Goal: Answer question/provide support

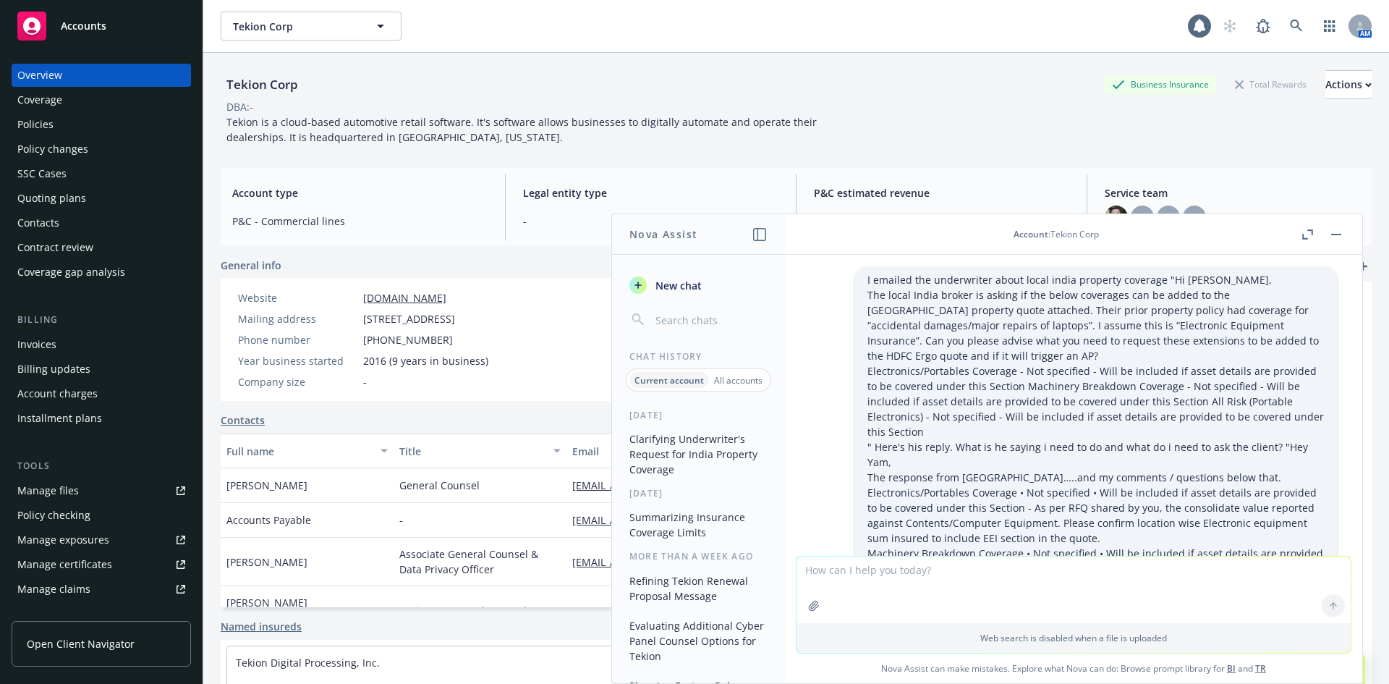
scroll to position [4527, 0]
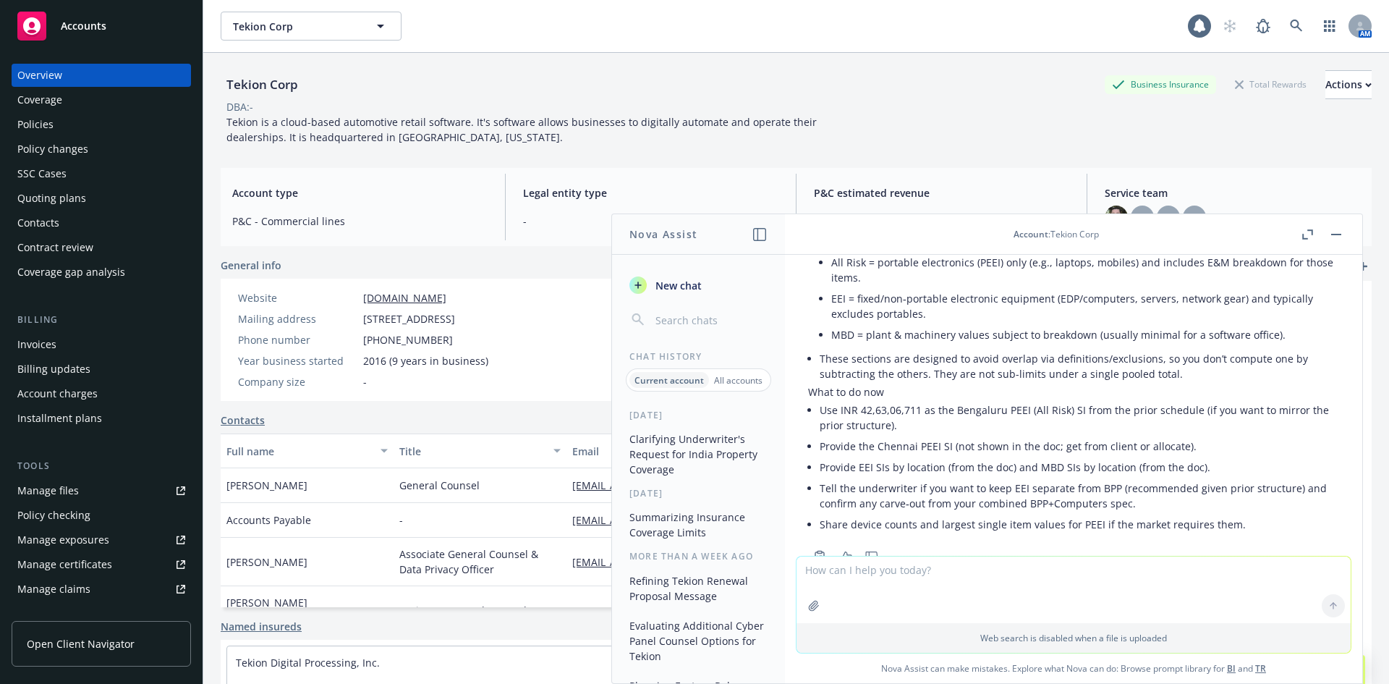
click at [564, 96] on div "Tekion Corp Business Insurance Total Rewards Actions" at bounding box center [796, 84] width 1151 height 29
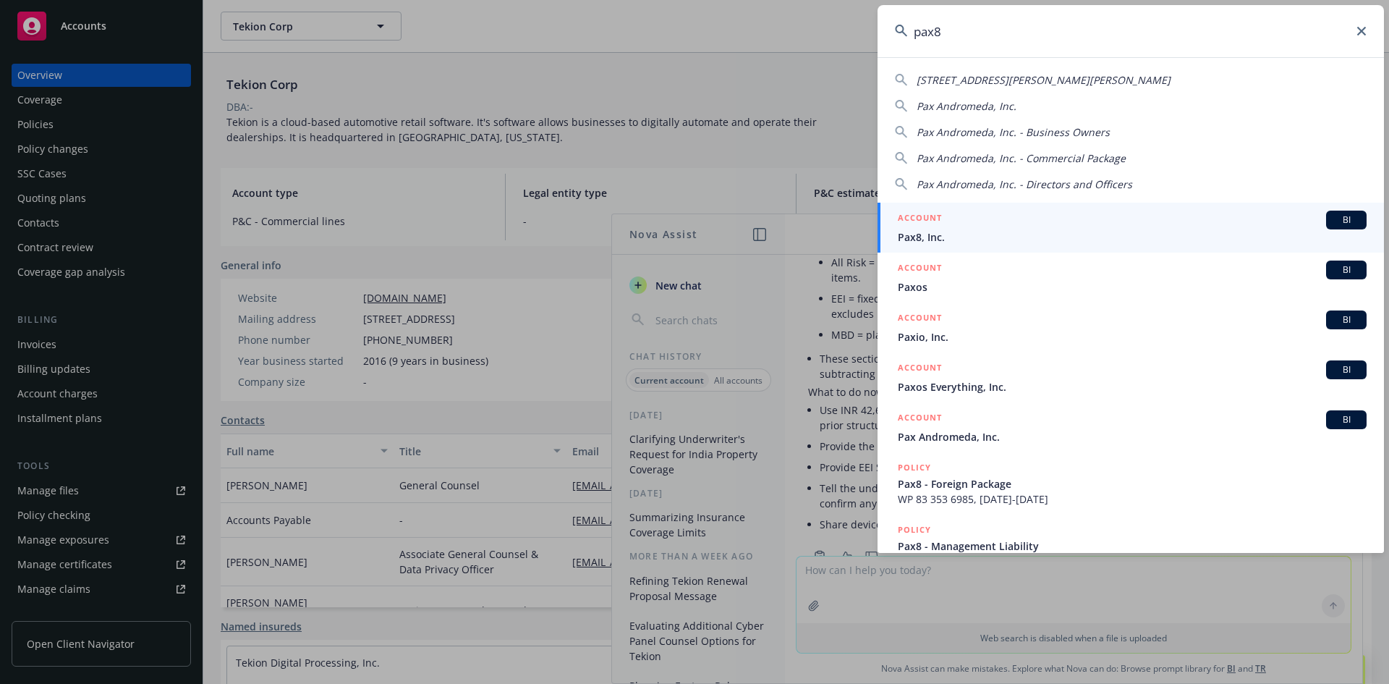
type input "pax8"
click at [1341, 215] on span "BI" at bounding box center [1346, 219] width 29 height 13
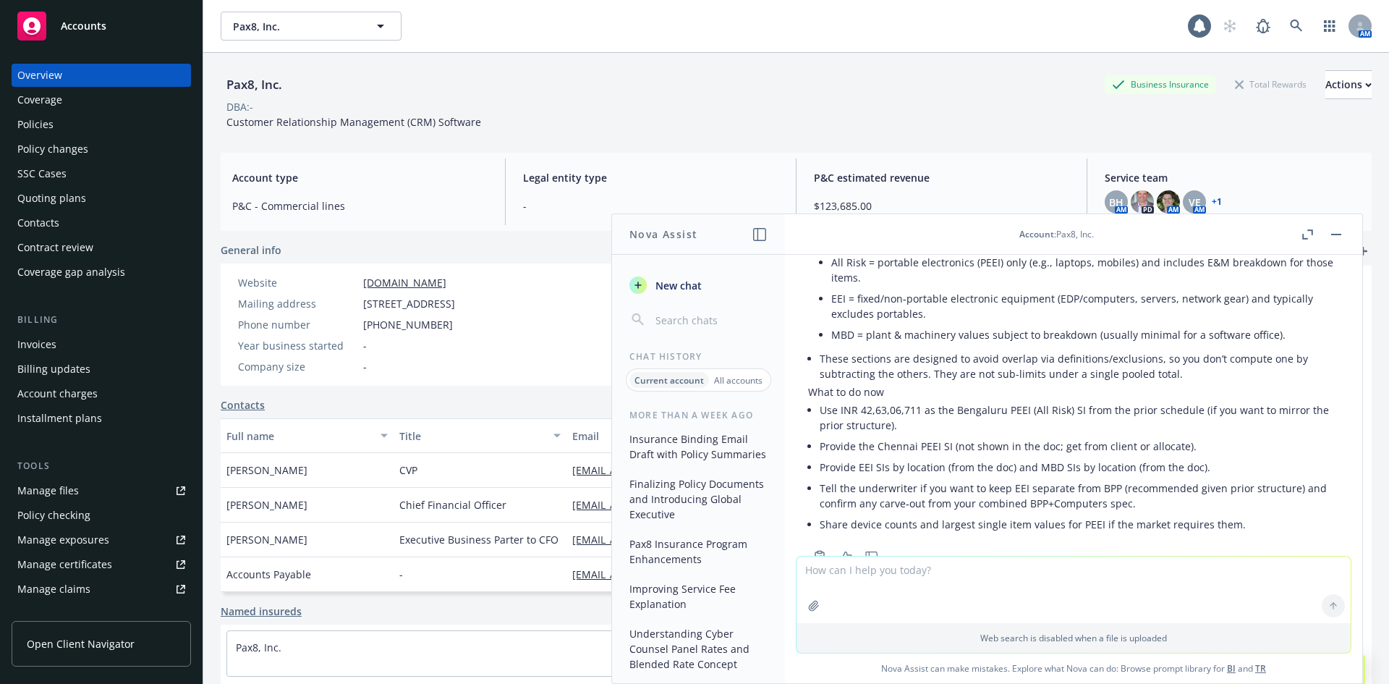
click at [41, 128] on div "Policies" at bounding box center [35, 124] width 36 height 23
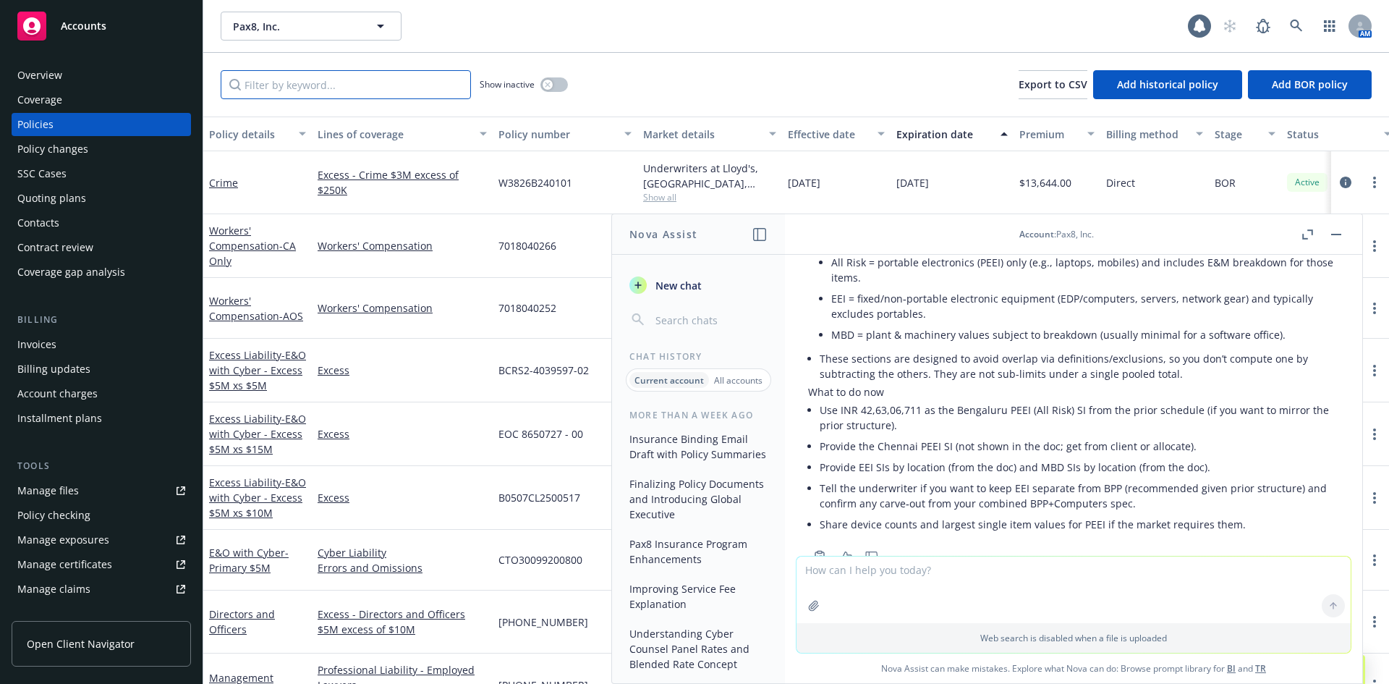
click at [275, 88] on input "Filter by keyword..." at bounding box center [346, 84] width 250 height 29
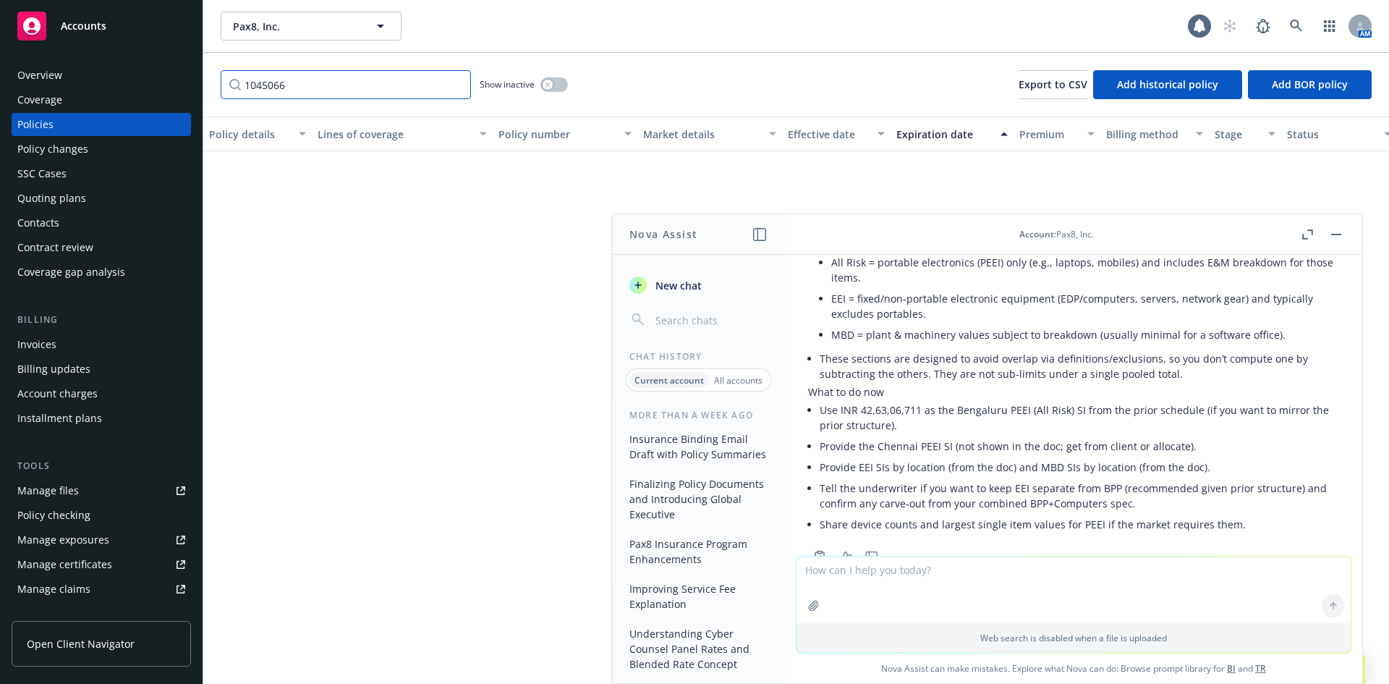
drag, startPoint x: 242, startPoint y: 91, endPoint x: 273, endPoint y: 134, distance: 52.8
click at [153, 91] on div "Accounts Overview Coverage Policies Policy changes SSC Cases Quoting plans Cont…" at bounding box center [694, 342] width 1389 height 684
click at [1340, 232] on button "button" at bounding box center [1336, 234] width 17 height 17
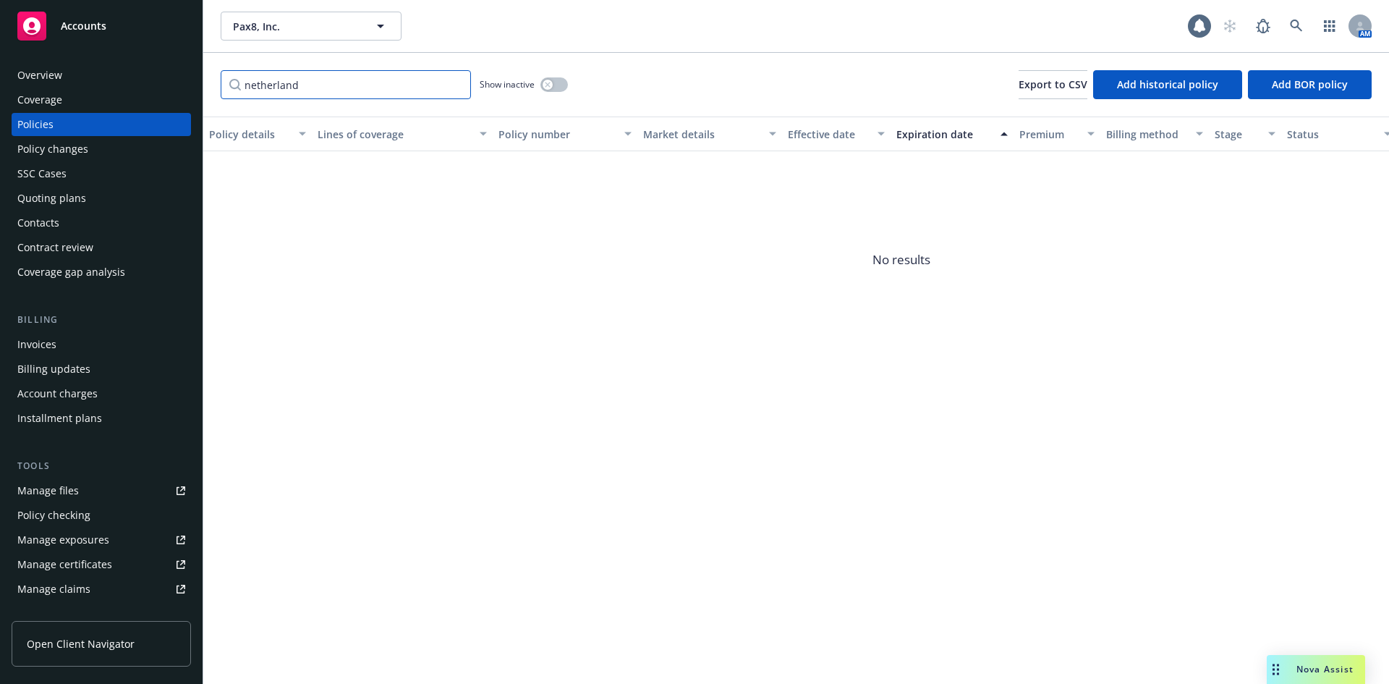
click at [348, 84] on input "netherland" at bounding box center [346, 84] width 250 height 29
type input "n"
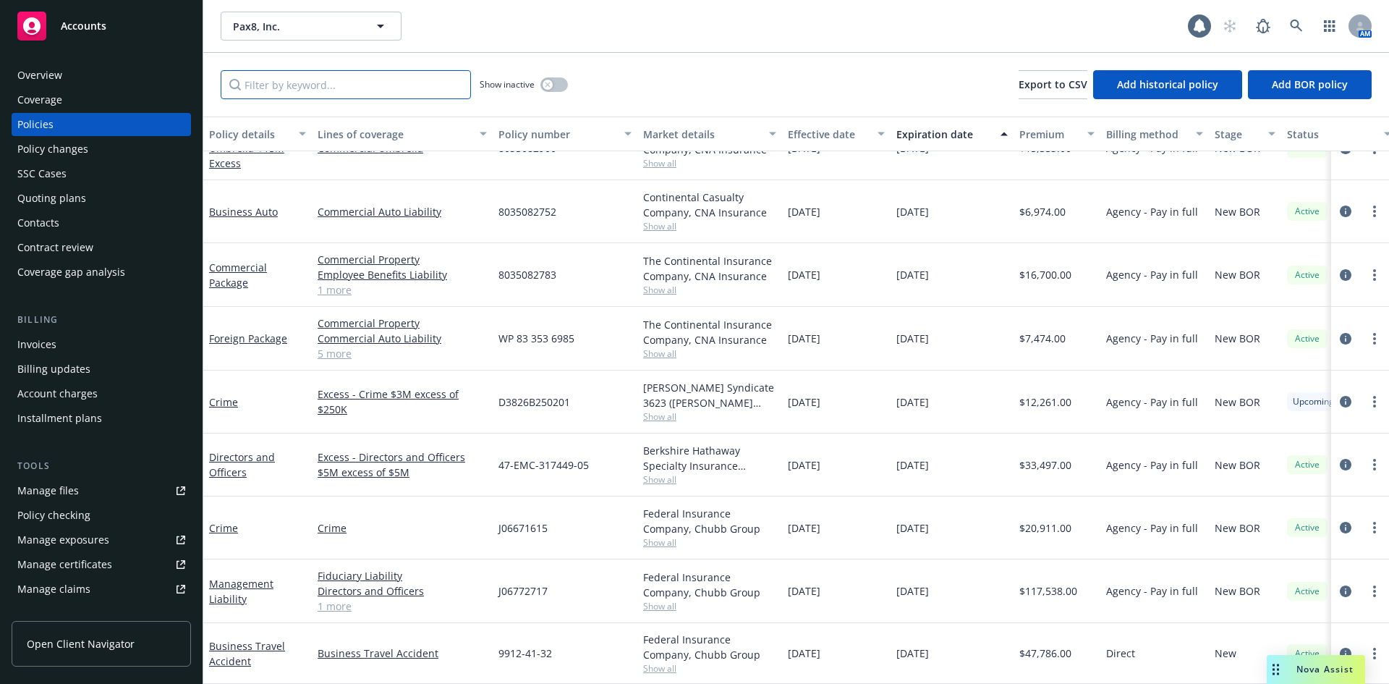
scroll to position [572, 0]
drag, startPoint x: 368, startPoint y: 88, endPoint x: 360, endPoint y: 88, distance: 8.0
click at [365, 88] on input "Filter by keyword..." at bounding box center [346, 84] width 250 height 29
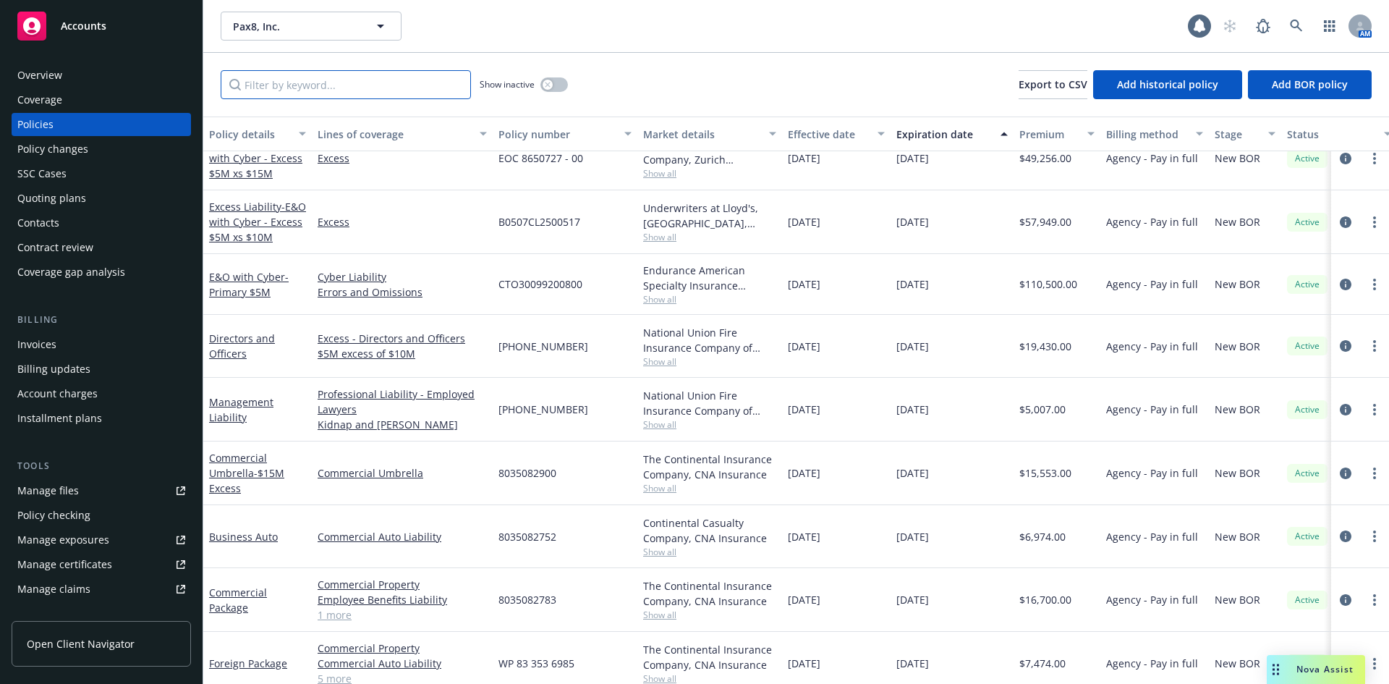
scroll to position [0, 0]
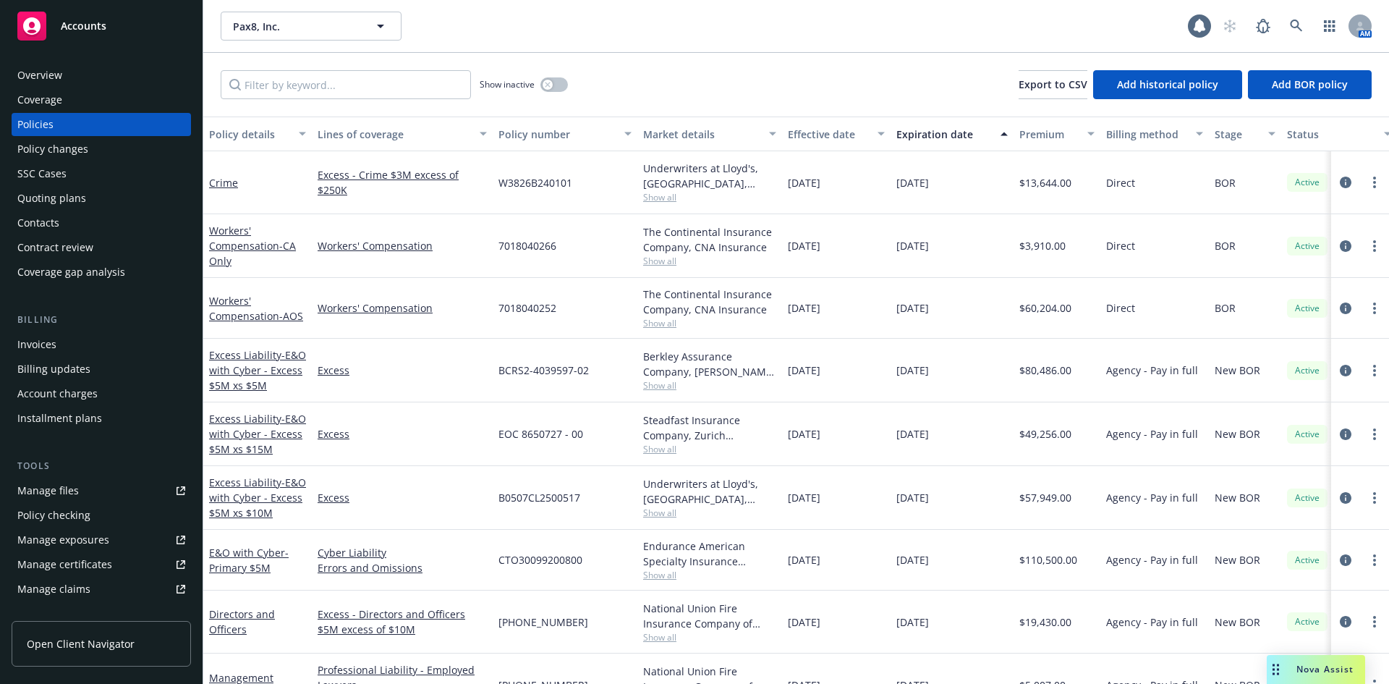
click at [75, 266] on div "Coverage gap analysis" at bounding box center [71, 271] width 108 height 23
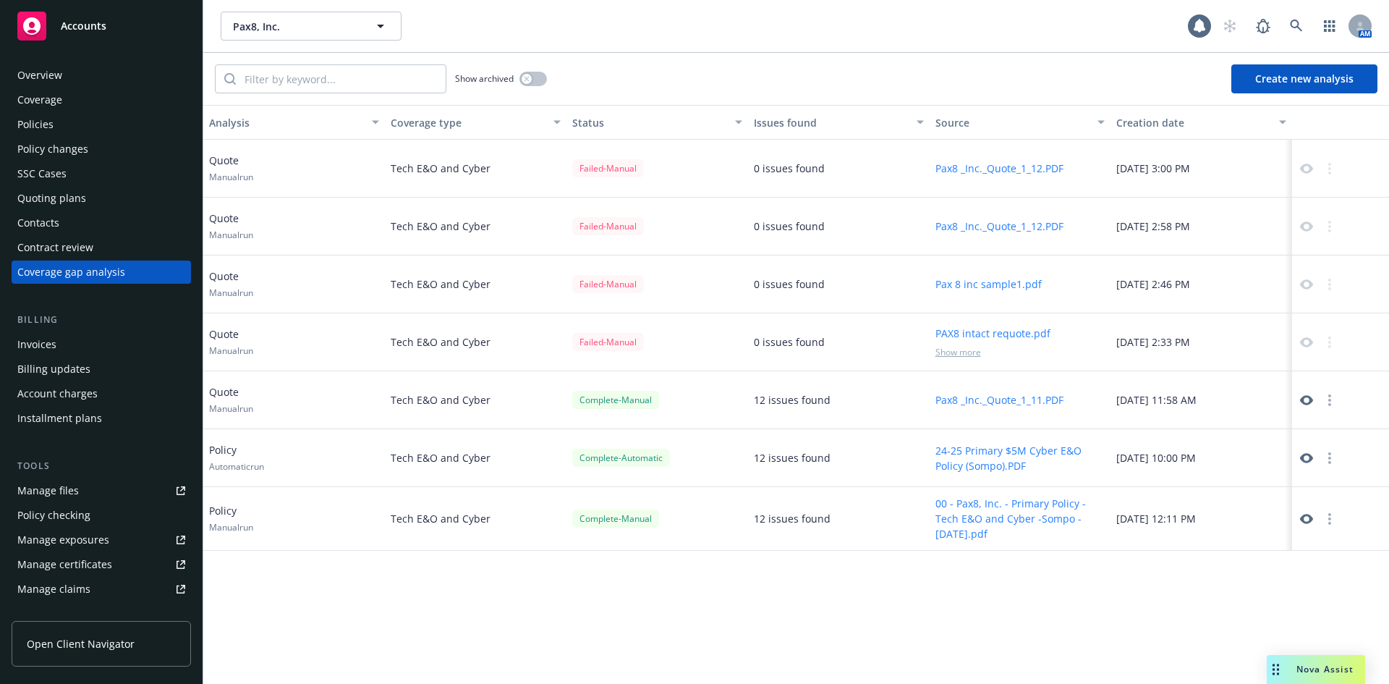
click at [44, 127] on div "Policies" at bounding box center [35, 124] width 36 height 23
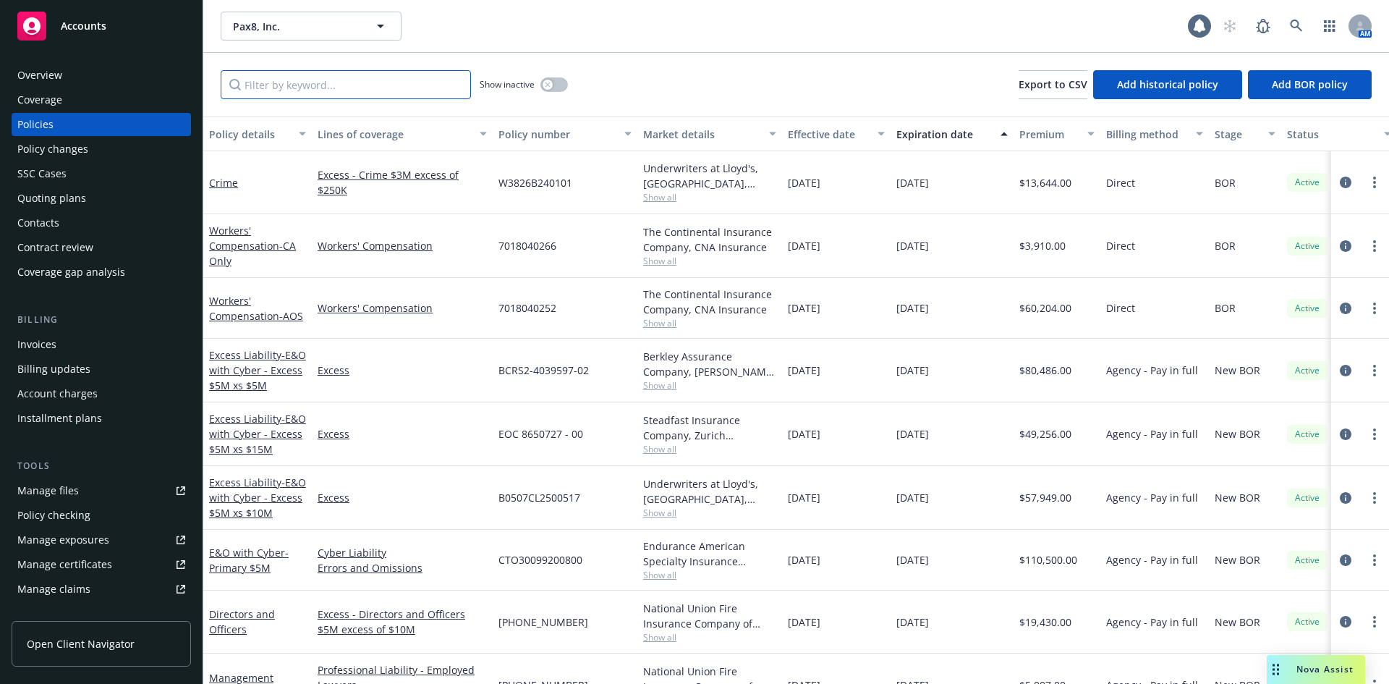
click at [304, 82] on input "Filter by keyword..." at bounding box center [346, 84] width 250 height 29
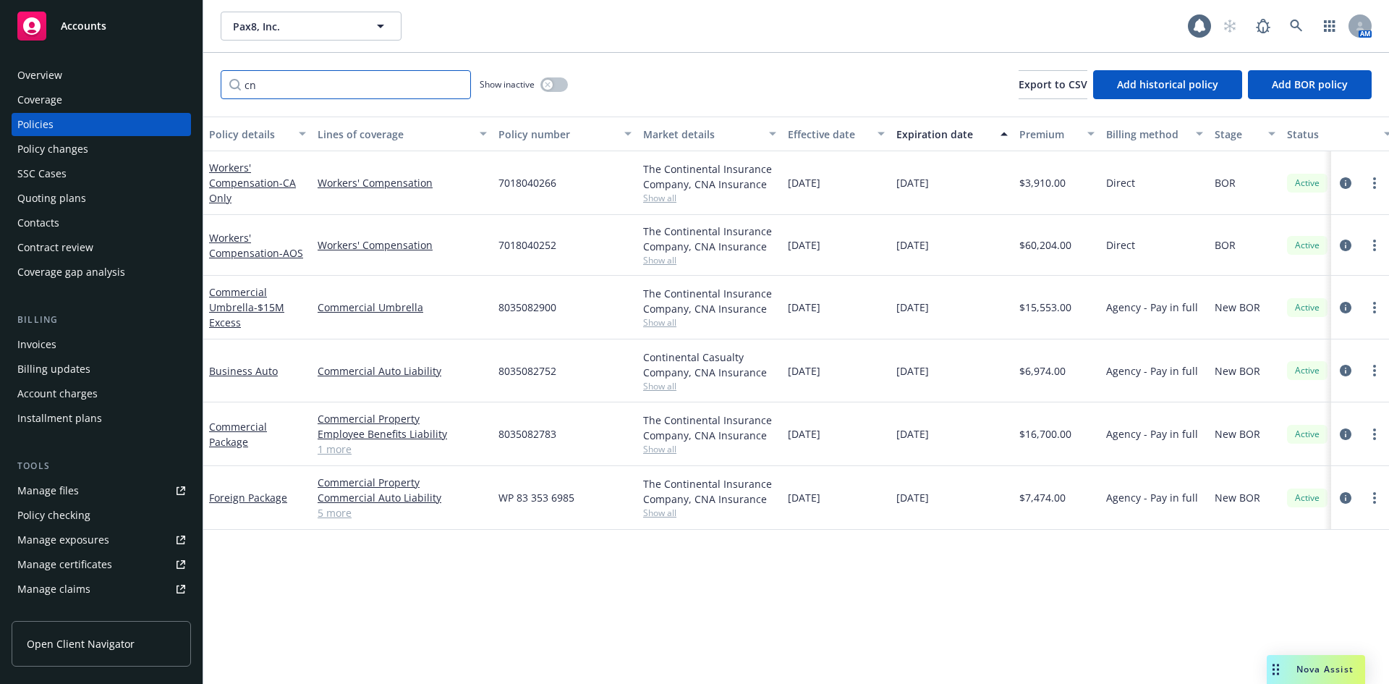
type input "cn"
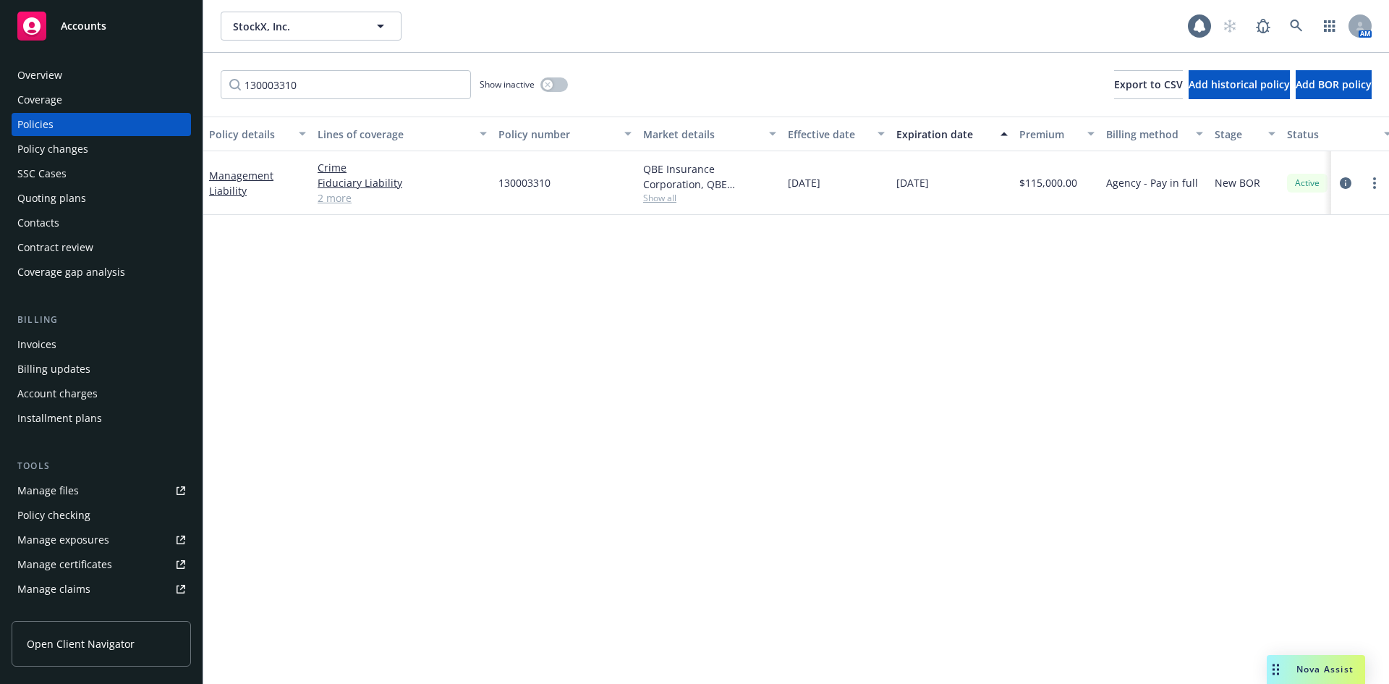
click at [684, 388] on div "Policy details Lines of coverage Policy number Market details Effective date Ex…" at bounding box center [796, 399] width 1186 height 567
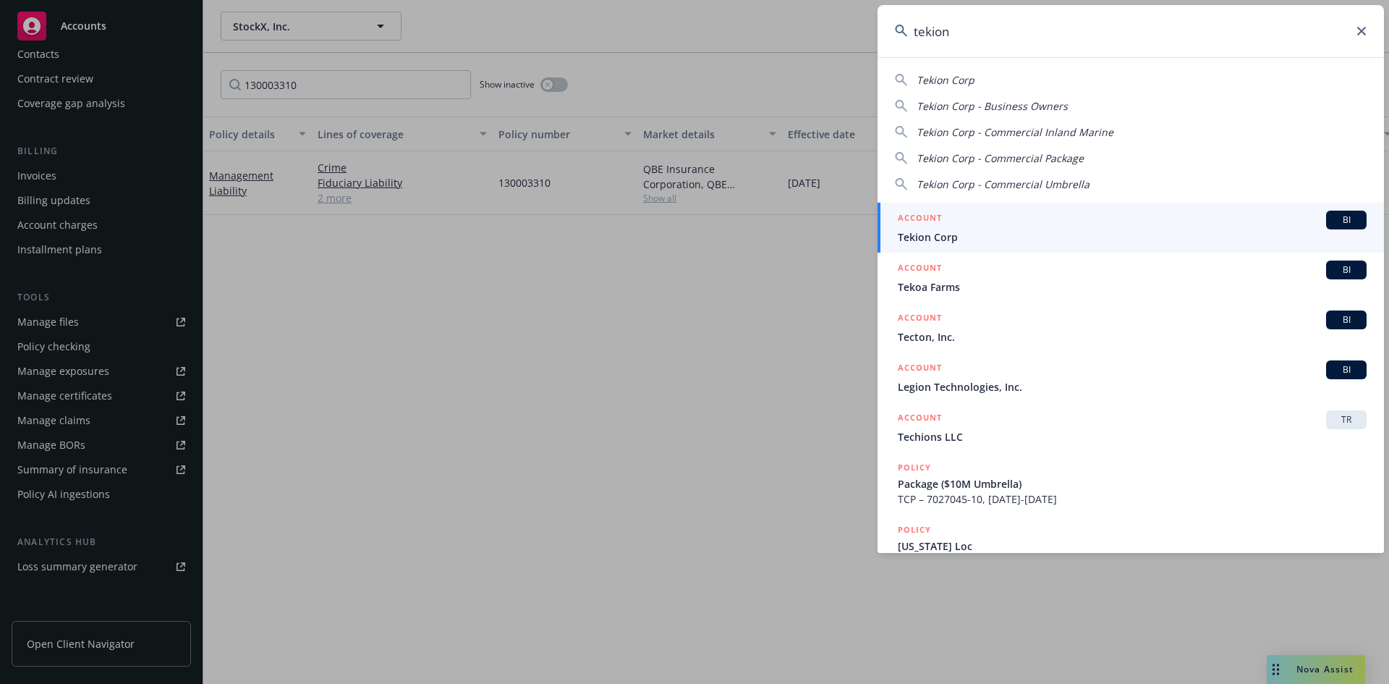
type input "tekion"
click at [1336, 223] on span "BI" at bounding box center [1346, 219] width 29 height 13
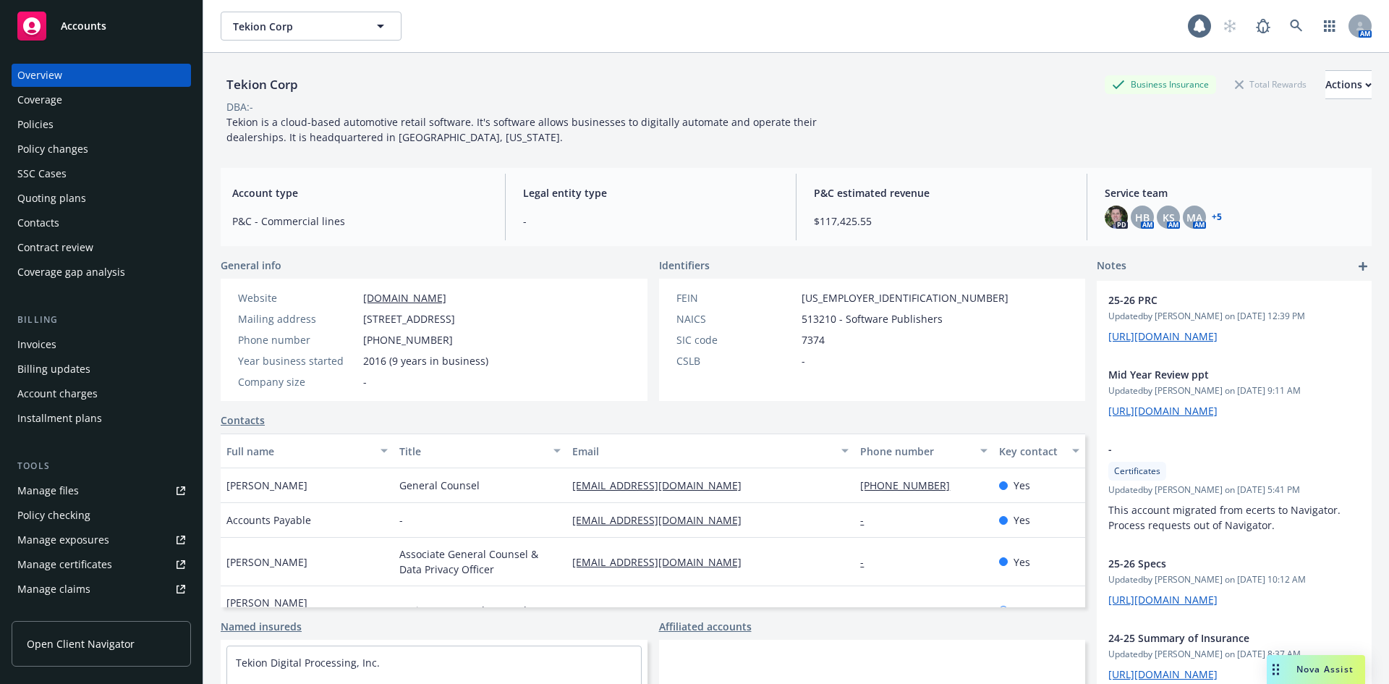
drag, startPoint x: 1320, startPoint y: 671, endPoint x: 1305, endPoint y: 665, distance: 16.3
click at [1320, 671] on span "Nova Assist" at bounding box center [1325, 669] width 57 height 12
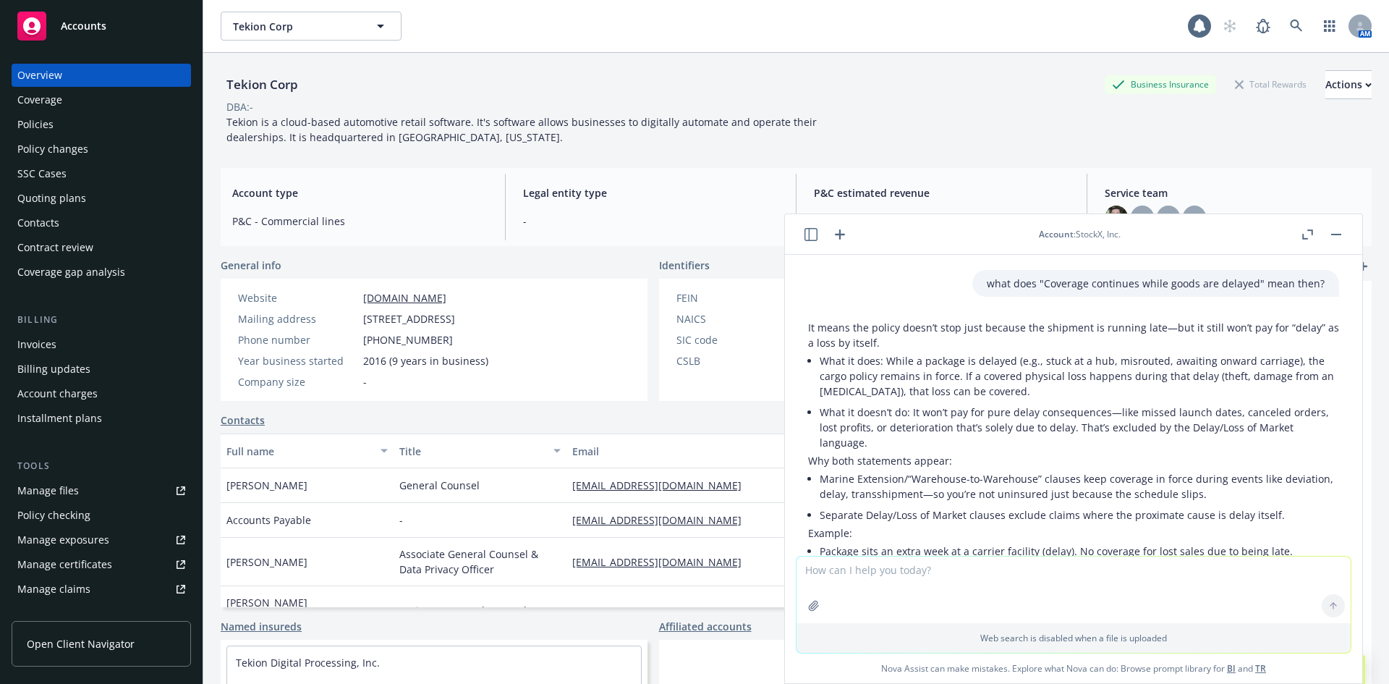
scroll to position [6207, 0]
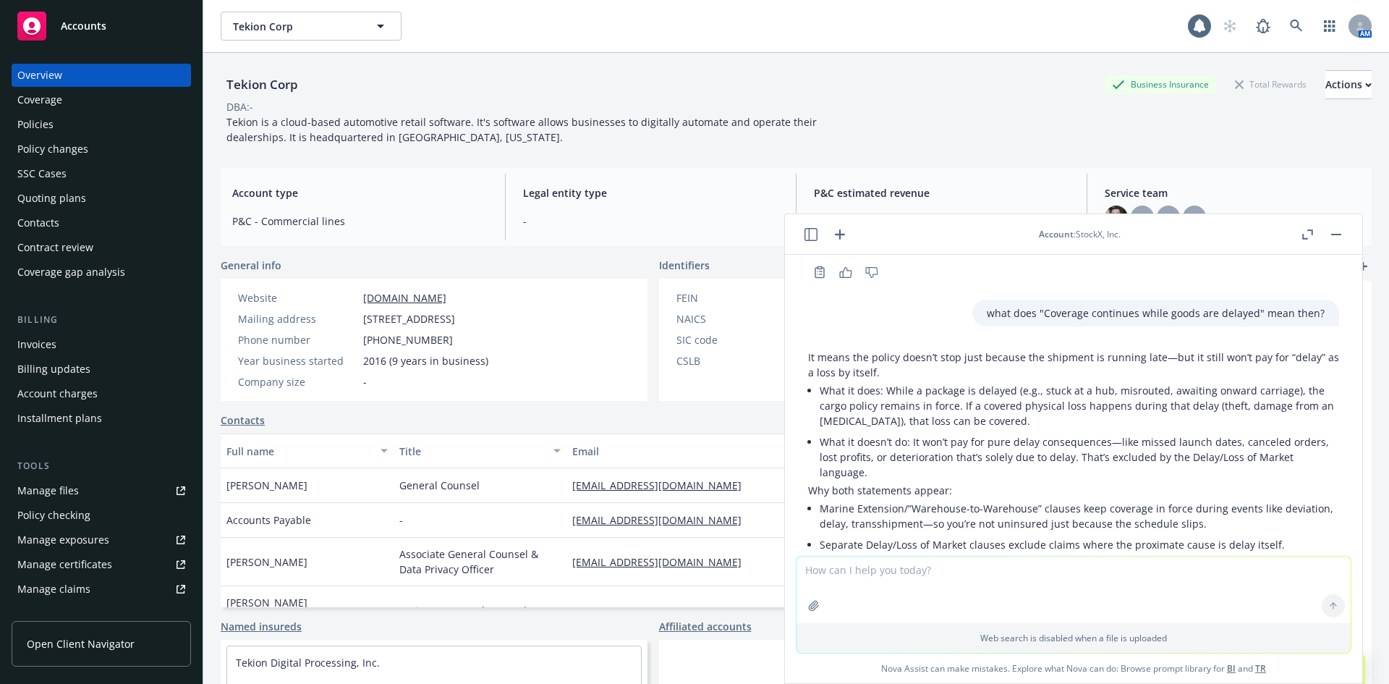
click at [809, 236] on icon "button" at bounding box center [811, 234] width 13 height 13
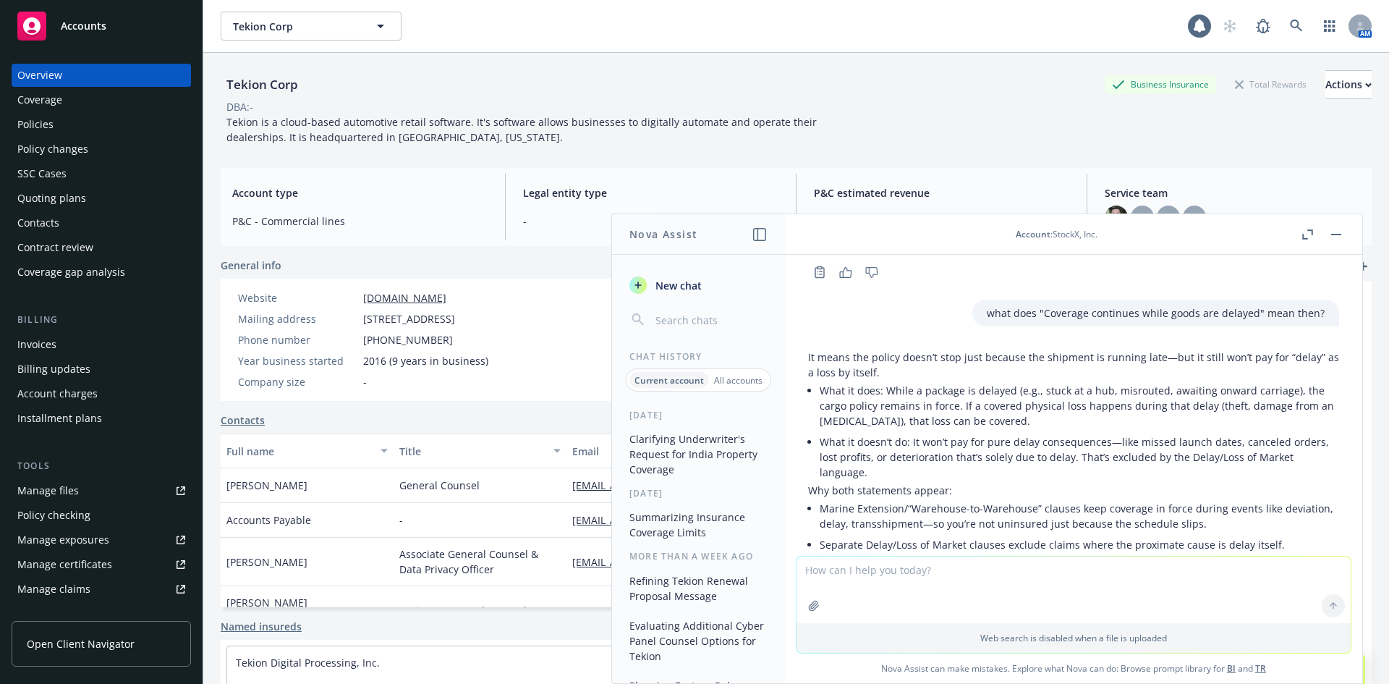
click at [701, 460] on button "Clarifying Underwriter's Request for India Property Coverage" at bounding box center [699, 454] width 150 height 54
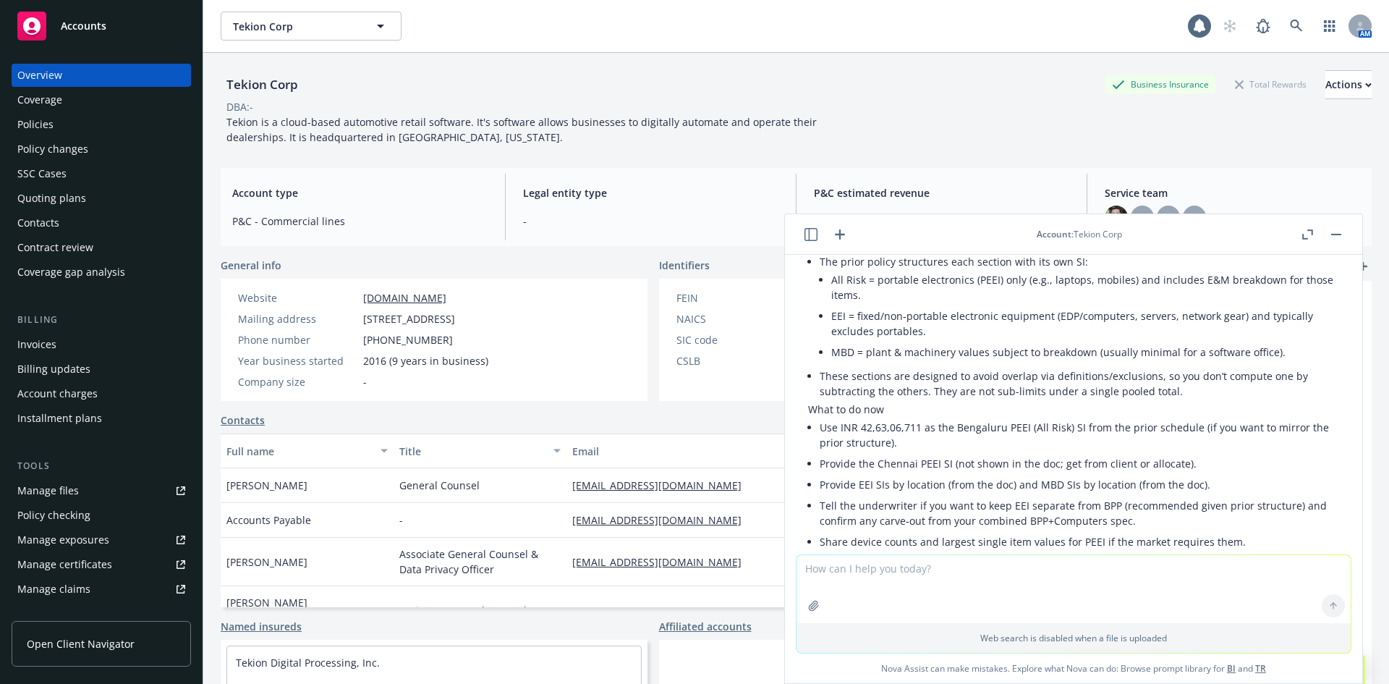
scroll to position [4527, 0]
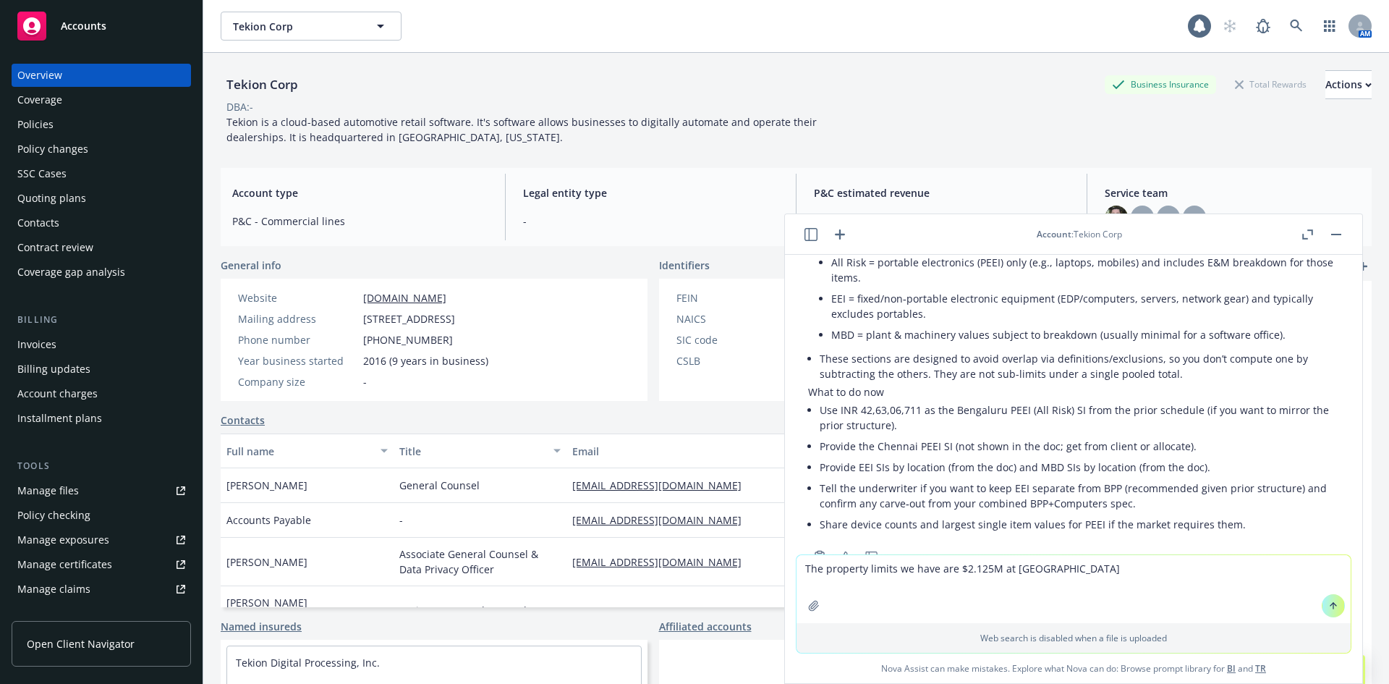
click at [1063, 569] on textarea "The property limits we have are $2.125M at Bang" at bounding box center [1074, 589] width 554 height 68
click at [1101, 574] on textarea "The property limits we have are $2.125M at Bangaluru, and" at bounding box center [1074, 589] width 554 height 68
click at [917, 570] on textarea "The property limits we have are $2.125M at Bangaluru, and $950K at Chennai. Are…" at bounding box center [1074, 589] width 554 height 68
click at [823, 568] on textarea "The property limits we have are $2.125M at Bangaluru, and $950K at Chennai. Are…" at bounding box center [1074, 589] width 554 height 68
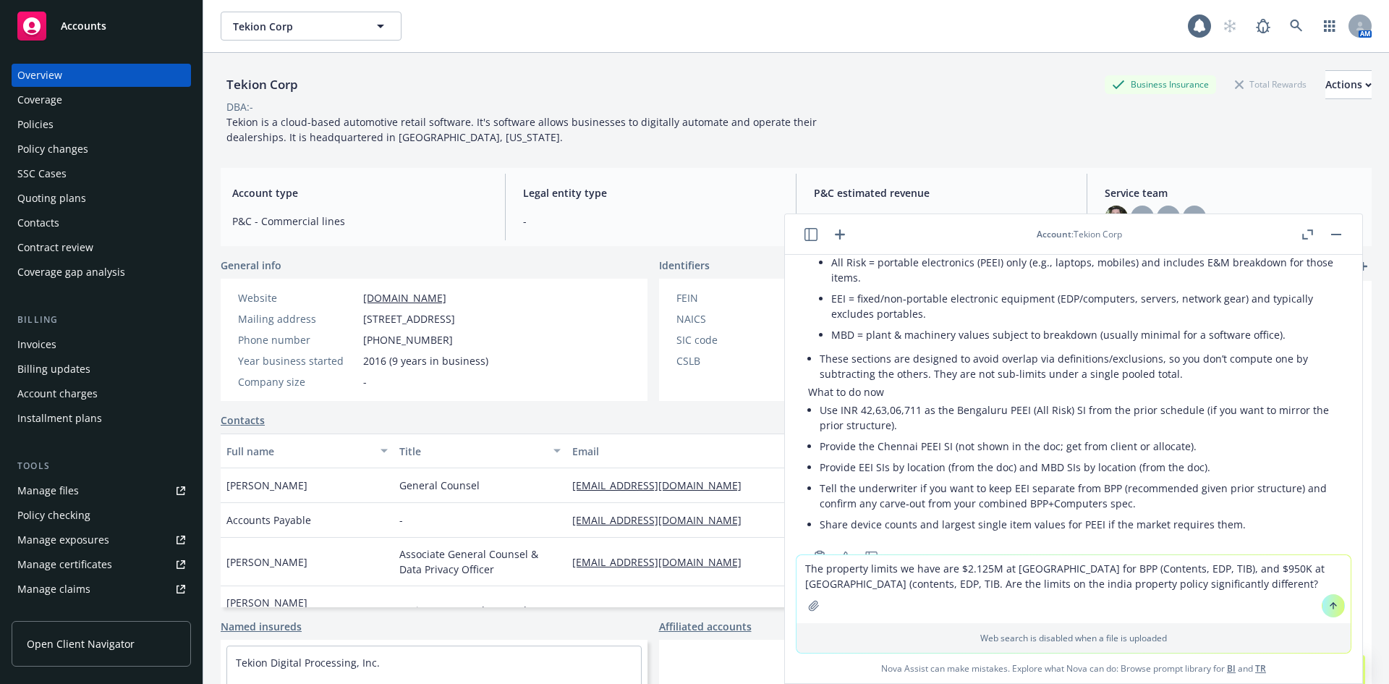
type textarea "The property limits we have are $2.125M at Bangaluru for BPP (Contents, EDP, TI…"
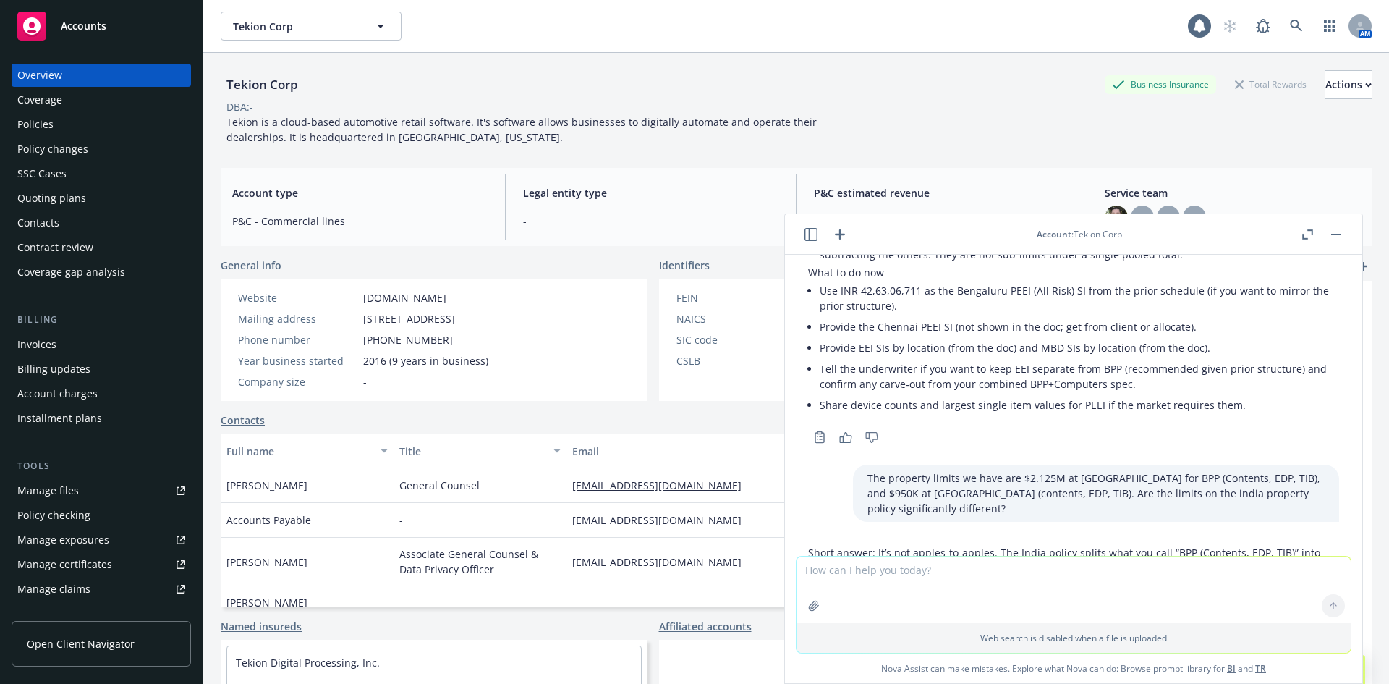
scroll to position [4696, 0]
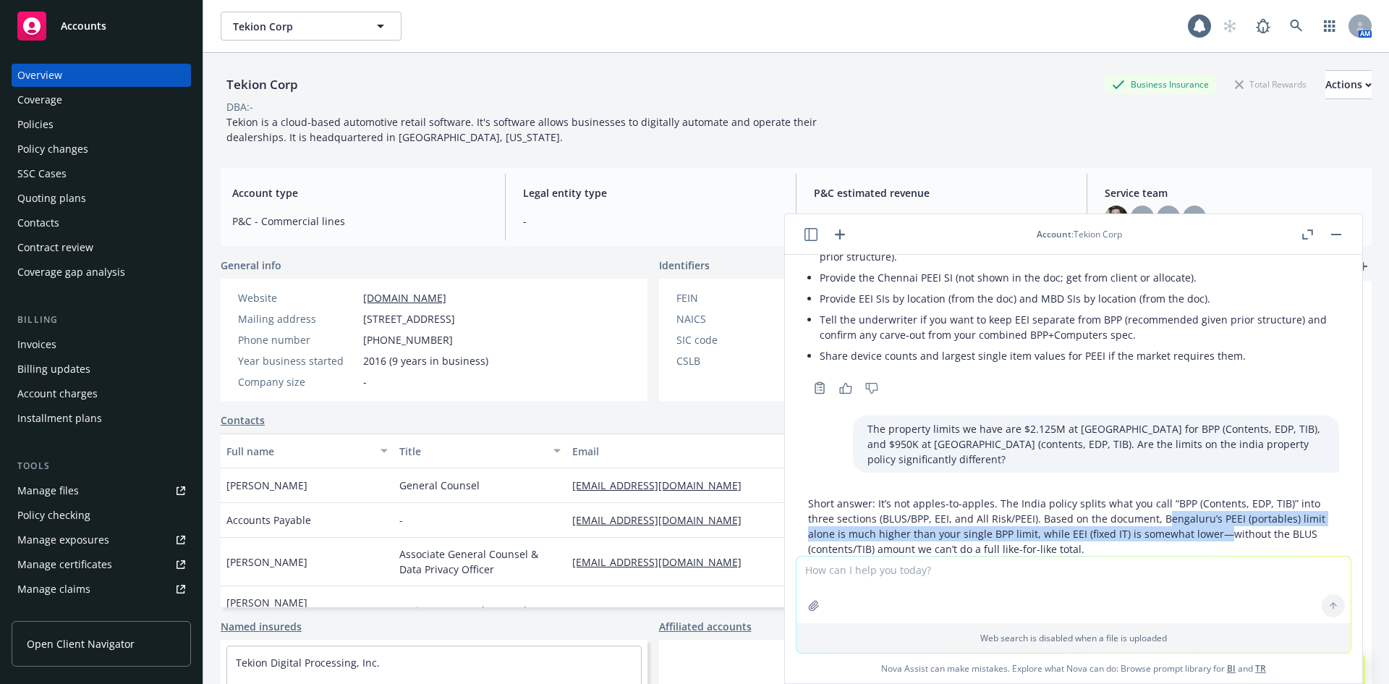
drag, startPoint x: 1161, startPoint y: 454, endPoint x: 1218, endPoint y: 471, distance: 58.8
click at [1218, 496] on p "Short answer: It’s not apples-to-apples. The India policy splits what you call …" at bounding box center [1073, 526] width 531 height 61
drag, startPoint x: 1244, startPoint y: 469, endPoint x: 1140, endPoint y: 460, distance: 105.3
click at [1140, 496] on p "Short answer: It’s not apples-to-apples. The India policy splits what you call …" at bounding box center [1073, 526] width 531 height 61
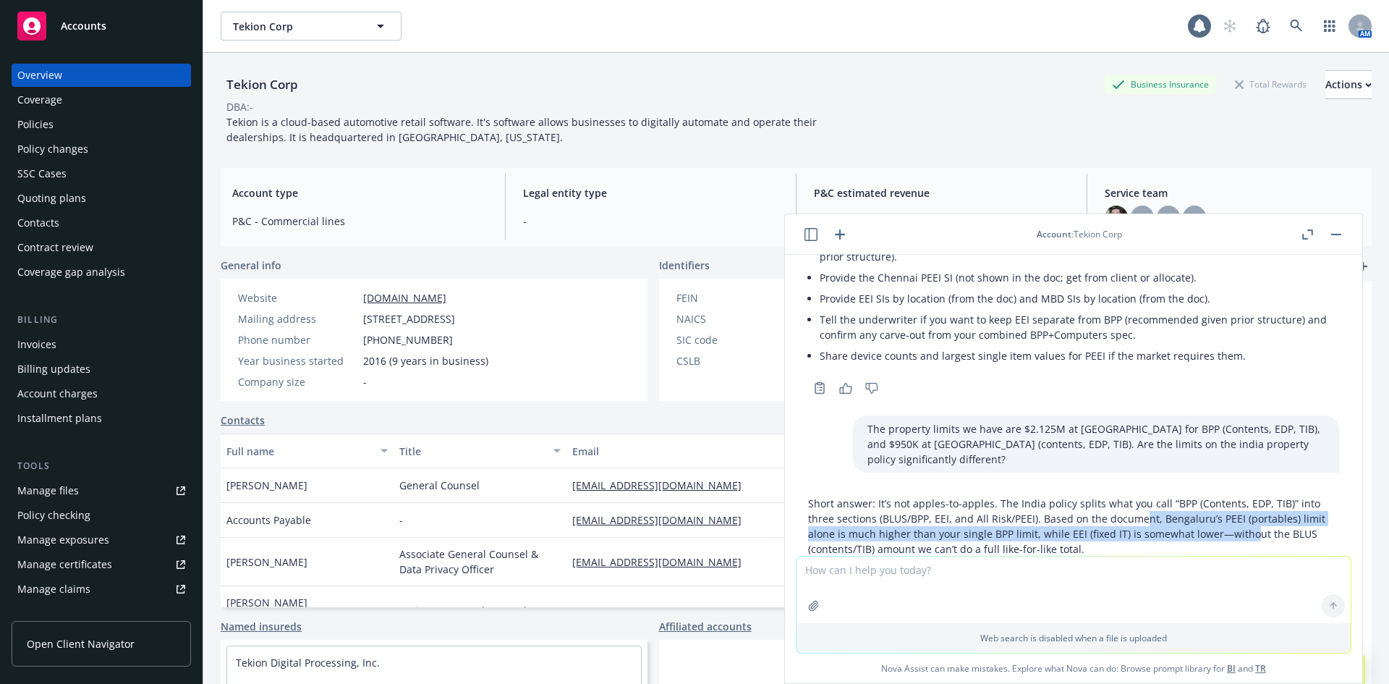
click at [1139, 496] on p "Short answer: It’s not apples-to-apples. The India policy splits what you call …" at bounding box center [1073, 526] width 531 height 61
drag, startPoint x: 852, startPoint y: 454, endPoint x: 1043, endPoint y: 472, distance: 191.1
click at [1043, 496] on p "Short answer: It’s not apples-to-apples. The India policy splits what you call …" at bounding box center [1073, 526] width 531 height 61
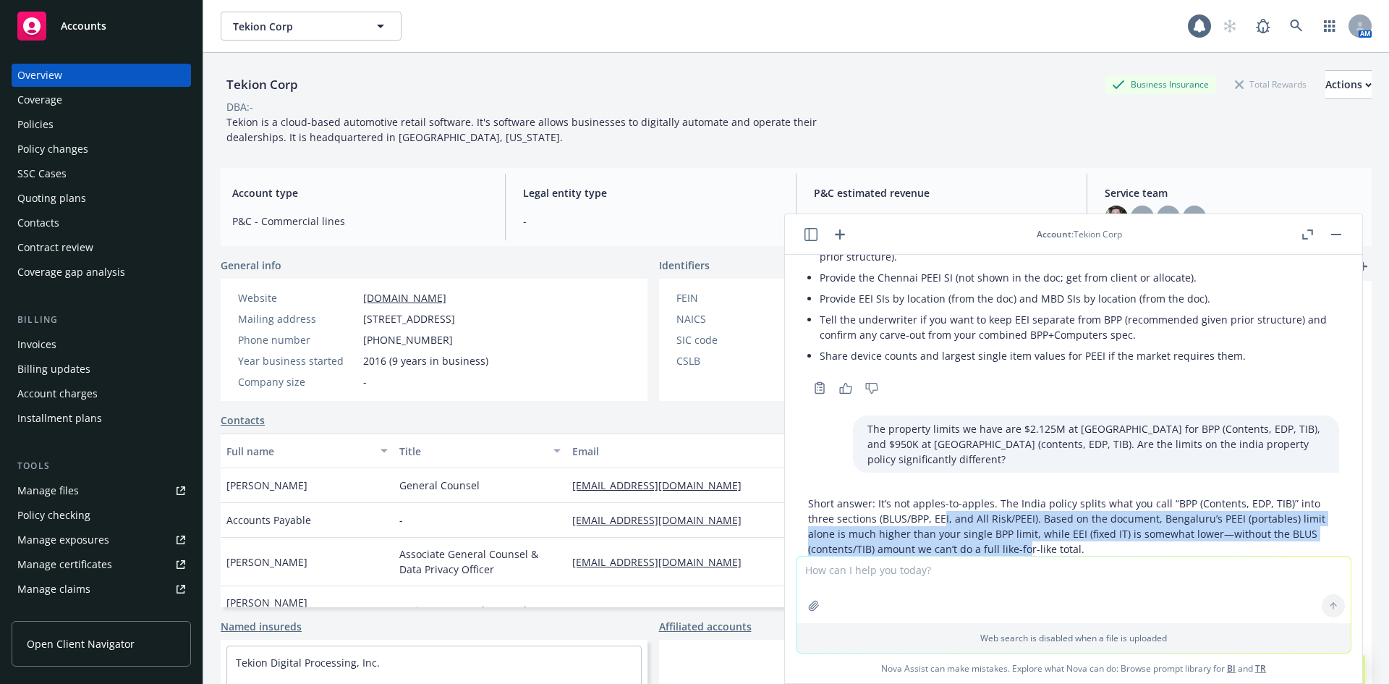
drag, startPoint x: 990, startPoint y: 483, endPoint x: 902, endPoint y: 451, distance: 93.8
click at [902, 496] on p "Short answer: It’s not apples-to-apples. The India policy splits what you call …" at bounding box center [1073, 526] width 531 height 61
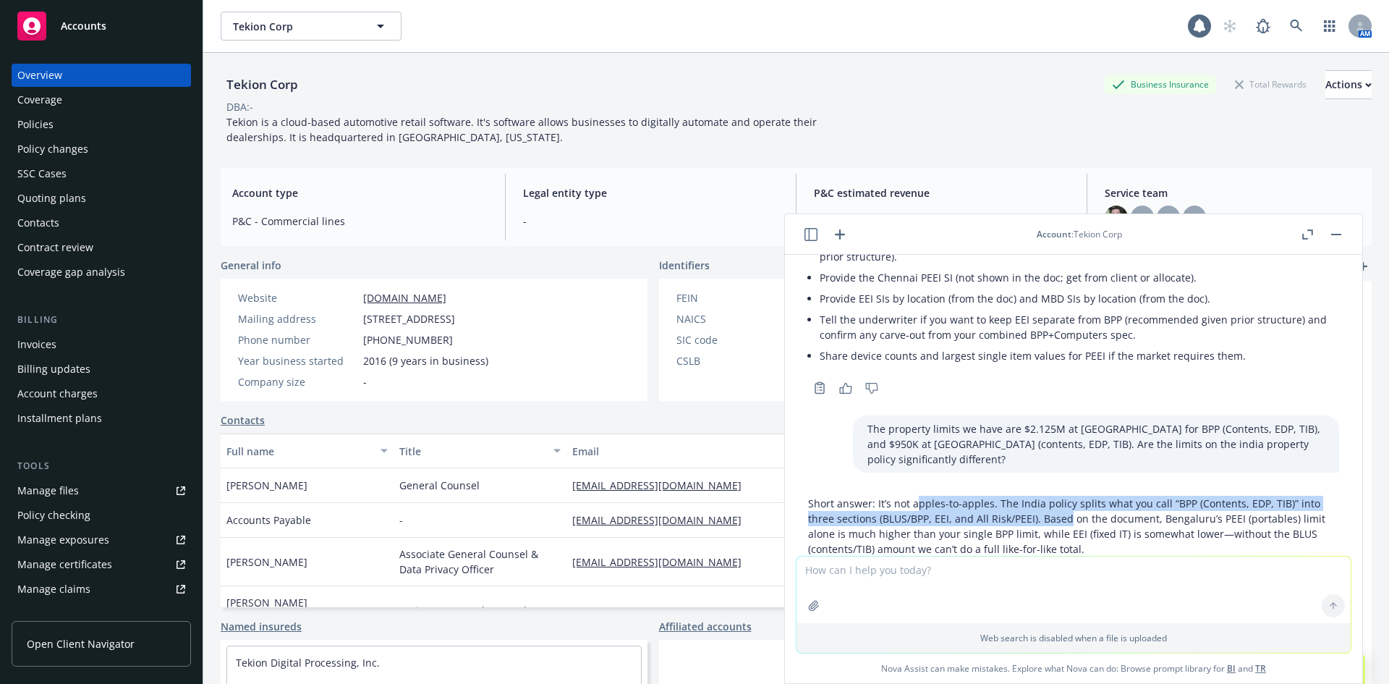
drag, startPoint x: 917, startPoint y: 443, endPoint x: 1067, endPoint y: 455, distance: 150.3
click at [1067, 496] on p "Short answer: It’s not apples-to-apples. The India policy splits what you call …" at bounding box center [1073, 526] width 531 height 61
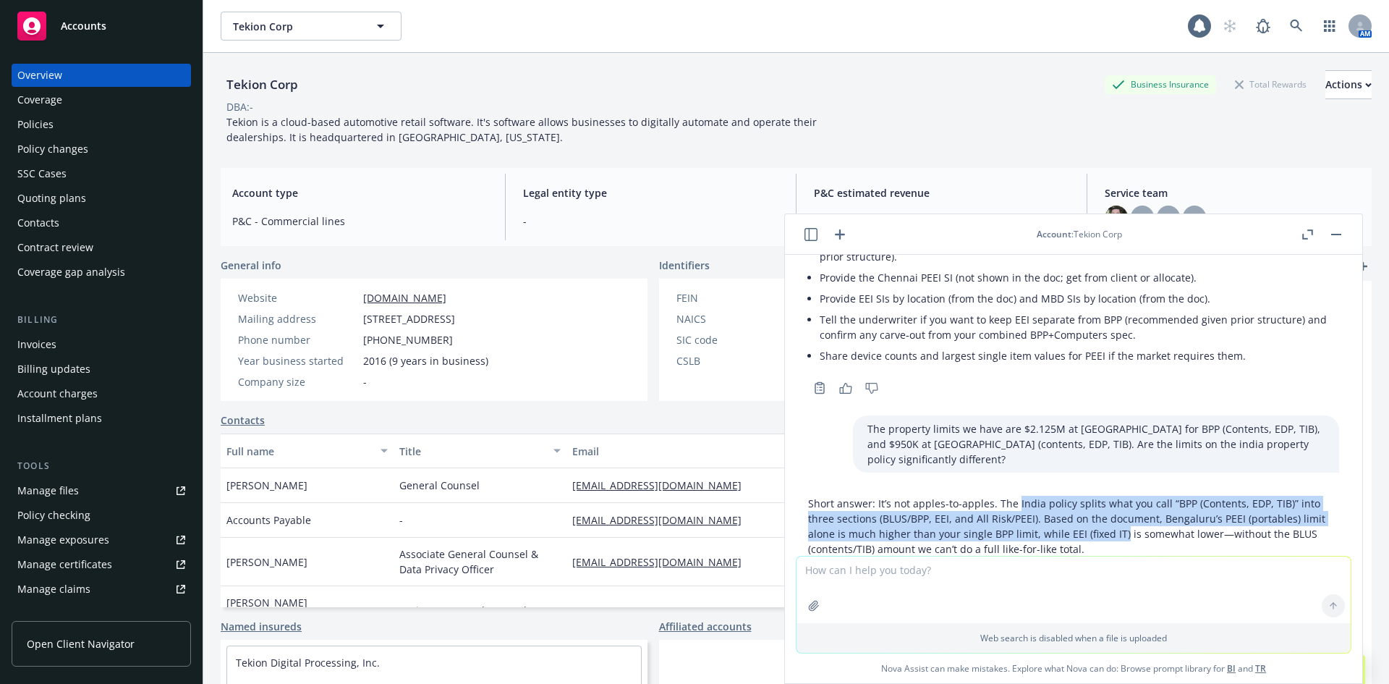
drag, startPoint x: 1031, startPoint y: 457, endPoint x: 1119, endPoint y: 472, distance: 89.6
click at [1119, 496] on p "Short answer: It’s not apples-to-apples. The India policy splits what you call …" at bounding box center [1073, 526] width 531 height 61
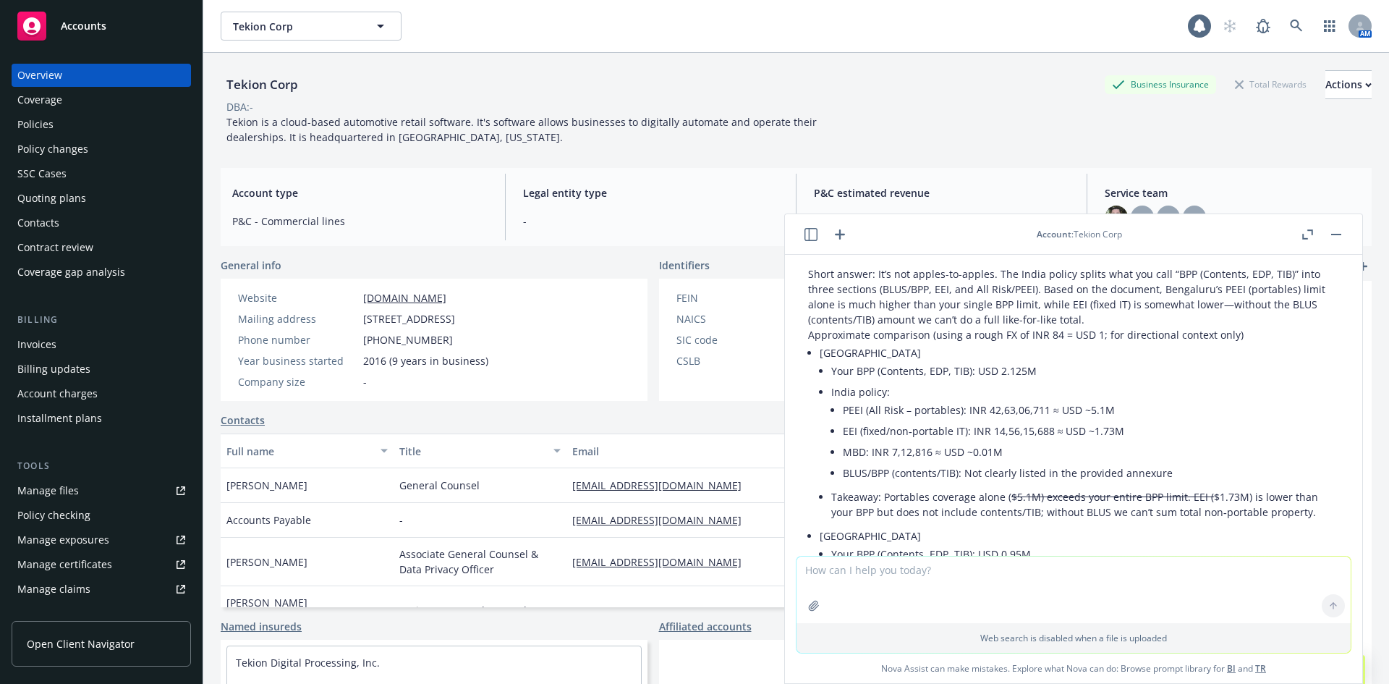
scroll to position [4939, 0]
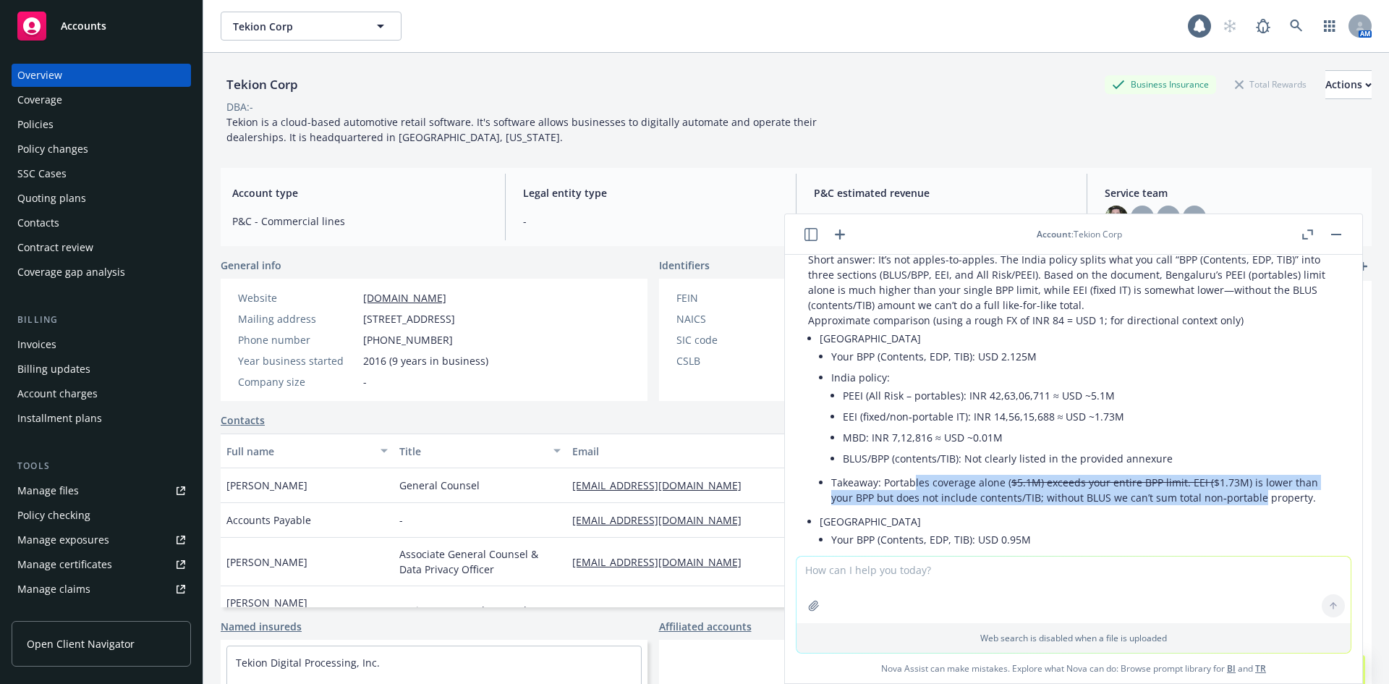
drag, startPoint x: 913, startPoint y: 417, endPoint x: 1255, endPoint y: 430, distance: 342.5
click at [1255, 472] on li "Takeaway: Portables coverage alone ( $5.1M) exceeds your entire BPP limit. EEI …" at bounding box center [1085, 490] width 508 height 36
drag, startPoint x: 895, startPoint y: 427, endPoint x: 1166, endPoint y: 431, distance: 270.6
click at [1166, 472] on li "Takeaway: Portables coverage alone ( $5.1M) exceeds your entire BPP limit. EEI …" at bounding box center [1085, 490] width 508 height 36
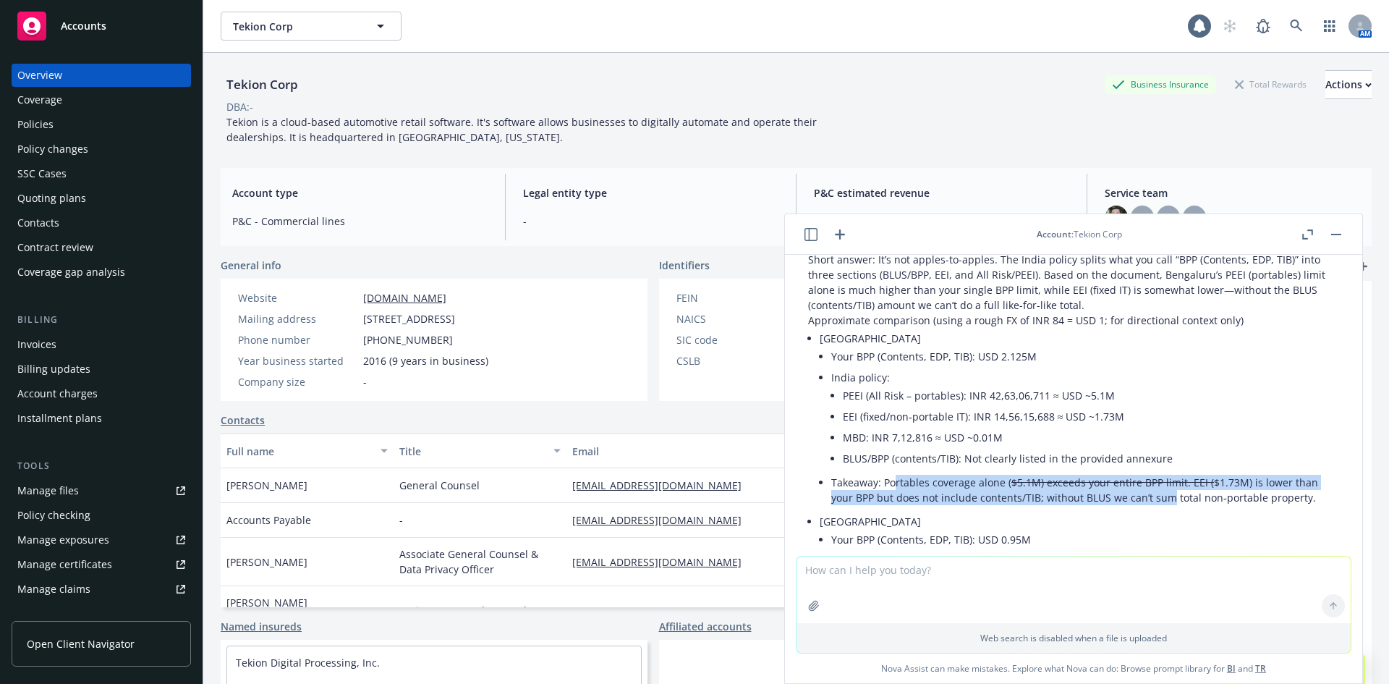
click at [1166, 472] on li "Takeaway: Portables coverage alone ( $5.1M) exceeds your entire BPP limit. EEI …" at bounding box center [1085, 490] width 508 height 36
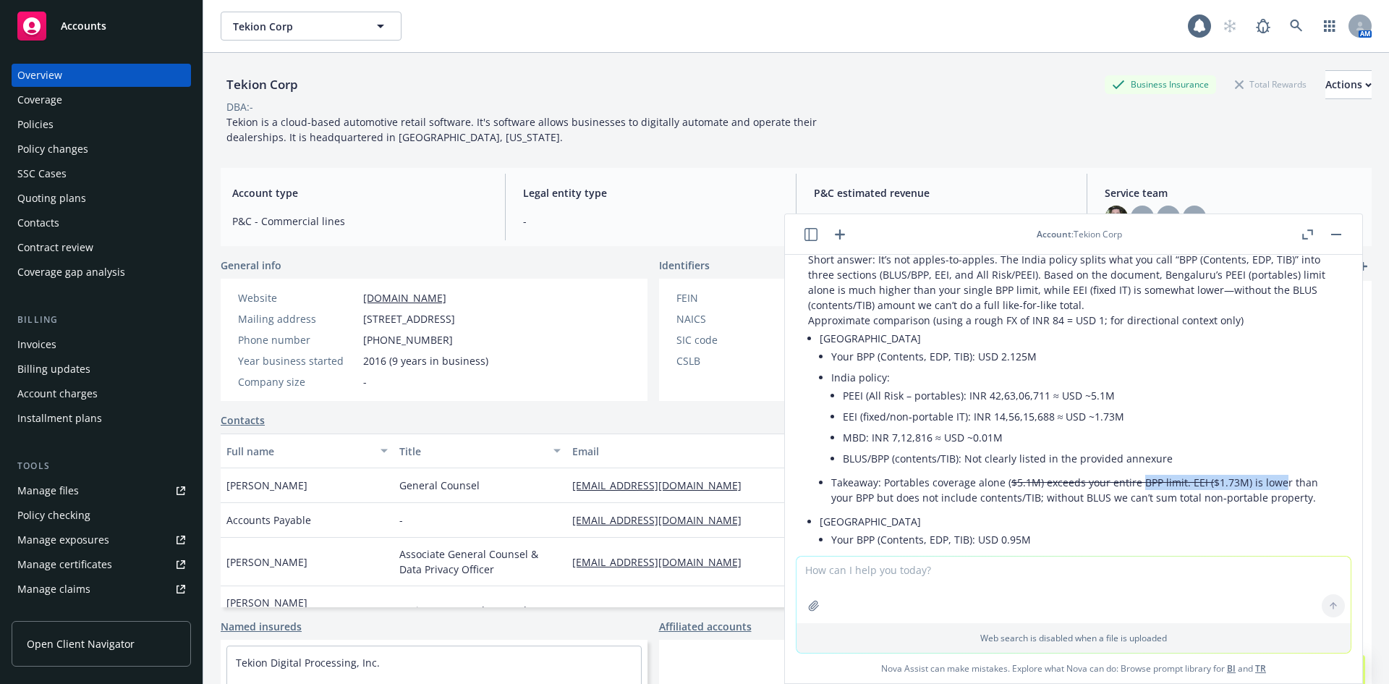
drag, startPoint x: 1277, startPoint y: 428, endPoint x: 1132, endPoint y: 428, distance: 145.4
click at [1132, 472] on li "Takeaway: Portables coverage alone ( $5.1M) exceeds your entire BPP limit. EEI …" at bounding box center [1085, 490] width 508 height 36
click at [1132, 475] on del "$5.1M) exceeds your entire BPP limit. EEI (" at bounding box center [1112, 482] width 203 height 14
drag, startPoint x: 863, startPoint y: 431, endPoint x: 1032, endPoint y: 433, distance: 169.3
click at [1032, 472] on li "Takeaway: Portables coverage alone ( $5.1M) exceeds your entire BPP limit. EEI …" at bounding box center [1085, 490] width 508 height 36
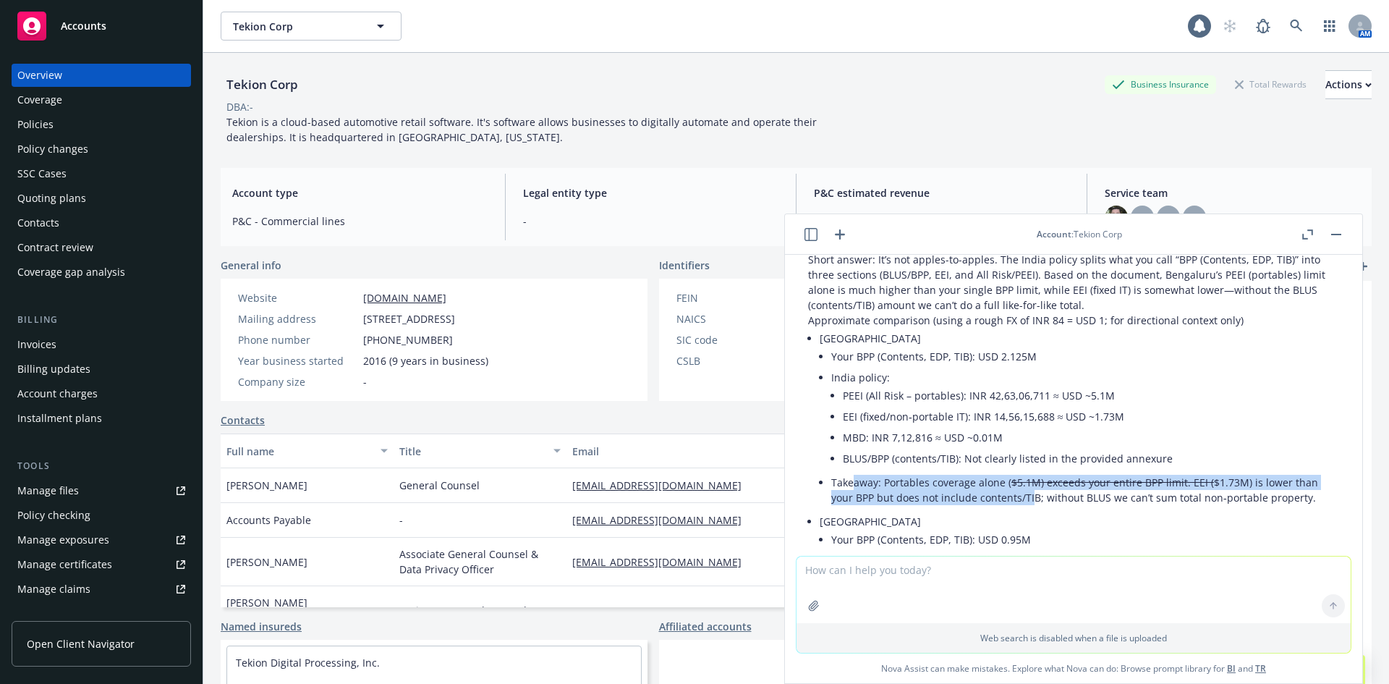
click at [1032, 472] on li "Takeaway: Portables coverage alone ( $5.1M) exceeds your entire BPP limit. EEI …" at bounding box center [1085, 490] width 508 height 36
drag, startPoint x: 1123, startPoint y: 426, endPoint x: 967, endPoint y: 426, distance: 156.3
click at [967, 472] on li "Takeaway: Portables coverage alone ( $5.1M) exceeds your entire BPP limit. EEI …" at bounding box center [1085, 490] width 508 height 36
drag, startPoint x: 922, startPoint y: 428, endPoint x: 1200, endPoint y: 436, distance: 277.9
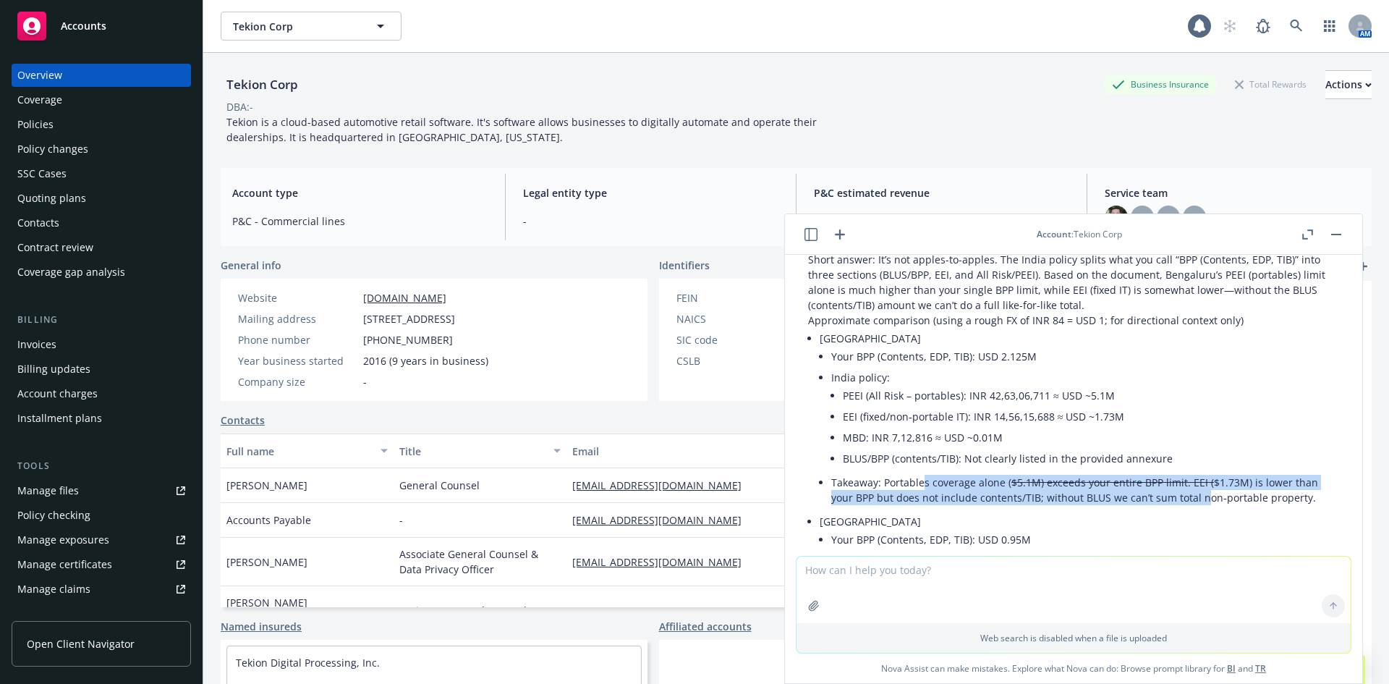
click at [1200, 472] on li "Takeaway: Portables coverage alone ( $5.1M) exceeds your entire BPP limit. EEI …" at bounding box center [1085, 490] width 508 height 36
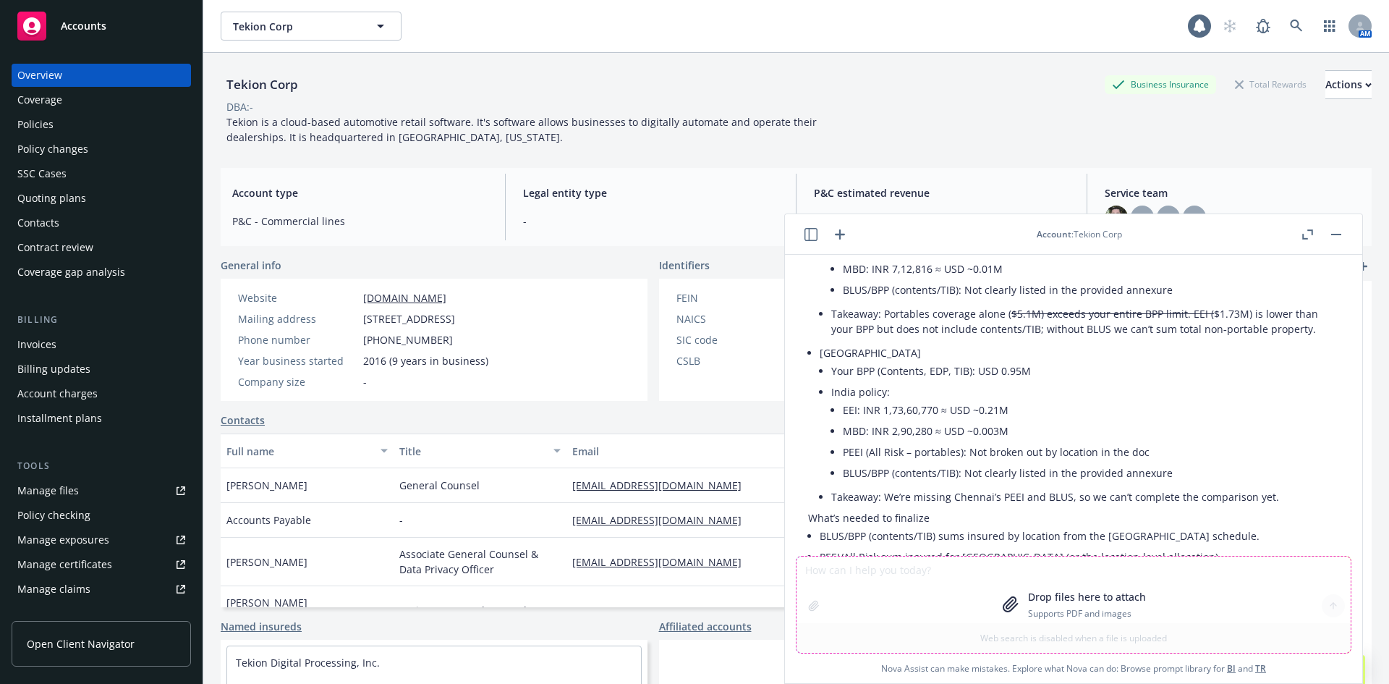
scroll to position [5131, 0]
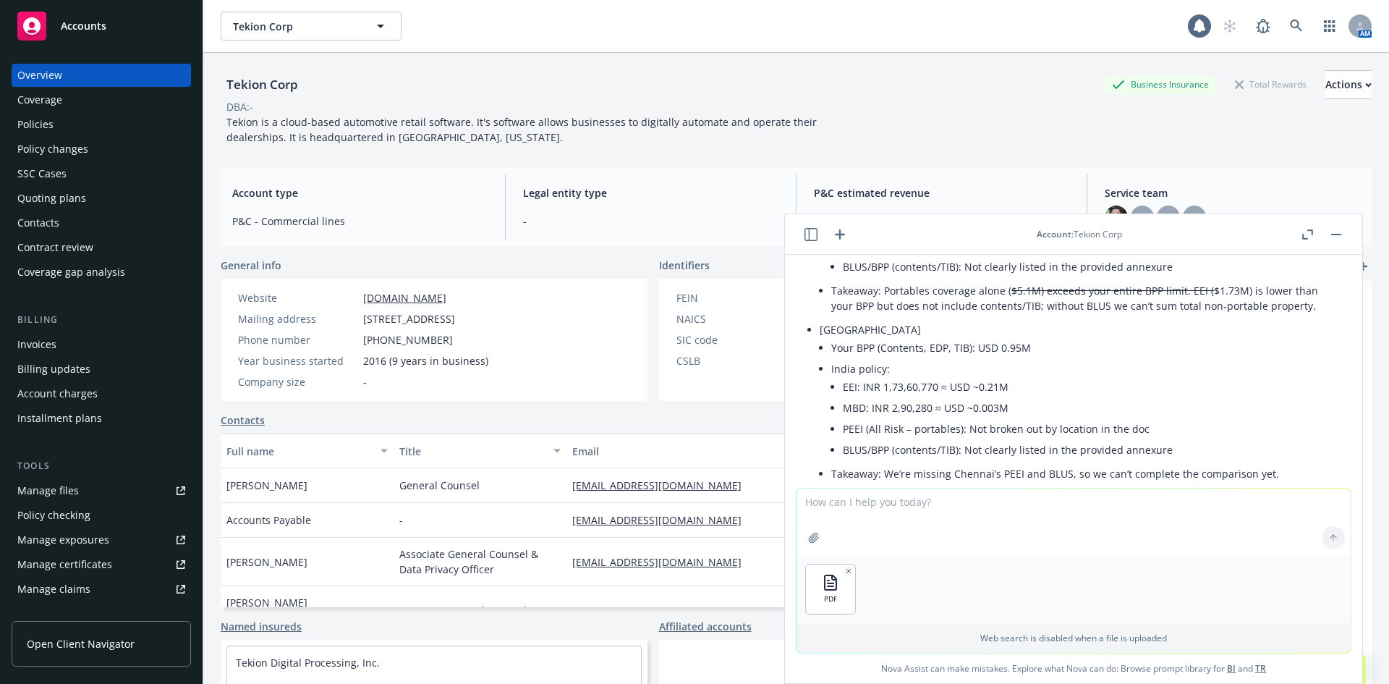
click at [925, 511] on textarea at bounding box center [1074, 521] width 554 height 67
type textarea "Ok because here is the quote we are trying to adjust. I believe it was based on…"
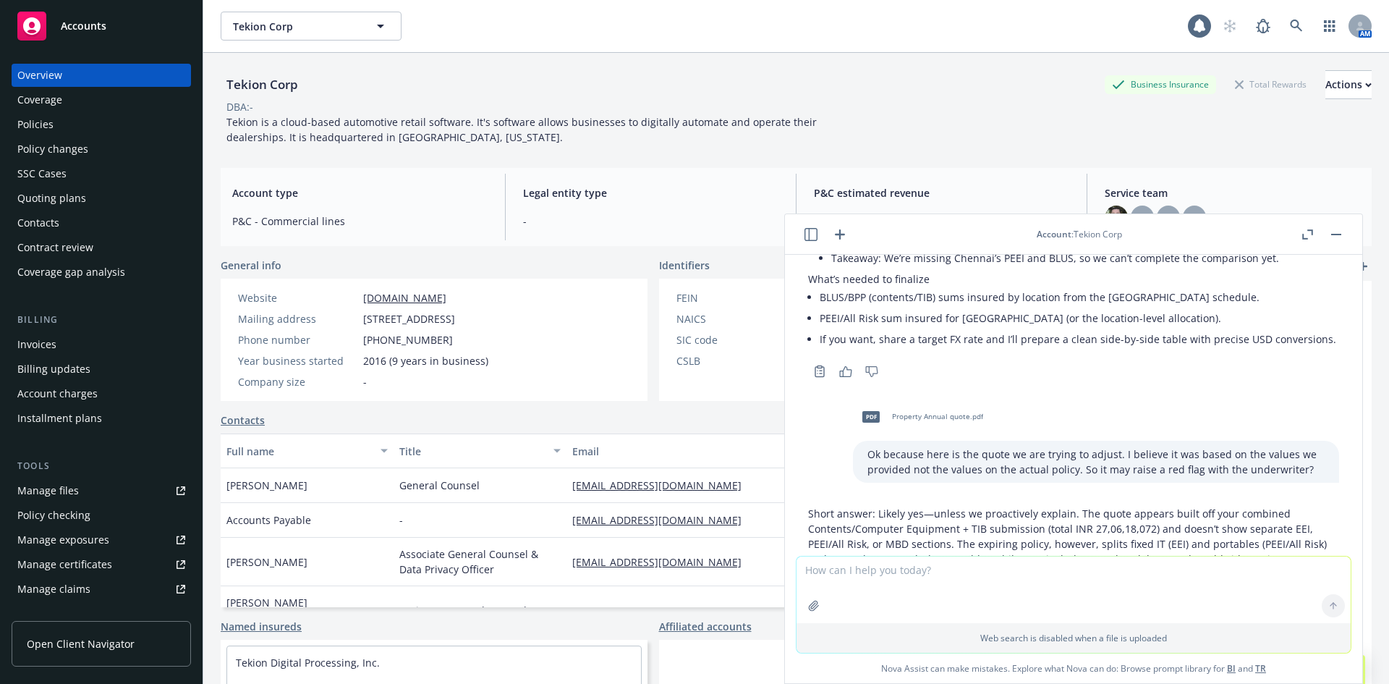
scroll to position [5431, 0]
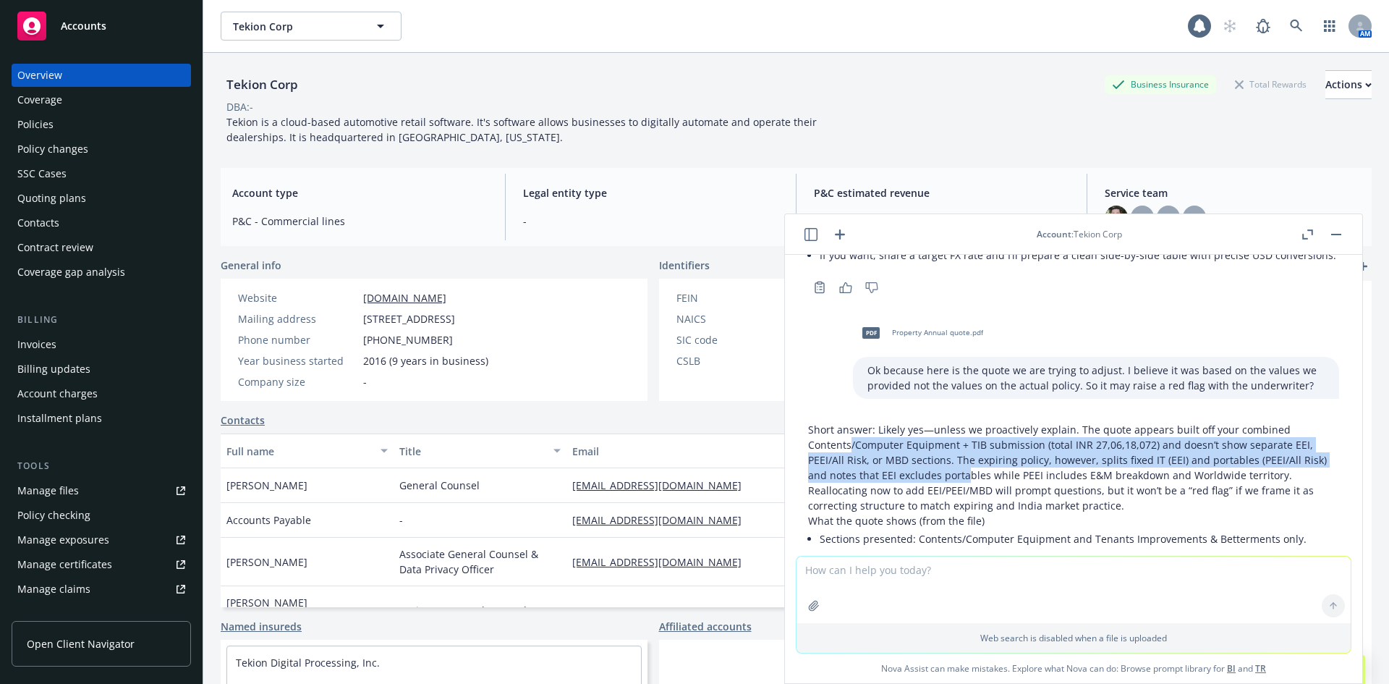
drag, startPoint x: 851, startPoint y: 385, endPoint x: 966, endPoint y: 416, distance: 119.2
click at [966, 422] on p "Short answer: Likely yes—unless we proactively explain. The quote appears built…" at bounding box center [1073, 467] width 531 height 91
drag, startPoint x: 903, startPoint y: 394, endPoint x: 880, endPoint y: 390, distance: 23.4
click at [880, 422] on p "Short answer: Likely yes—unless we proactively explain. The quote appears built…" at bounding box center [1073, 467] width 531 height 91
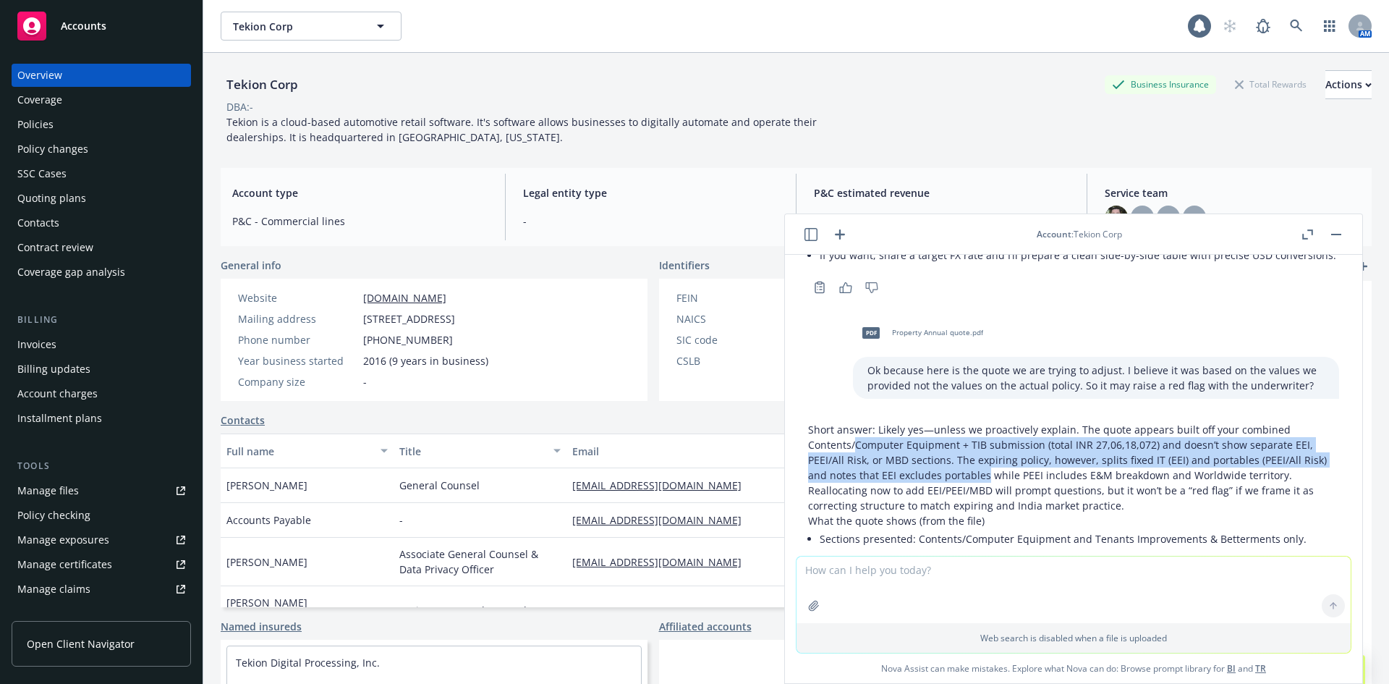
click at [880, 422] on p "Short answer: Likely yes—unless we proactively explain. The quote appears built…" at bounding box center [1073, 467] width 531 height 91
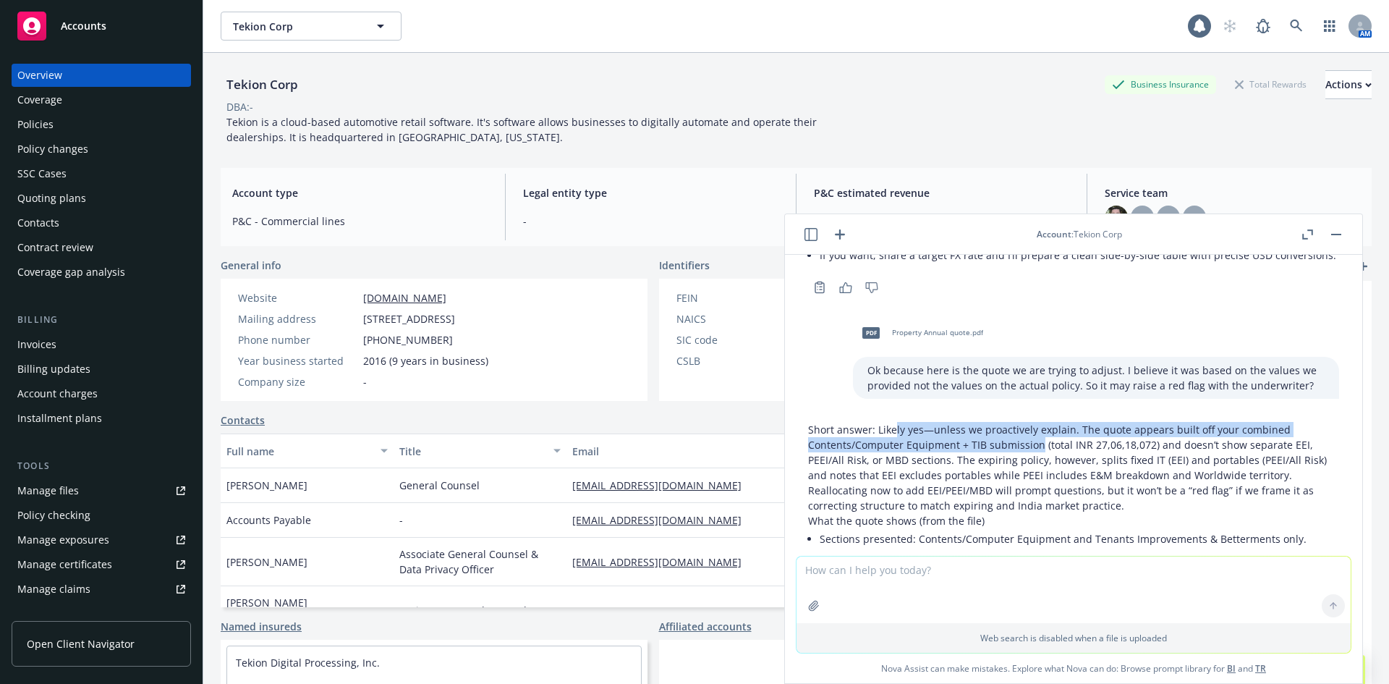
drag, startPoint x: 892, startPoint y: 373, endPoint x: 1038, endPoint y: 390, distance: 147.1
click at [1038, 422] on p "Short answer: Likely yes—unless we proactively explain. The quote appears built…" at bounding box center [1073, 467] width 531 height 91
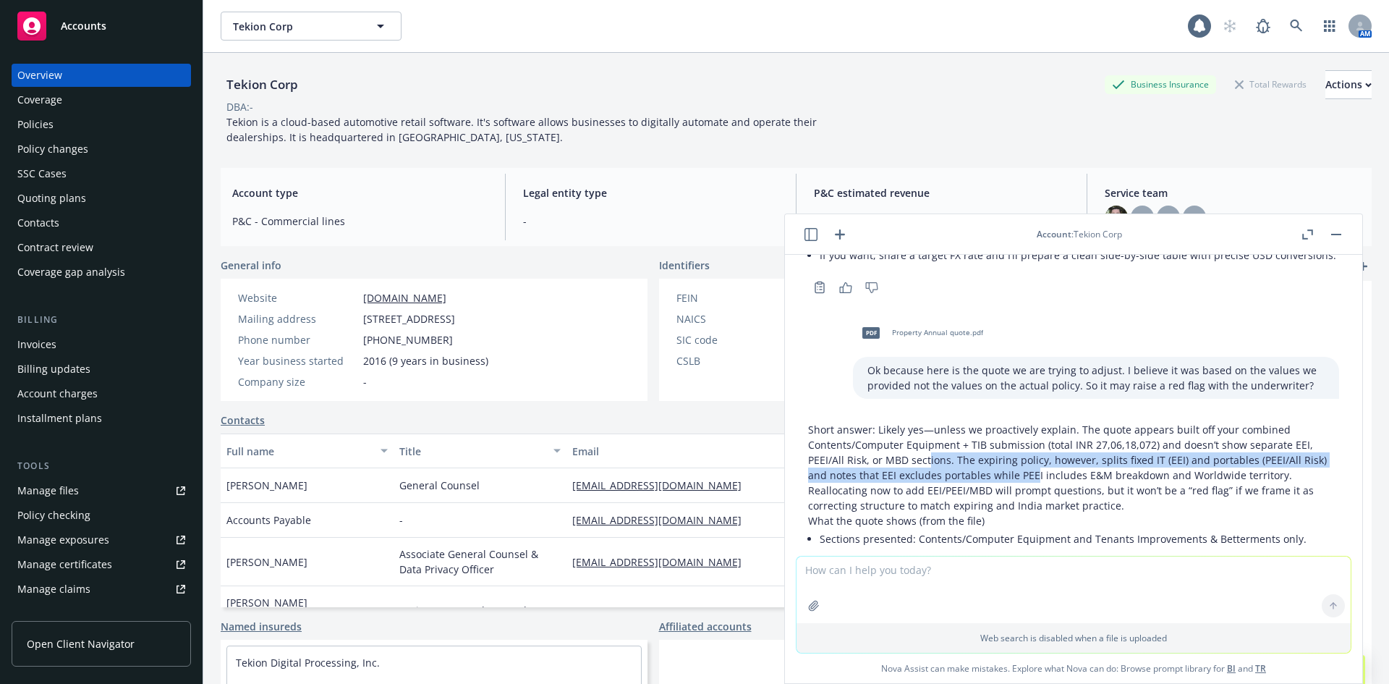
drag, startPoint x: 1032, startPoint y: 415, endPoint x: 929, endPoint y: 396, distance: 105.0
click at [929, 422] on p "Short answer: Likely yes—unless we proactively explain. The quote appears built…" at bounding box center [1073, 467] width 531 height 91
click at [928, 422] on p "Short answer: Likely yes—unless we proactively explain. The quote appears built…" at bounding box center [1073, 467] width 531 height 91
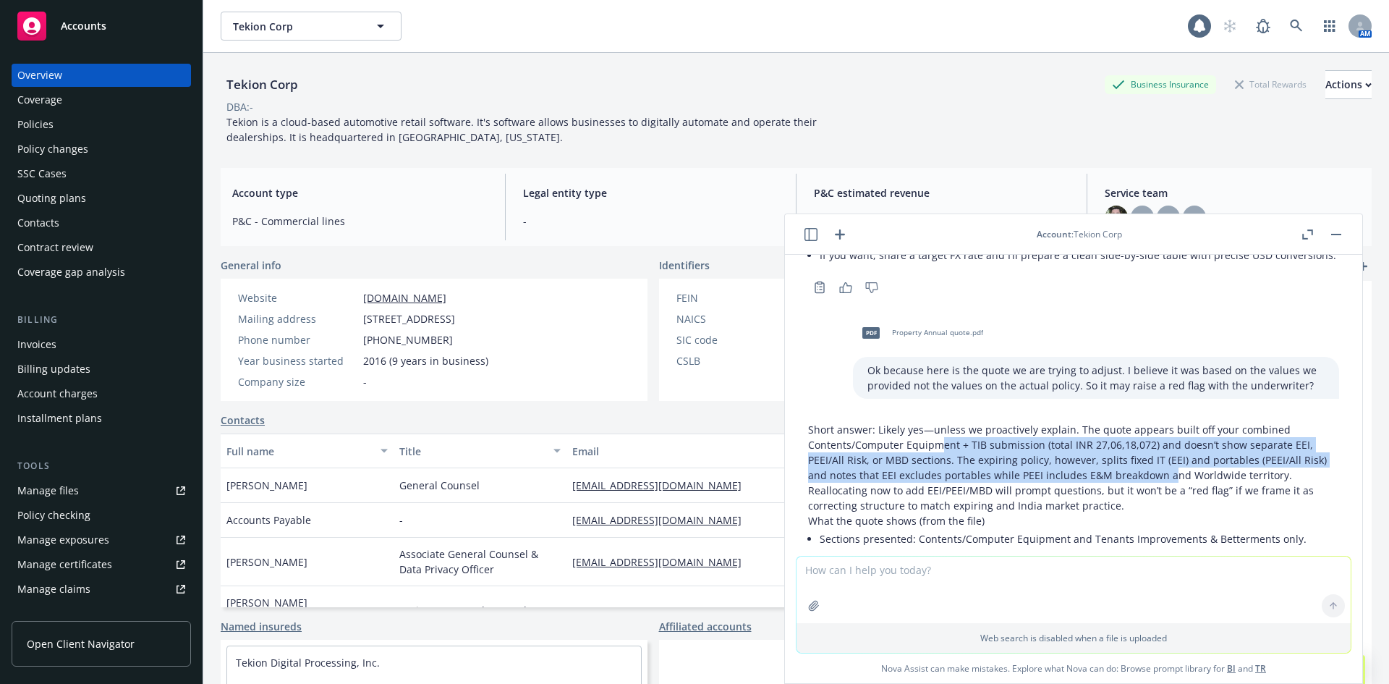
drag, startPoint x: 937, startPoint y: 389, endPoint x: 1163, endPoint y: 410, distance: 227.5
click at [1163, 422] on p "Short answer: Likely yes—unless we proactively explain. The quote appears built…" at bounding box center [1073, 467] width 531 height 91
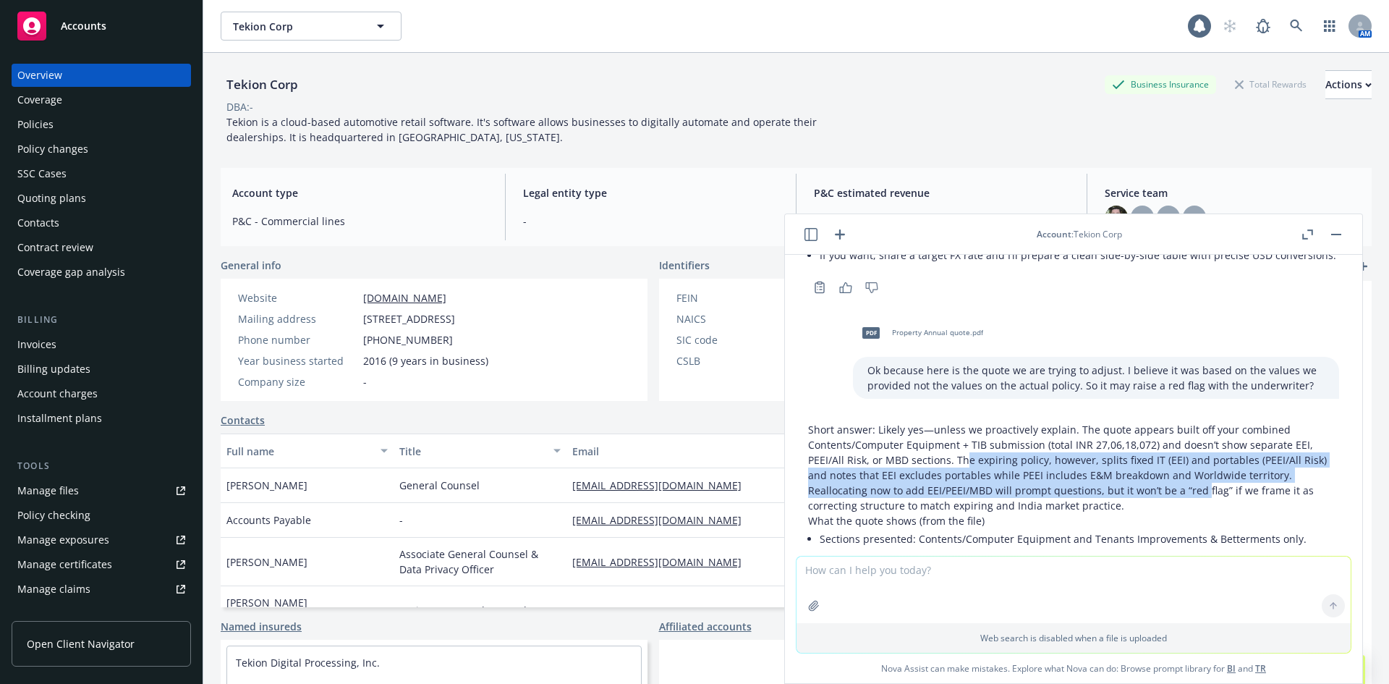
drag, startPoint x: 967, startPoint y: 399, endPoint x: 1199, endPoint y: 422, distance: 233.4
click at [1199, 422] on p "Short answer: Likely yes—unless we proactively explain. The quote appears built…" at bounding box center [1073, 467] width 531 height 91
drag, startPoint x: 829, startPoint y: 399, endPoint x: 1019, endPoint y: 429, distance: 191.9
click at [1019, 429] on p "Short answer: Likely yes—unless we proactively explain. The quote appears built…" at bounding box center [1073, 467] width 531 height 91
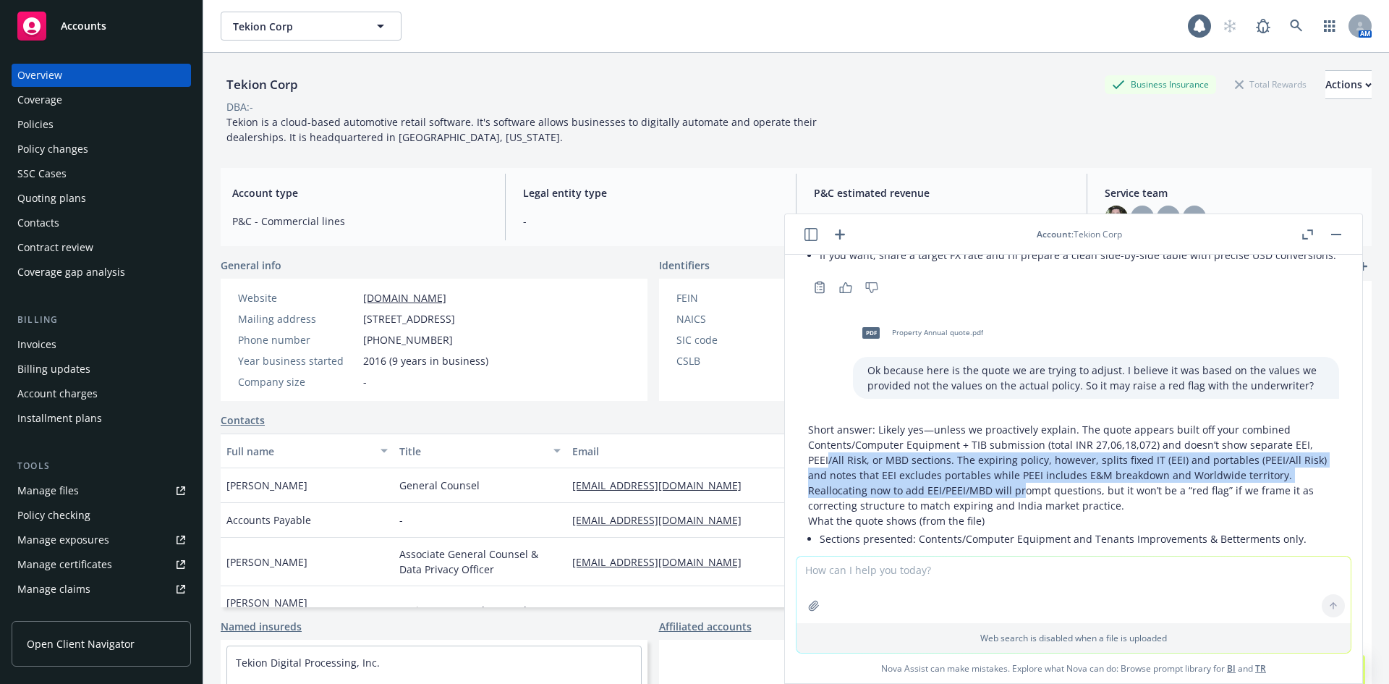
click at [1019, 429] on p "Short answer: Likely yes—unless we proactively explain. The quote appears built…" at bounding box center [1073, 467] width 531 height 91
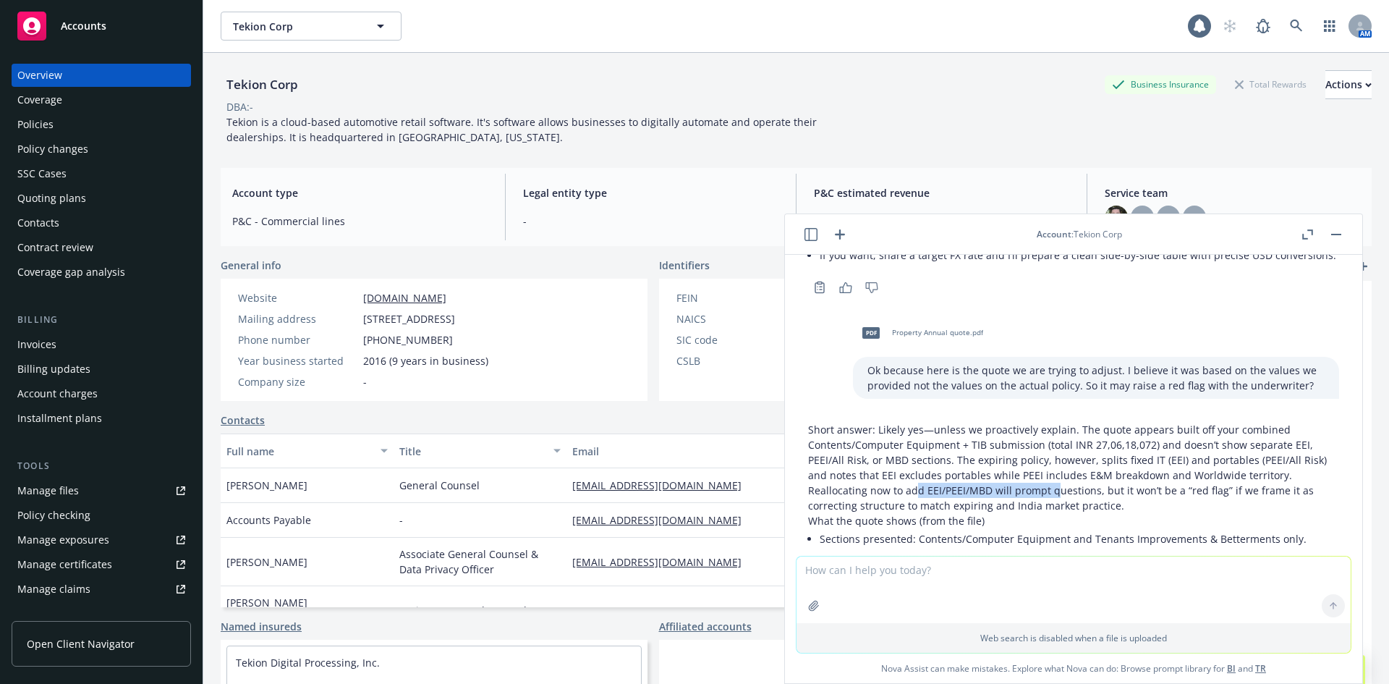
drag, startPoint x: 1056, startPoint y: 429, endPoint x: 916, endPoint y: 429, distance: 140.4
click at [916, 429] on p "Short answer: Likely yes—unless we proactively explain. The quote appears built…" at bounding box center [1073, 467] width 531 height 91
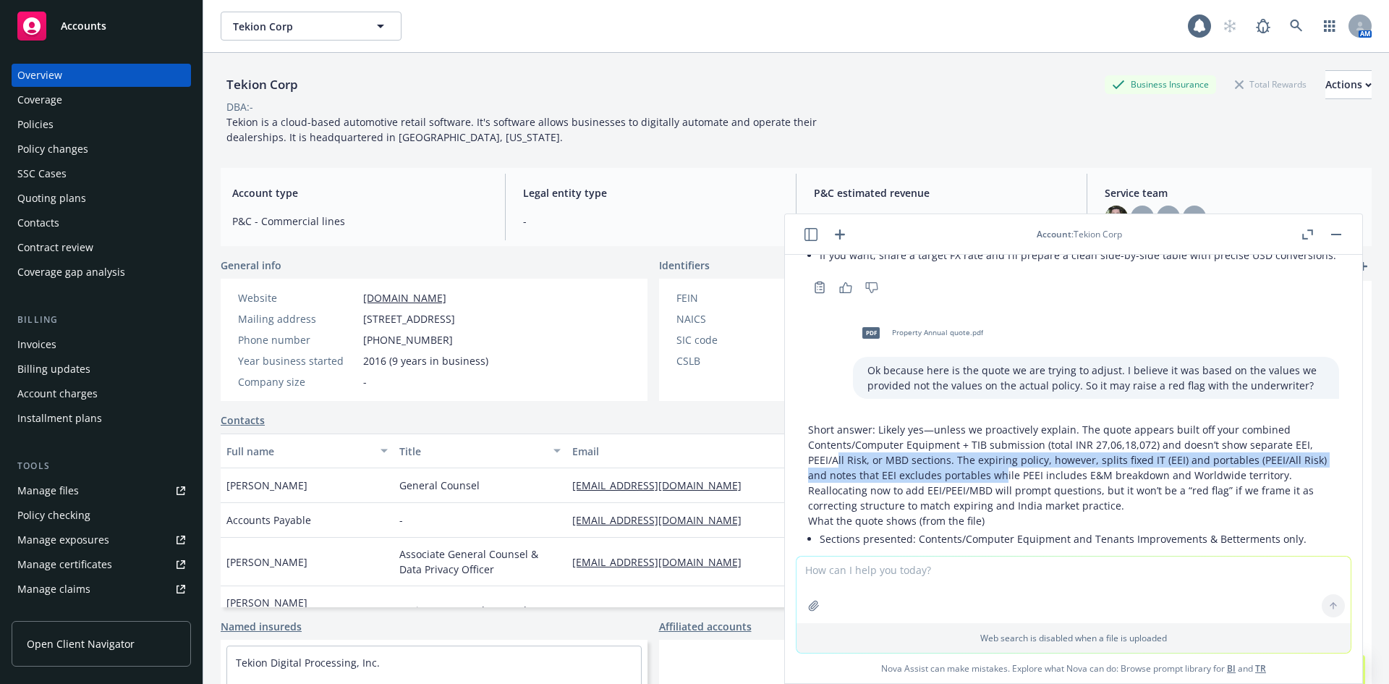
drag, startPoint x: 839, startPoint y: 404, endPoint x: 1001, endPoint y: 409, distance: 161.4
click at [1001, 422] on p "Short answer: Likely yes—unless we proactively explain. The quote appears built…" at bounding box center [1073, 467] width 531 height 91
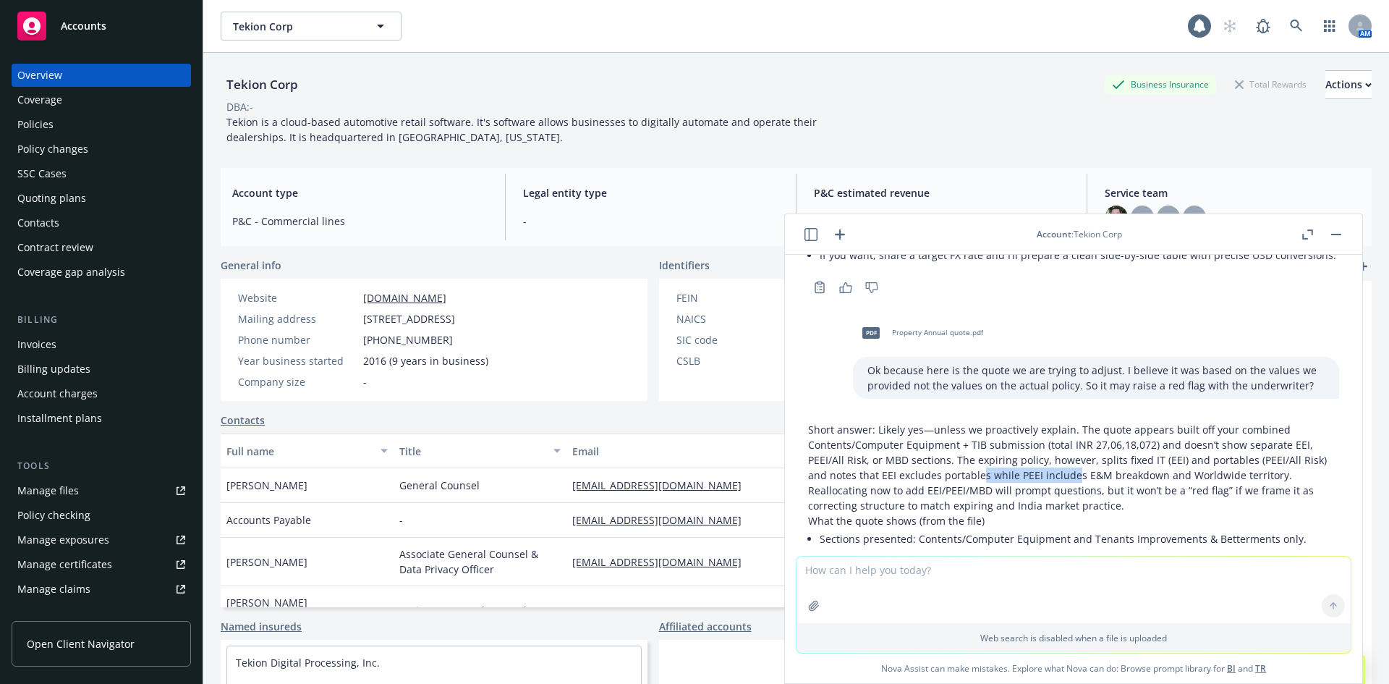
drag, startPoint x: 1074, startPoint y: 416, endPoint x: 980, endPoint y: 419, distance: 93.4
click at [980, 422] on p "Short answer: Likely yes—unless we proactively explain. The quote appears built…" at bounding box center [1073, 467] width 531 height 91
click at [979, 422] on p "Short answer: Likely yes—unless we proactively explain. The quote appears built…" at bounding box center [1073, 467] width 531 height 91
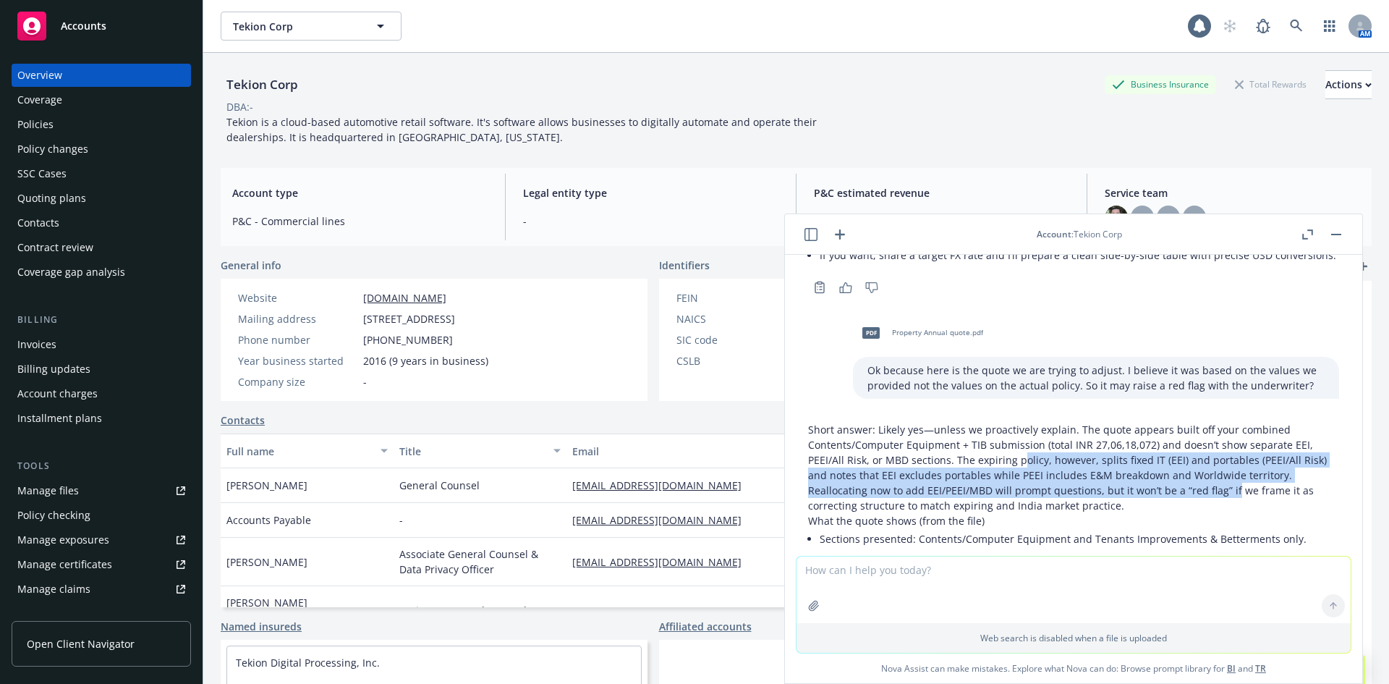
drag, startPoint x: 1017, startPoint y: 396, endPoint x: 1228, endPoint y: 434, distance: 214.0
click at [1228, 434] on p "Short answer: Likely yes—unless we proactively explain. The quote appears built…" at bounding box center [1073, 467] width 531 height 91
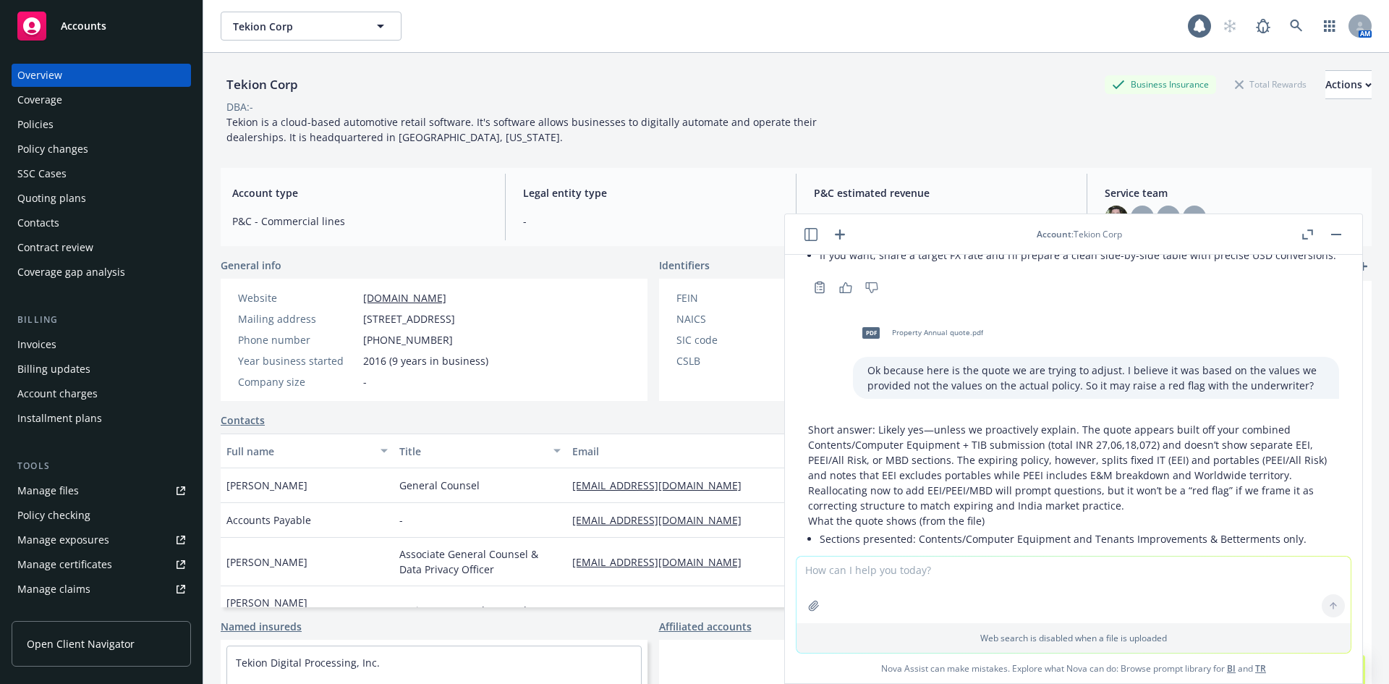
click at [1230, 434] on p "Short answer: Likely yes—unless we proactively explain. The quote appears built…" at bounding box center [1073, 467] width 531 height 91
drag, startPoint x: 1234, startPoint y: 426, endPoint x: 1088, endPoint y: 426, distance: 145.4
click at [1088, 426] on p "Short answer: Likely yes—unless we proactively explain. The quote appears built…" at bounding box center [1073, 467] width 531 height 91
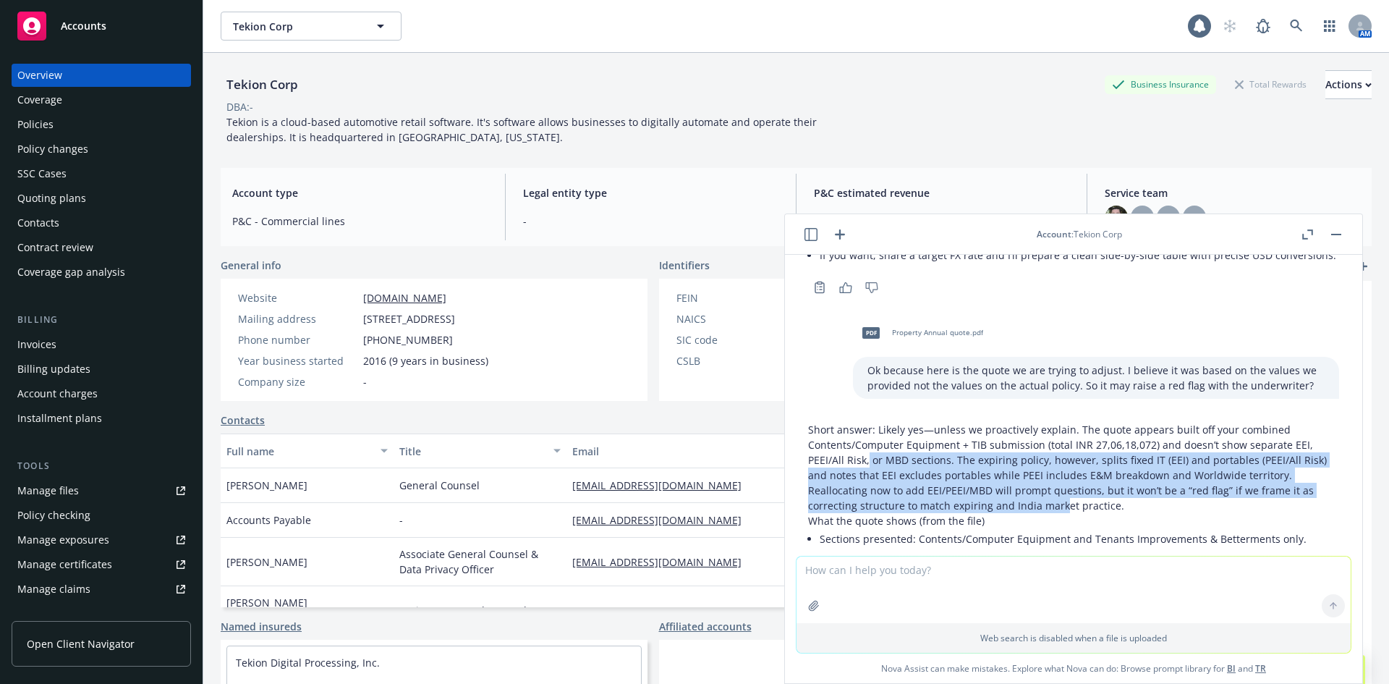
drag, startPoint x: 867, startPoint y: 401, endPoint x: 1062, endPoint y: 438, distance: 198.1
click at [1062, 438] on p "Short answer: Likely yes—unless we proactively explain. The quote appears built…" at bounding box center [1073, 467] width 531 height 91
drag, startPoint x: 1062, startPoint y: 438, endPoint x: 1083, endPoint y: 442, distance: 21.4
click at [1063, 438] on p "Short answer: Likely yes—unless we proactively explain. The quote appears built…" at bounding box center [1073, 467] width 531 height 91
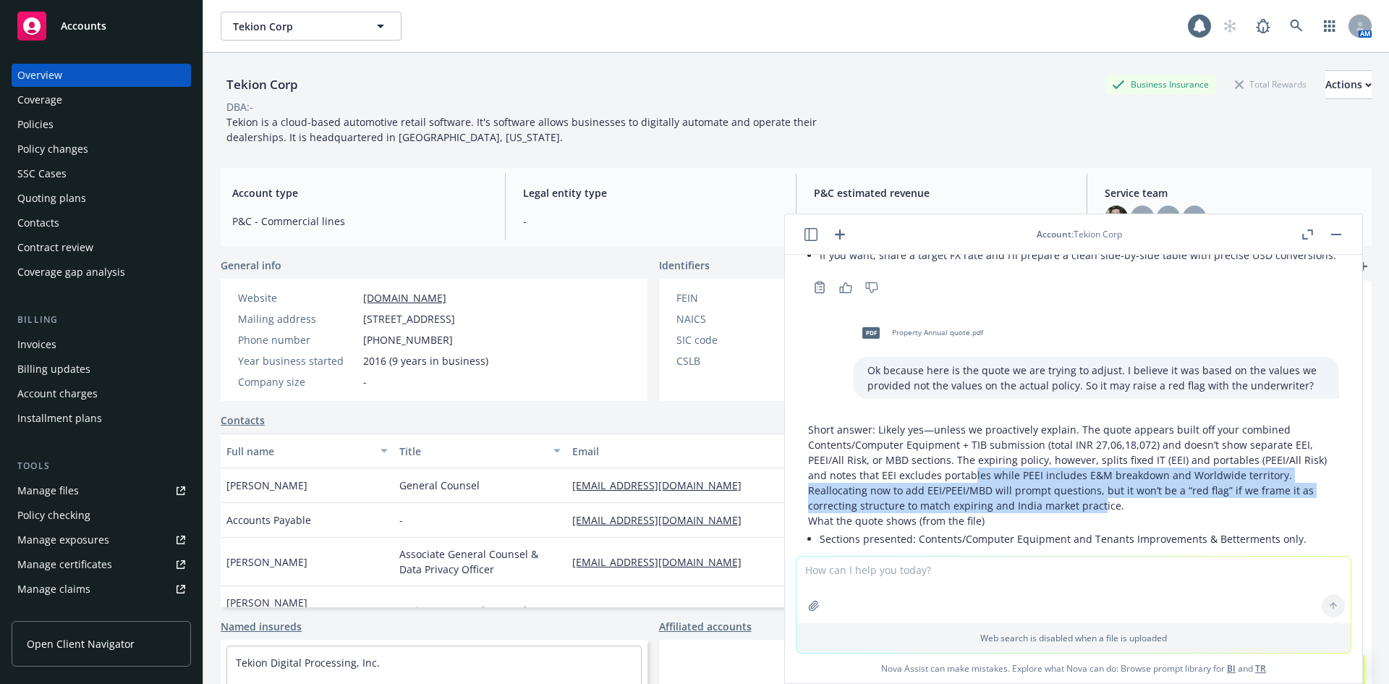
drag, startPoint x: 1098, startPoint y: 446, endPoint x: 969, endPoint y: 420, distance: 130.5
click at [969, 422] on p "Short answer: Likely yes—unless we proactively explain. The quote appears built…" at bounding box center [1073, 467] width 531 height 91
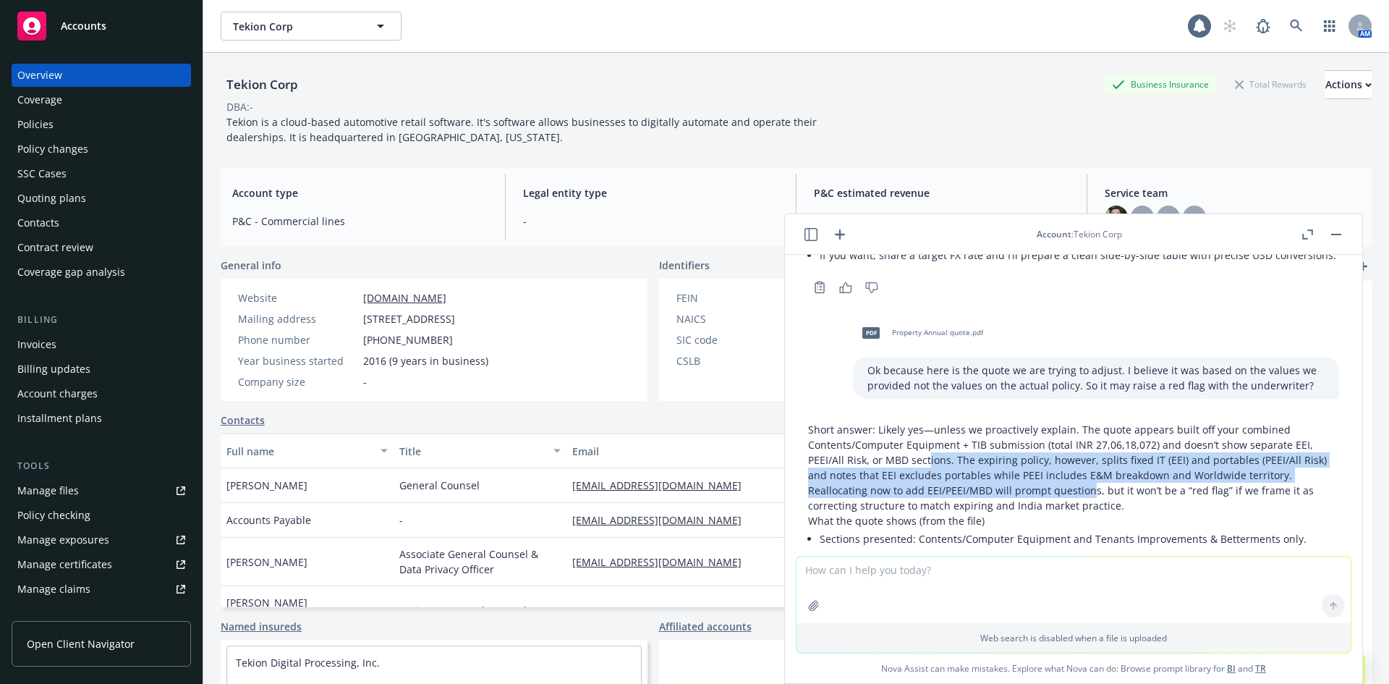
drag, startPoint x: 928, startPoint y: 405, endPoint x: 1100, endPoint y: 426, distance: 174.2
click at [1100, 426] on p "Short answer: Likely yes—unless we proactively explain. The quote appears built…" at bounding box center [1073, 467] width 531 height 91
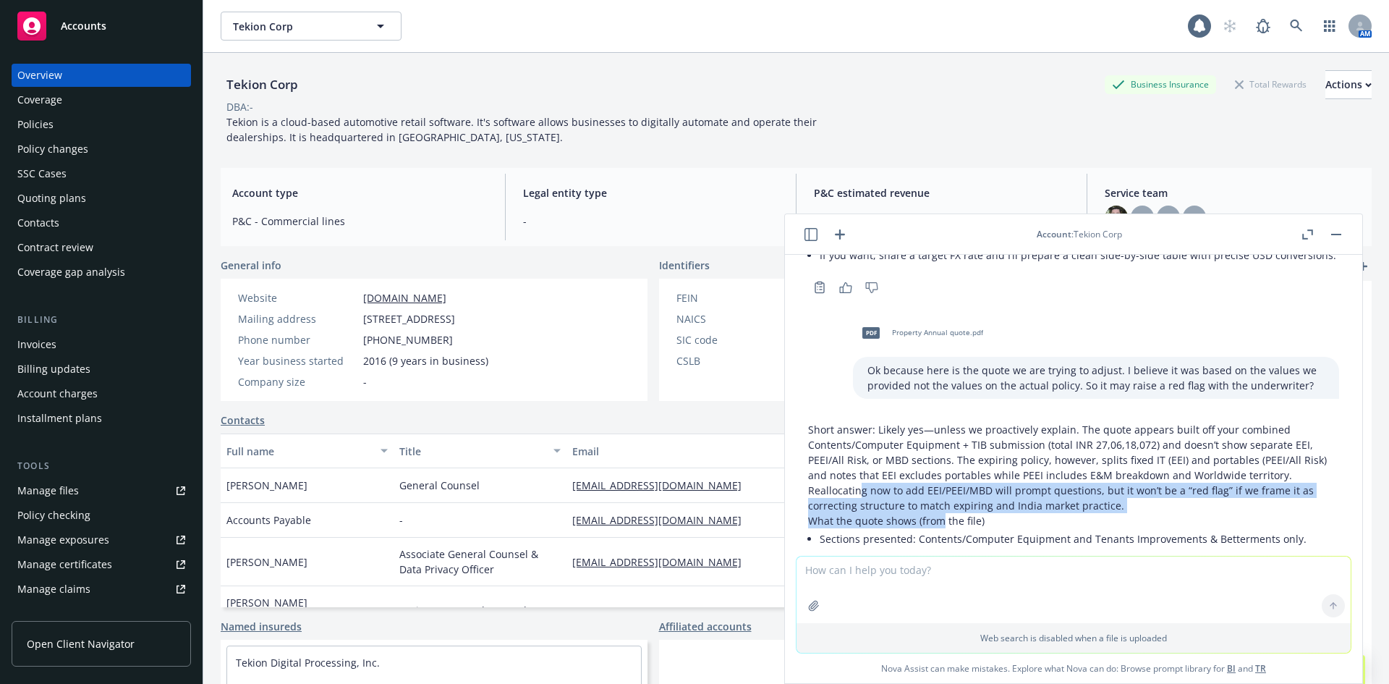
drag, startPoint x: 859, startPoint y: 428, endPoint x: 939, endPoint y: 454, distance: 84.4
click at [939, 513] on p "What the quote shows (from the file)" at bounding box center [1073, 520] width 531 height 15
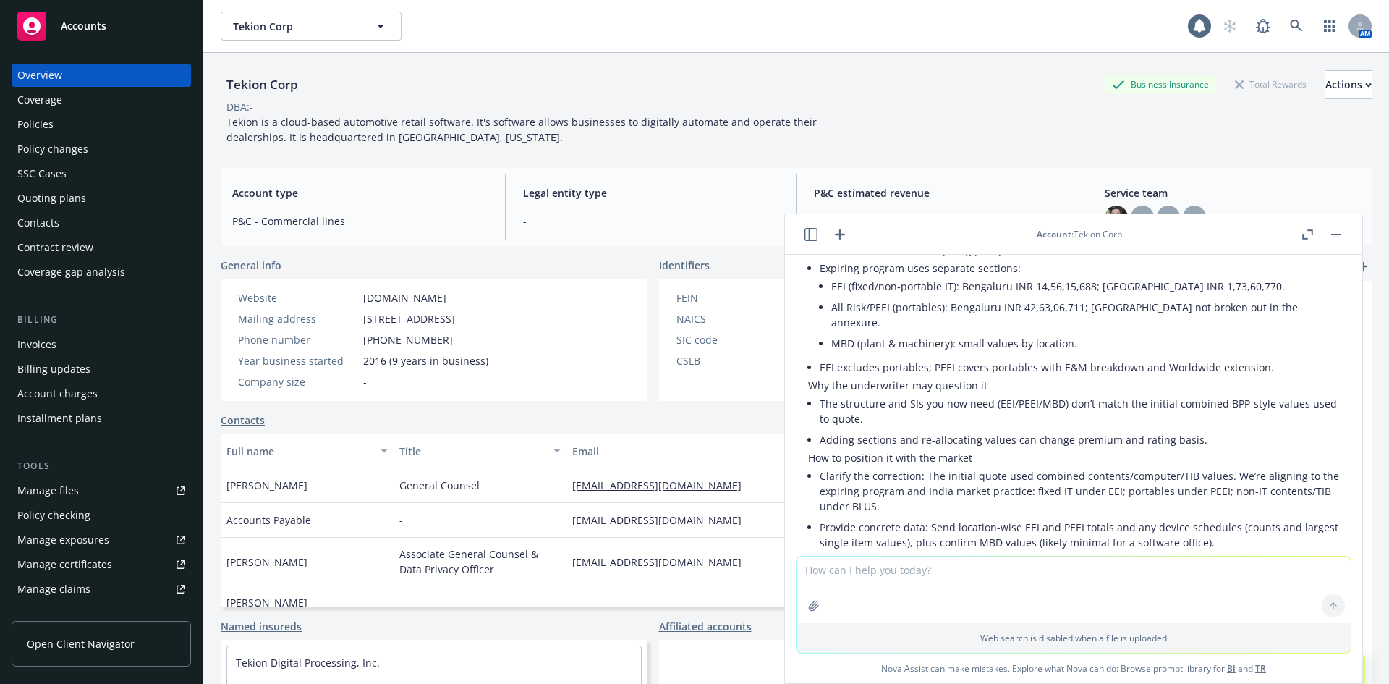
scroll to position [5798, 0]
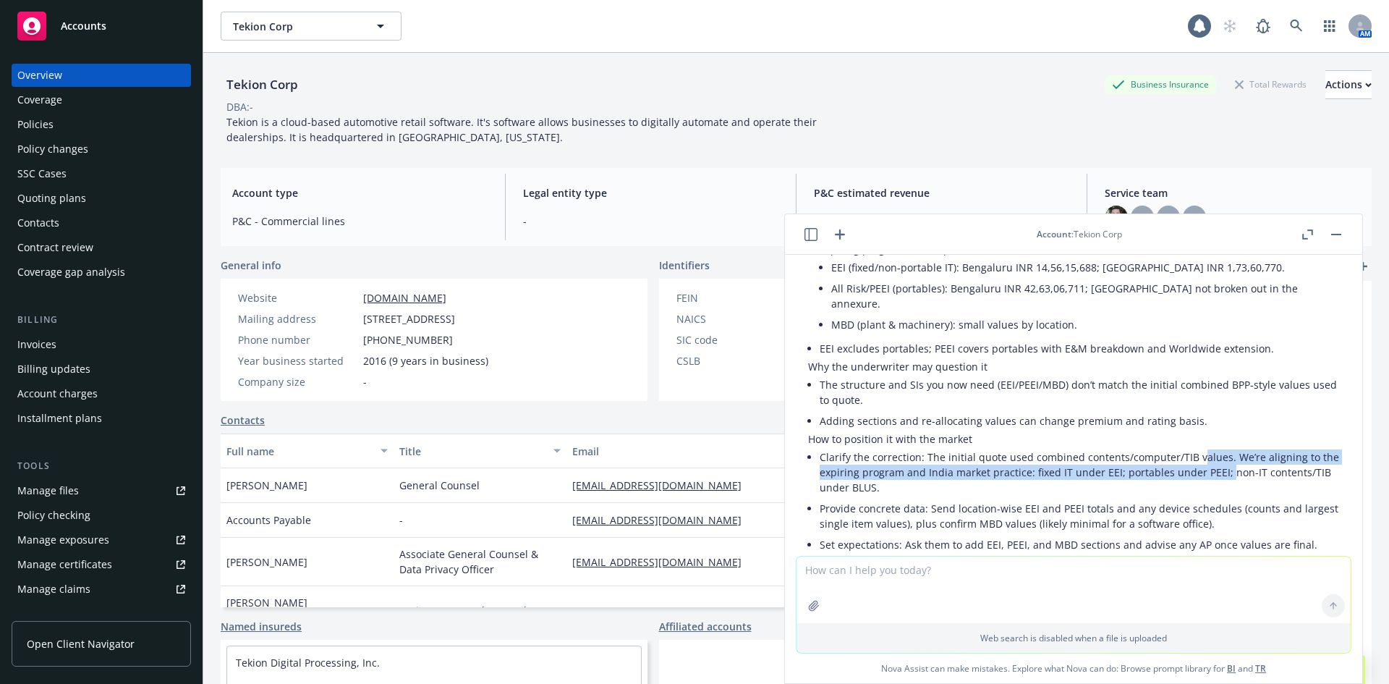
drag, startPoint x: 1194, startPoint y: 387, endPoint x: 1239, endPoint y: 397, distance: 46.0
click at [1239, 446] on li "Clarify the correction: The initial quote used combined contents/computer/TIB v…" at bounding box center [1079, 471] width 519 height 51
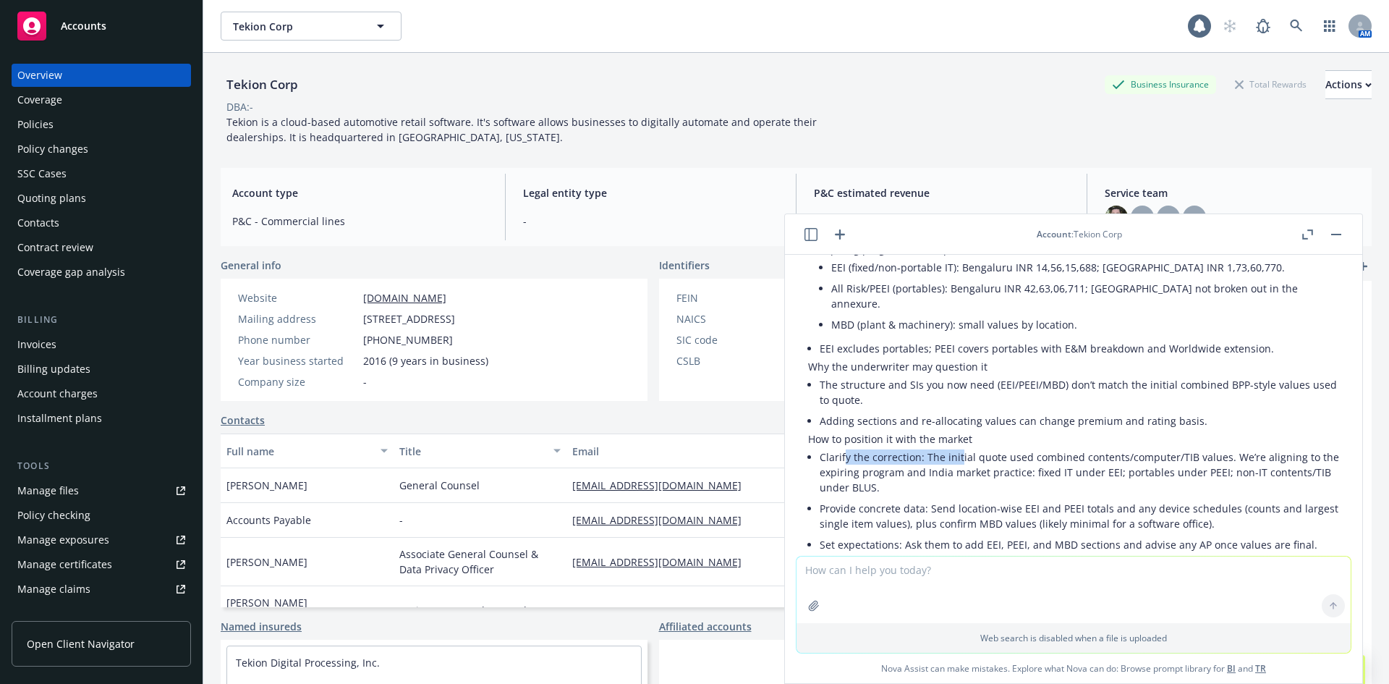
drag, startPoint x: 844, startPoint y: 385, endPoint x: 1004, endPoint y: 388, distance: 160.6
click at [1004, 446] on li "Clarify the correction: The initial quote used combined contents/computer/TIB v…" at bounding box center [1079, 471] width 519 height 51
drag, startPoint x: 1004, startPoint y: 388, endPoint x: 1025, endPoint y: 388, distance: 21.0
click at [1006, 446] on li "Clarify the correction: The initial quote used combined contents/computer/TIB v…" at bounding box center [1079, 471] width 519 height 51
drag, startPoint x: 975, startPoint y: 396, endPoint x: 959, endPoint y: 396, distance: 15.9
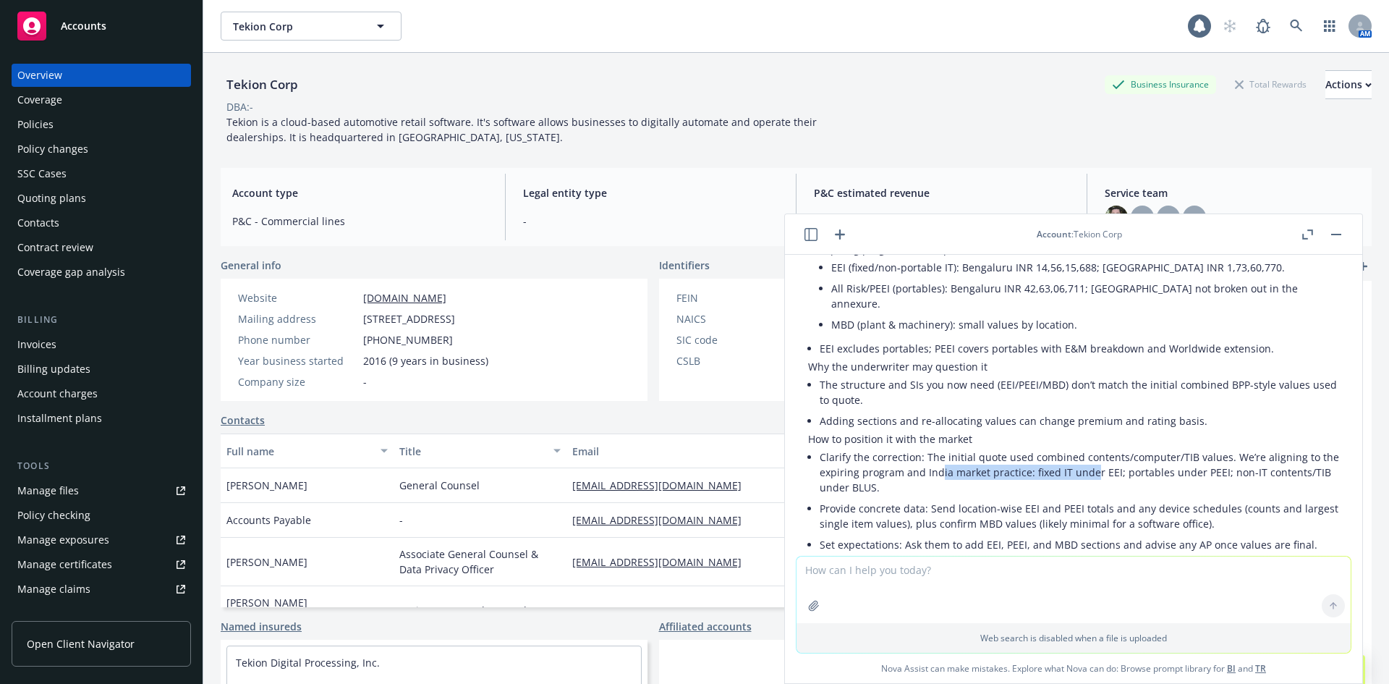
click at [959, 446] on li "Clarify the correction: The initial quote used combined contents/computer/TIB v…" at bounding box center [1079, 471] width 519 height 51
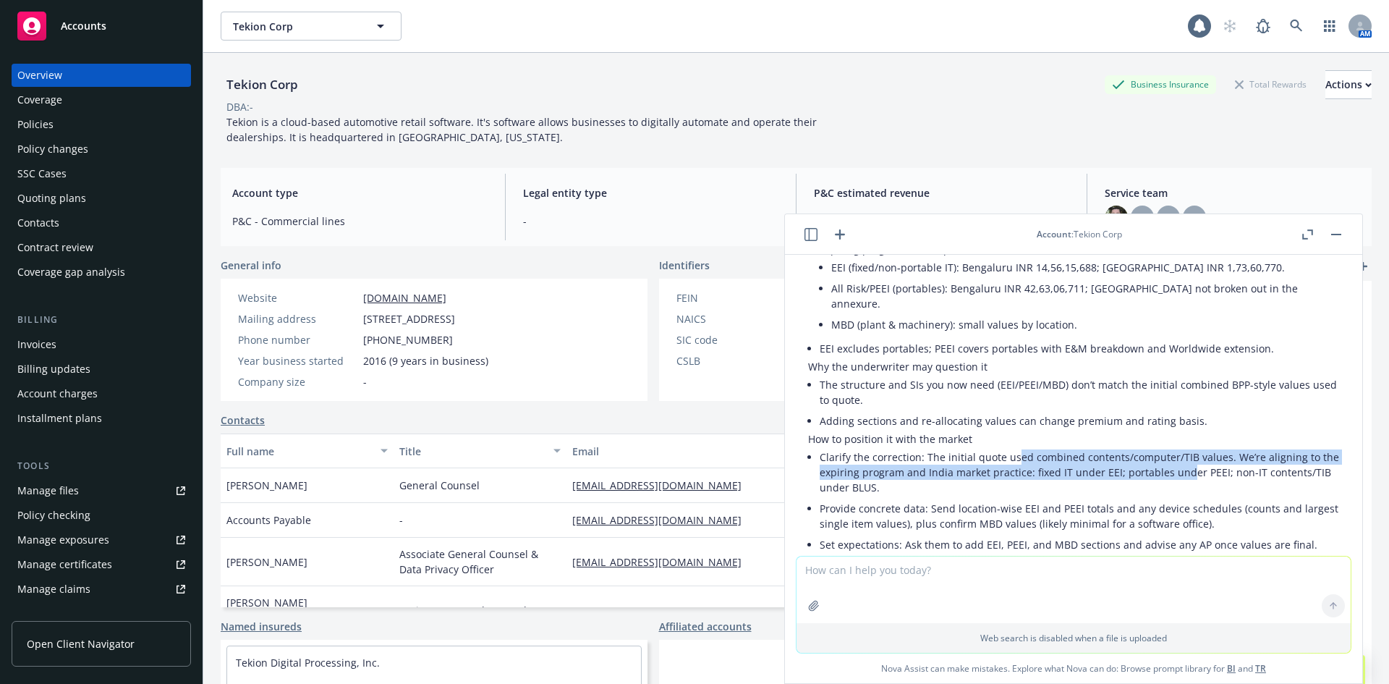
drag, startPoint x: 1069, startPoint y: 393, endPoint x: 1203, endPoint y: 399, distance: 134.0
click at [1203, 446] on li "Clarify the correction: The initial quote used combined contents/computer/TIB v…" at bounding box center [1079, 471] width 519 height 51
drag, startPoint x: 963, startPoint y: 394, endPoint x: 935, endPoint y: 391, distance: 28.4
click at [936, 446] on li "Clarify the correction: The initial quote used combined contents/computer/TIB v…" at bounding box center [1079, 471] width 519 height 51
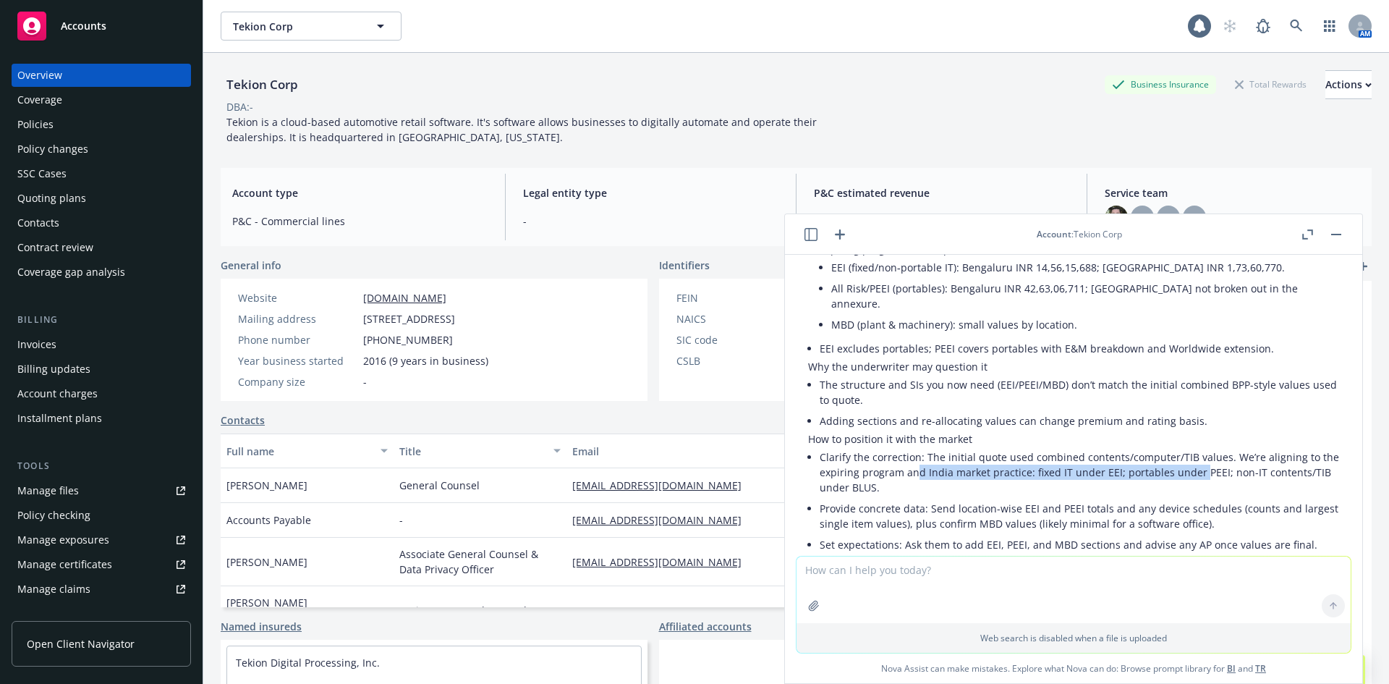
click at [935, 446] on li "Clarify the correction: The initial quote used combined contents/computer/TIB v…" at bounding box center [1079, 471] width 519 height 51
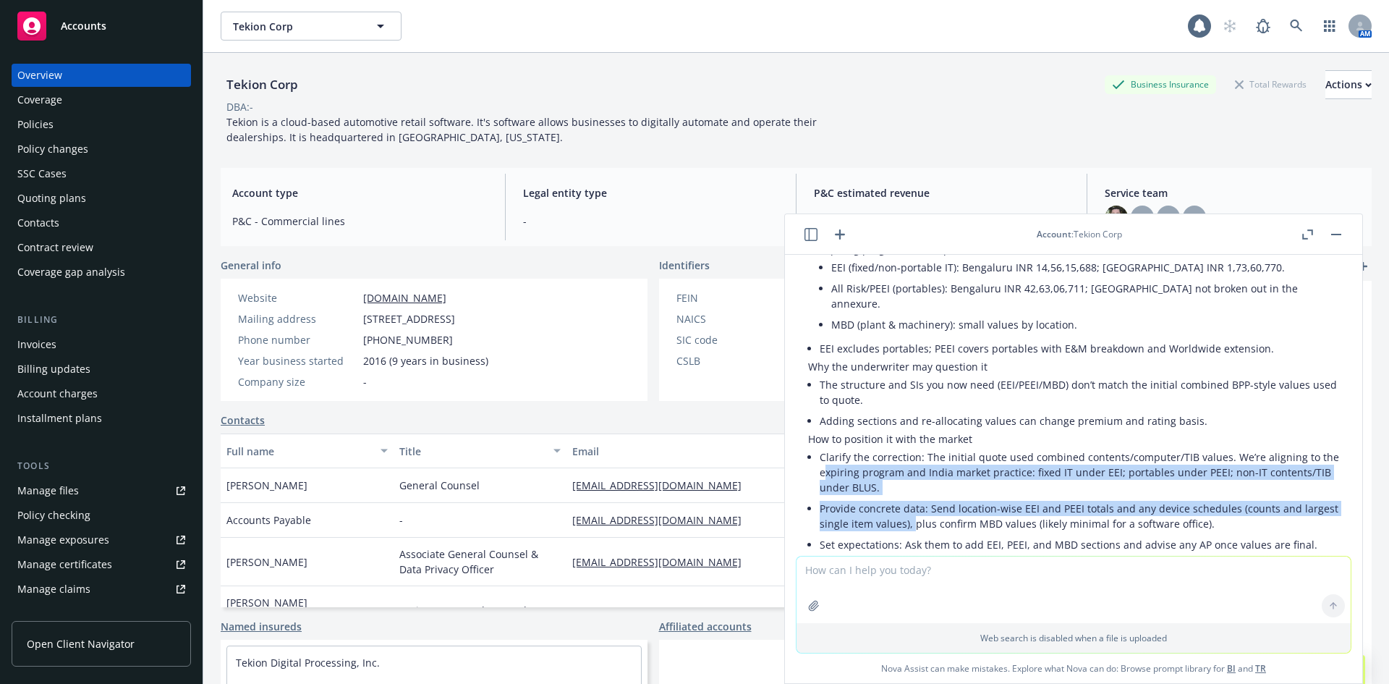
drag, startPoint x: 846, startPoint y: 390, endPoint x: 950, endPoint y: 444, distance: 117.5
click at [950, 446] on ul "Clarify the correction: The initial quote used combined contents/computer/TIB v…" at bounding box center [1079, 511] width 519 height 130
click at [950, 498] on li "Provide concrete data: Send location-wise EEI and PEEI totals and any device sc…" at bounding box center [1079, 516] width 519 height 36
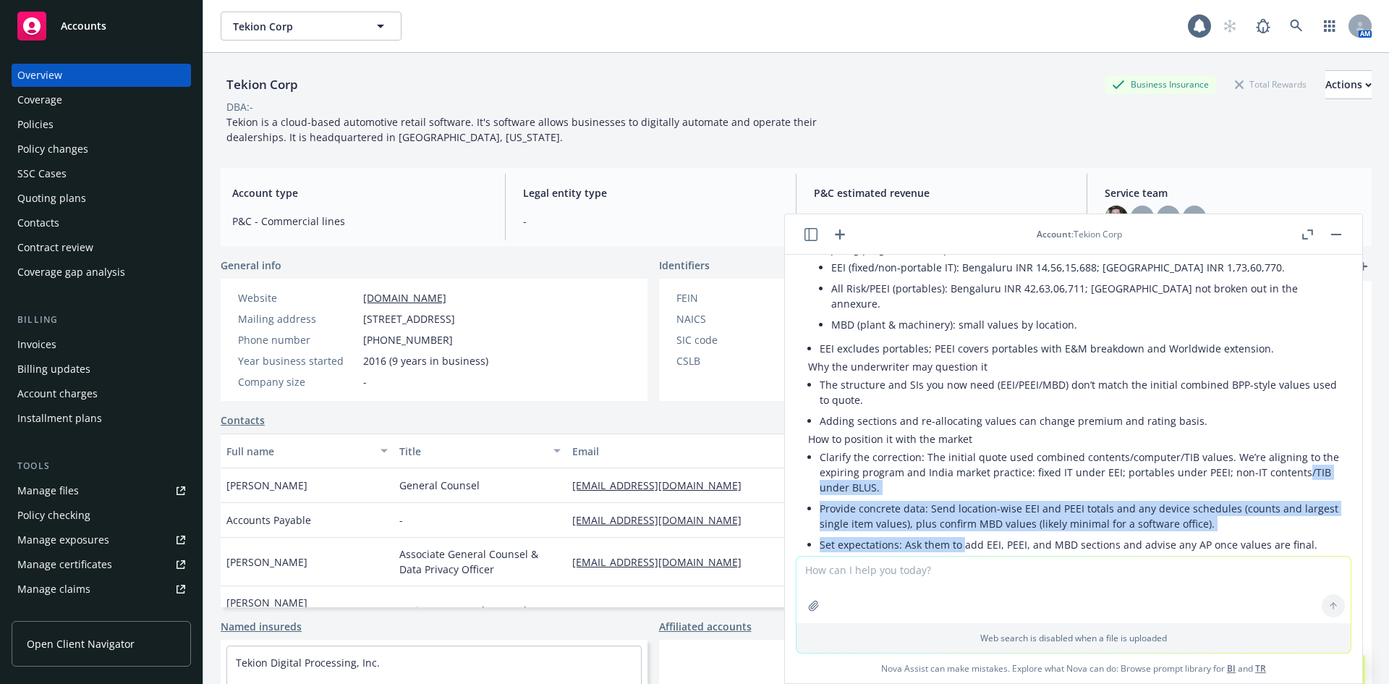
drag, startPoint x: 960, startPoint y: 459, endPoint x: 857, endPoint y: 410, distance: 114.2
click at [858, 446] on ul "Clarify the correction: The initial quote used combined contents/computer/TIB v…" at bounding box center [1079, 511] width 519 height 130
click at [857, 446] on li "Clarify the correction: The initial quote used combined contents/computer/TIB v…" at bounding box center [1079, 471] width 519 height 51
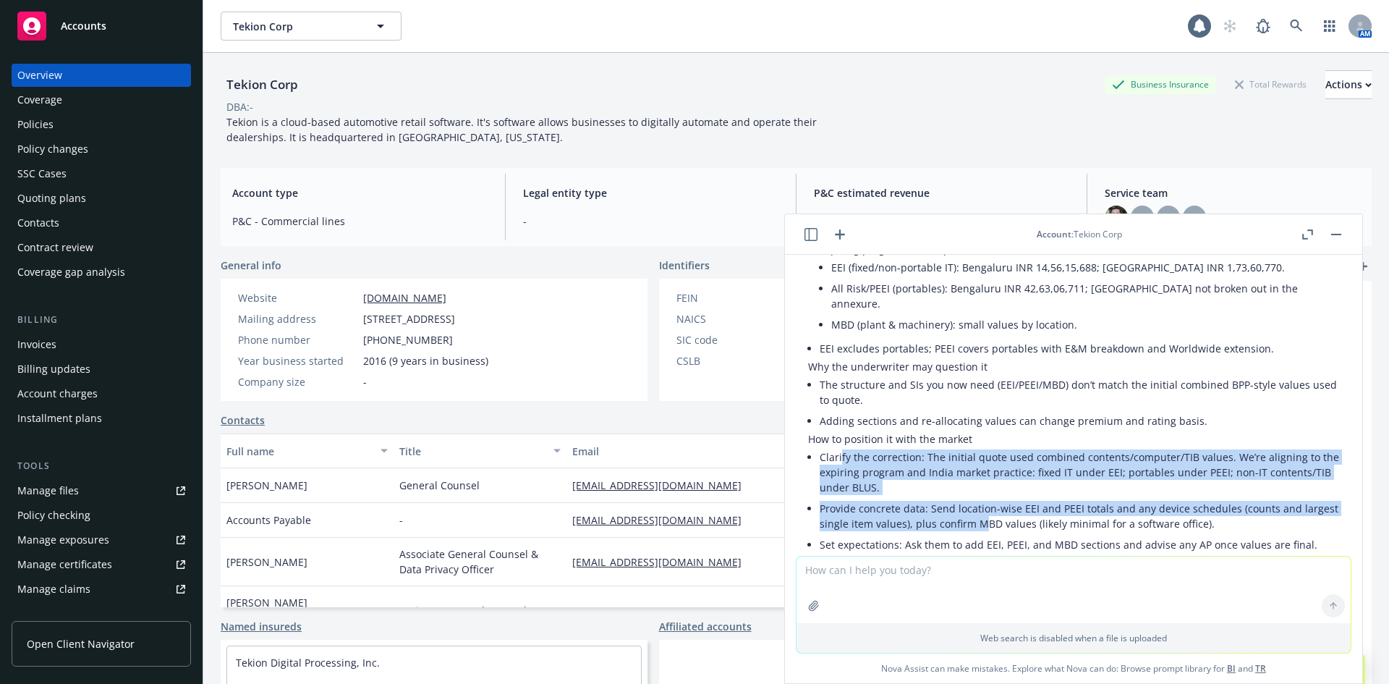
drag, startPoint x: 839, startPoint y: 386, endPoint x: 1014, endPoint y: 454, distance: 186.9
click at [1014, 454] on ul "Clarify the correction: The initial quote used combined contents/computer/TIB v…" at bounding box center [1079, 511] width 519 height 130
click at [1014, 498] on li "Provide concrete data: Send location-wise EEI and PEEI totals and any device sc…" at bounding box center [1079, 516] width 519 height 36
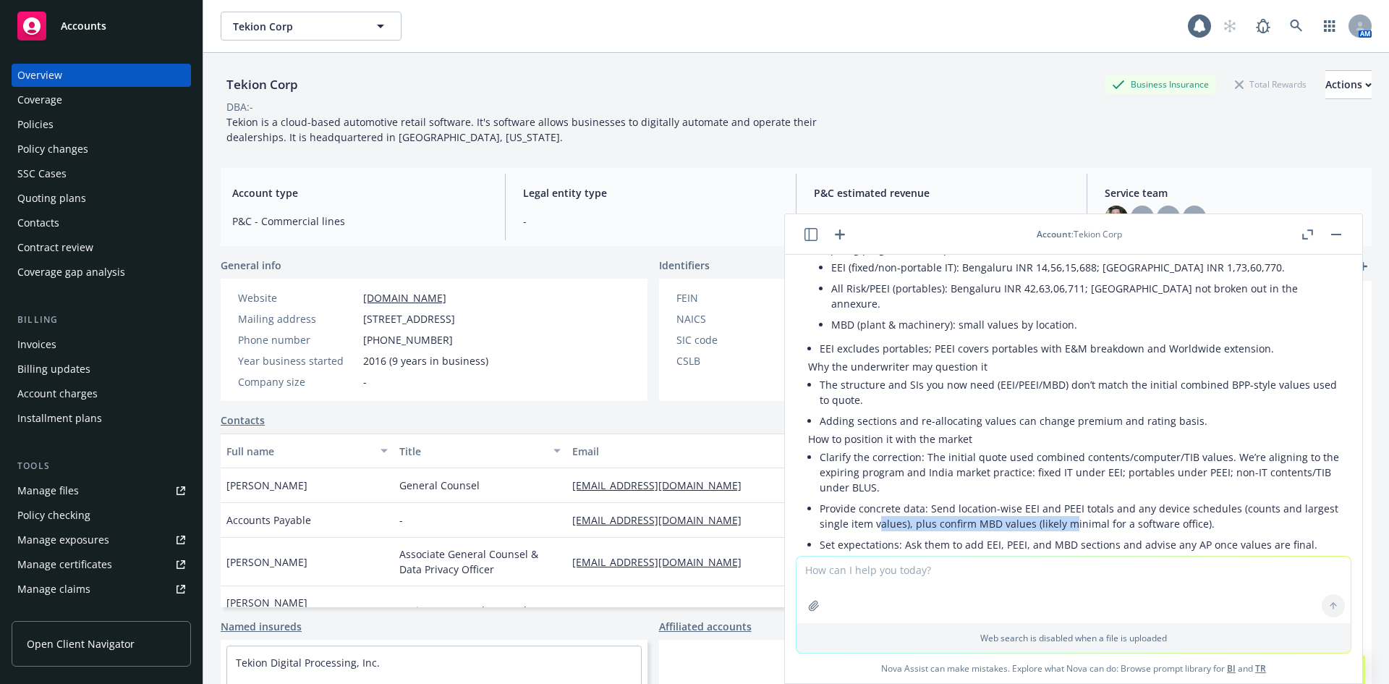
drag, startPoint x: 1014, startPoint y: 448, endPoint x: 903, endPoint y: 442, distance: 110.8
click at [904, 498] on li "Provide concrete data: Send location-wise EEI and PEEI totals and any device sc…" at bounding box center [1079, 516] width 519 height 36
click at [901, 498] on li "Provide concrete data: Send location-wise EEI and PEEI totals and any device sc…" at bounding box center [1079, 516] width 519 height 36
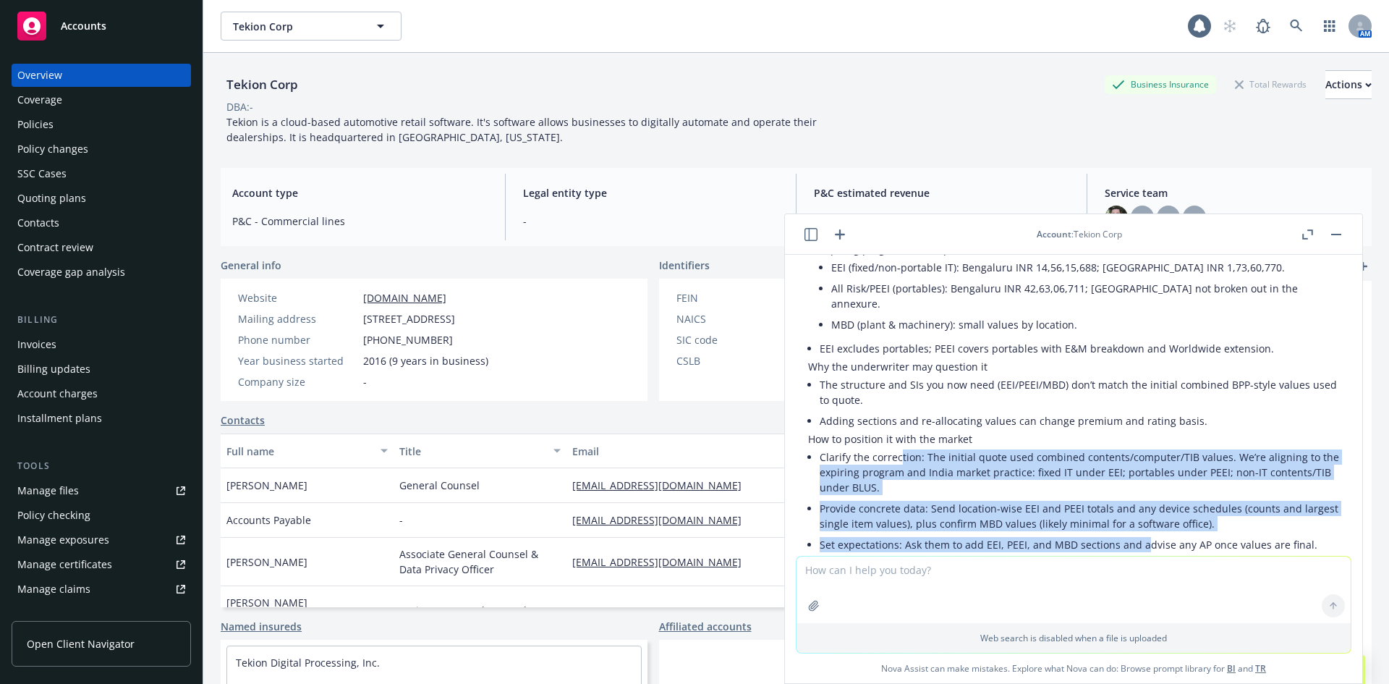
drag, startPoint x: 886, startPoint y: 403, endPoint x: 1142, endPoint y: 462, distance: 262.2
click at [1142, 462] on ul "Clarify the correction: The initial quote used combined contents/computer/TIB v…" at bounding box center [1079, 511] width 519 height 130
click at [1142, 534] on li "Set expectations: Ask them to add EEI, PEEI, and MBD sections and advise any AP…" at bounding box center [1079, 544] width 519 height 21
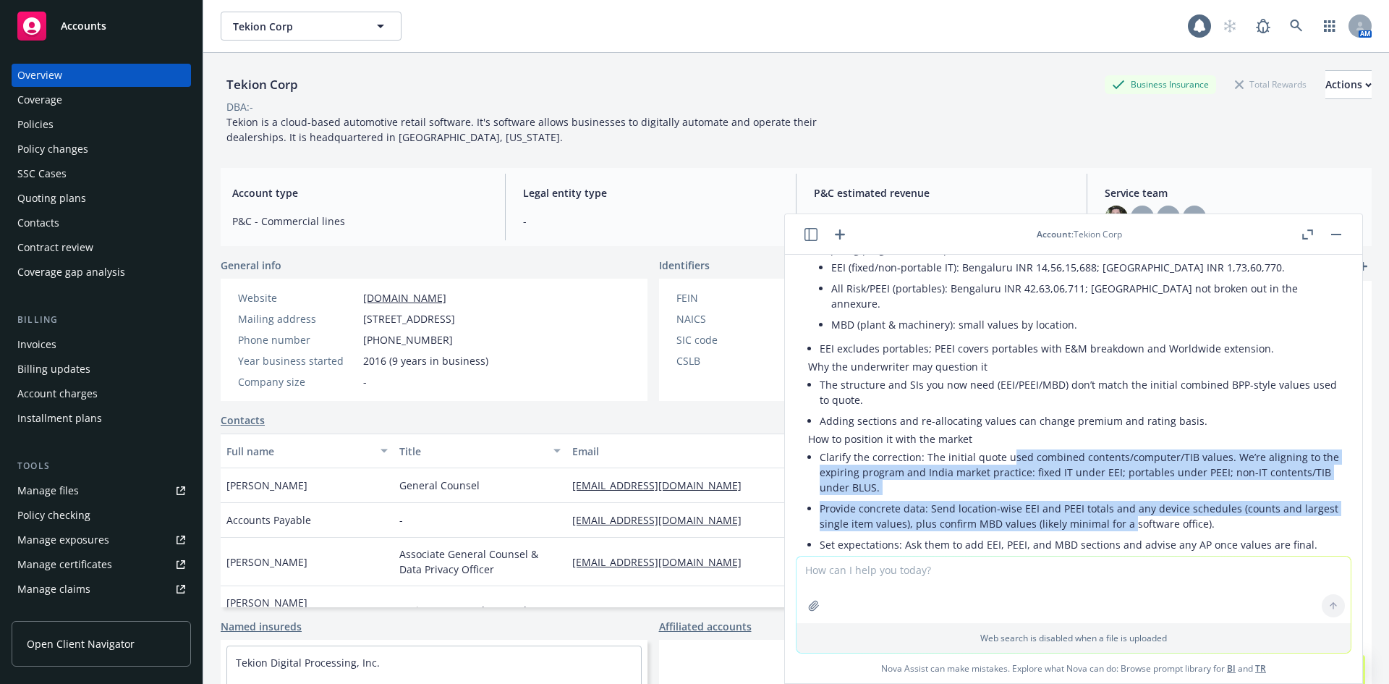
drag, startPoint x: 1004, startPoint y: 378, endPoint x: 1161, endPoint y: 443, distance: 169.7
click at [1161, 446] on ul "Clarify the correction: The initial quote used combined contents/computer/TIB v…" at bounding box center [1079, 511] width 519 height 130
click at [1161, 498] on li "Provide concrete data: Send location-wise EEI and PEEI totals and any device sc…" at bounding box center [1079, 516] width 519 height 36
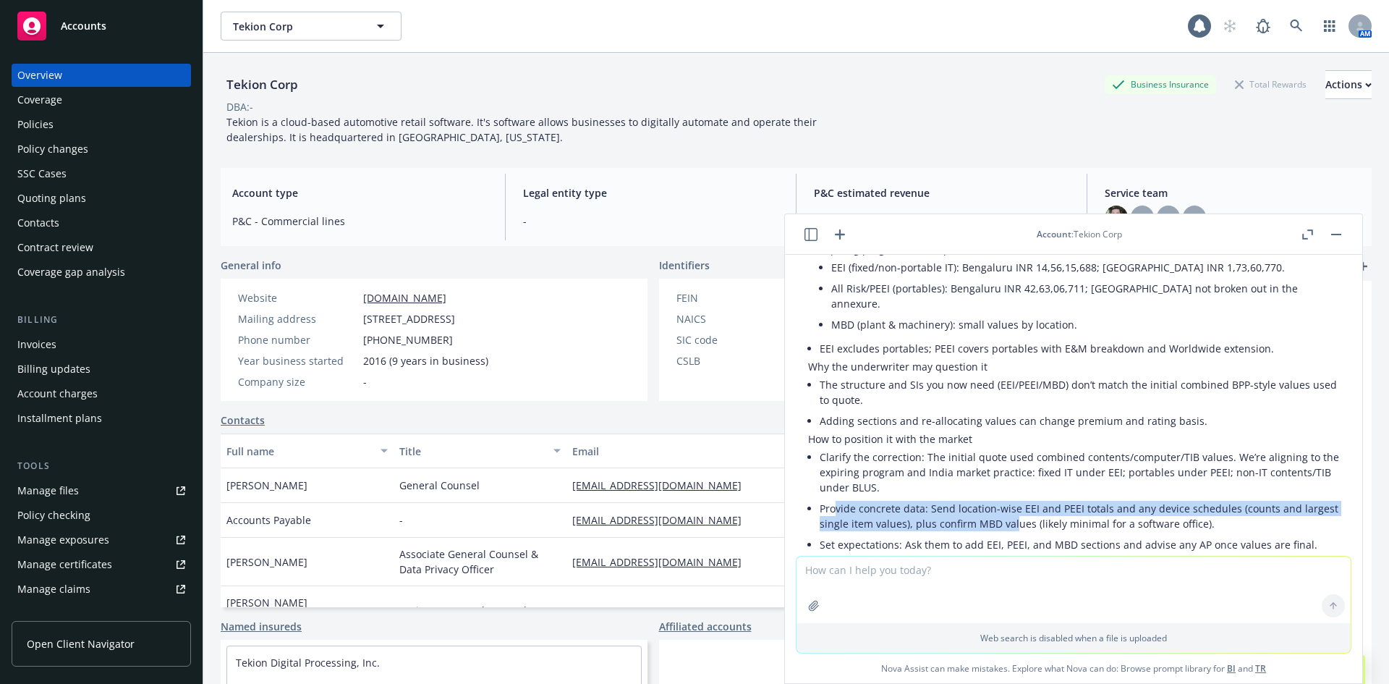
drag, startPoint x: 836, startPoint y: 431, endPoint x: 1049, endPoint y: 454, distance: 213.9
click at [1049, 498] on li "Provide concrete data: Send location-wise EEI and PEEI totals and any device sc…" at bounding box center [1079, 516] width 519 height 36
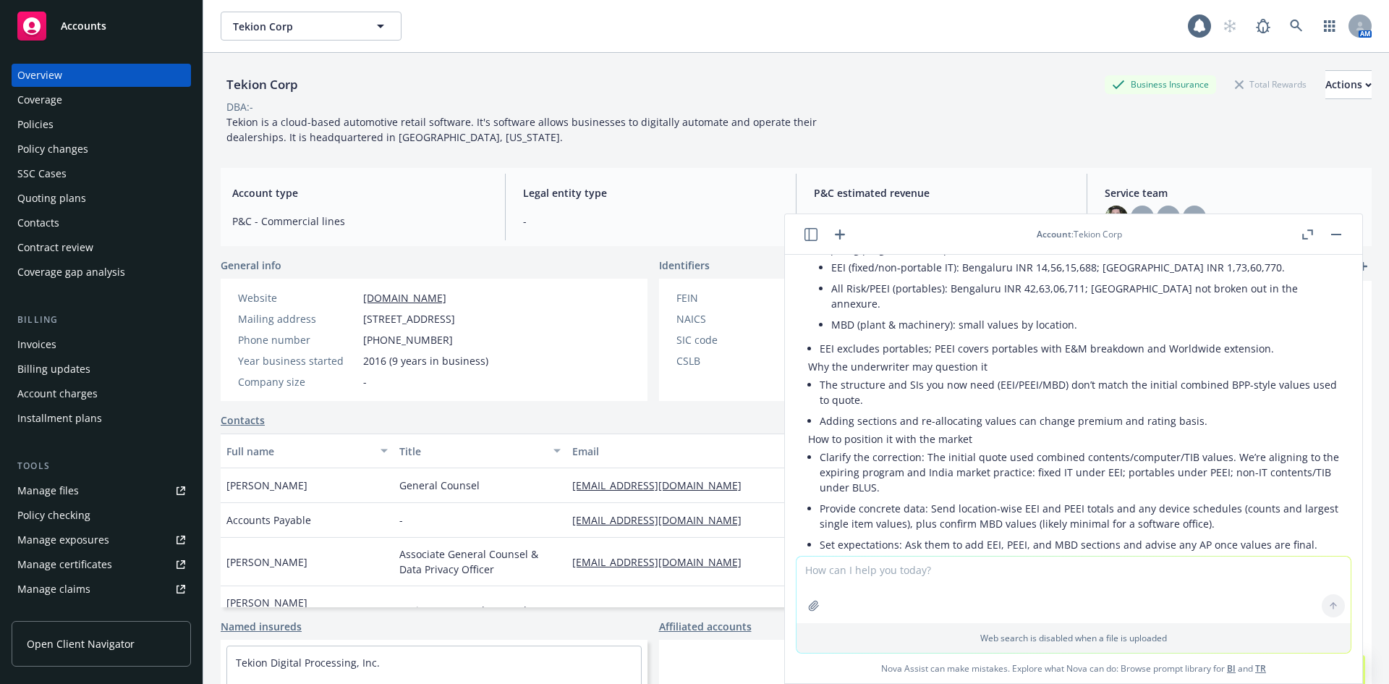
scroll to position [5887, 0]
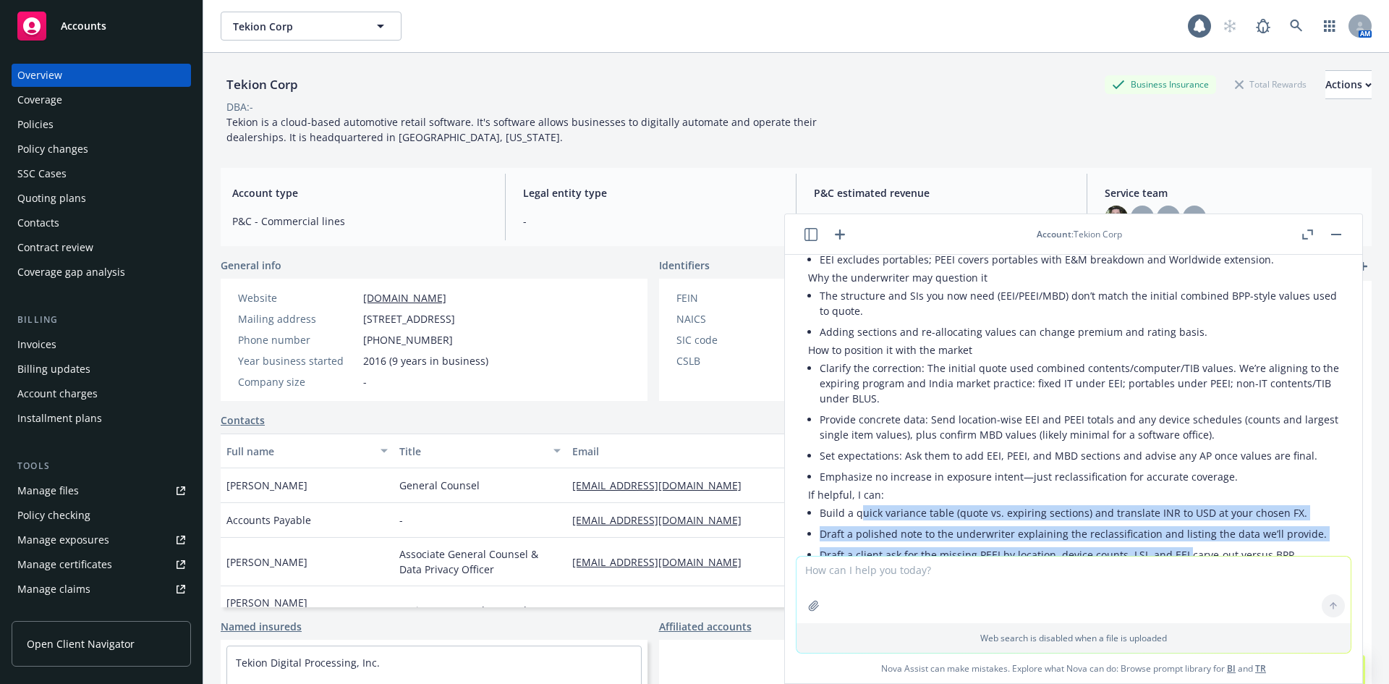
drag, startPoint x: 860, startPoint y: 436, endPoint x: 1180, endPoint y: 483, distance: 323.3
click at [1180, 502] on ul "Build a quick variance table (quote vs. expiring sections) and translate INR to…" at bounding box center [1079, 533] width 519 height 63
click at [1180, 544] on li "Draft a client ask for the missing PEEI by location, device counts, LSI, and EE…" at bounding box center [1079, 554] width 519 height 21
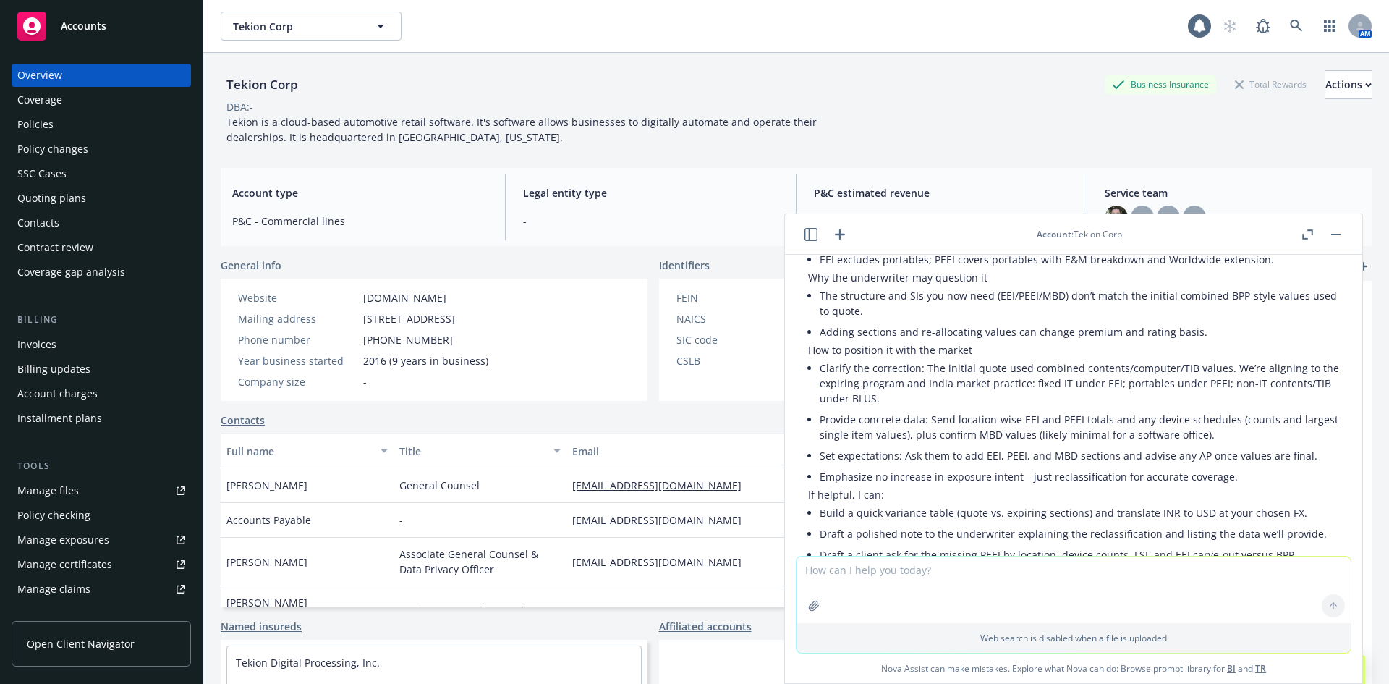
click at [937, 574] on textarea at bounding box center [1074, 589] width 554 height 67
type textarea "yes"
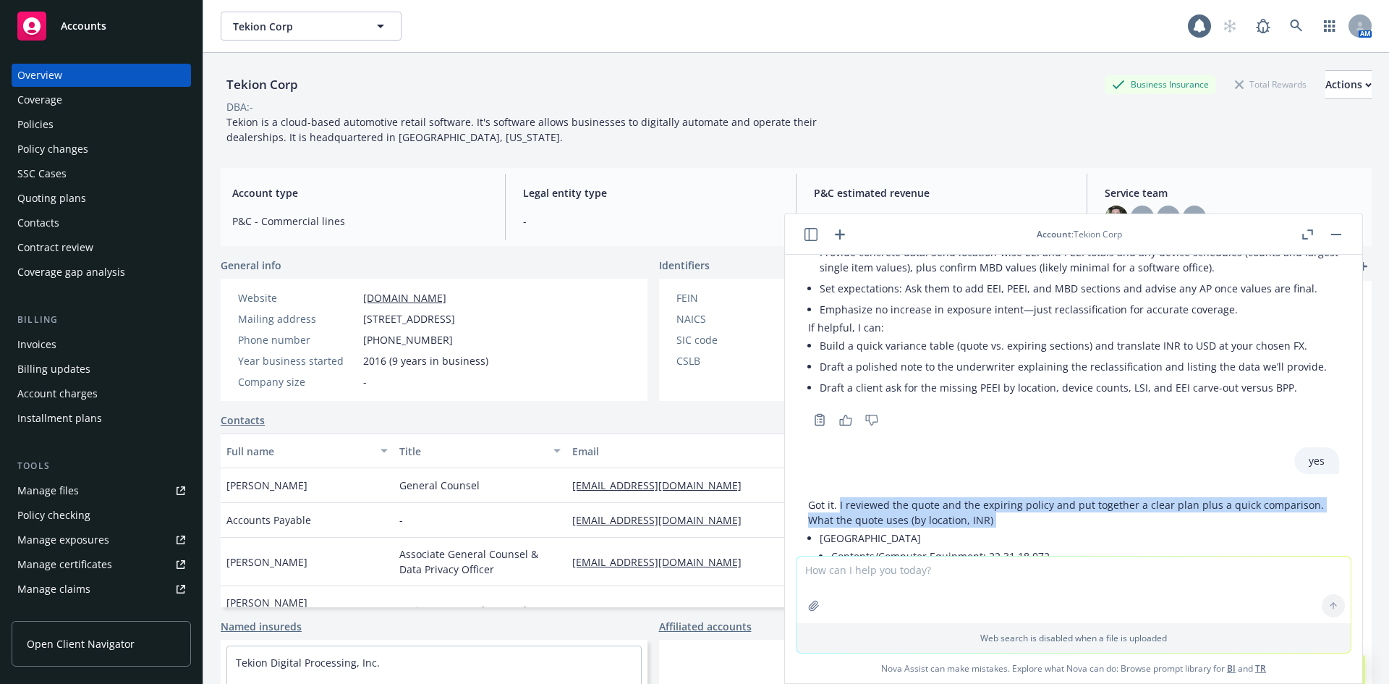
drag, startPoint x: 851, startPoint y: 437, endPoint x: 943, endPoint y: 451, distance: 93.7
click at [943, 527] on li "Bengaluru Contents/Computer Equipment: 22,31,18,072 Tenants Improvements & Bett…" at bounding box center [1079, 569] width 519 height 84
drag, startPoint x: 1003, startPoint y: 430, endPoint x: 1095, endPoint y: 458, distance: 96.8
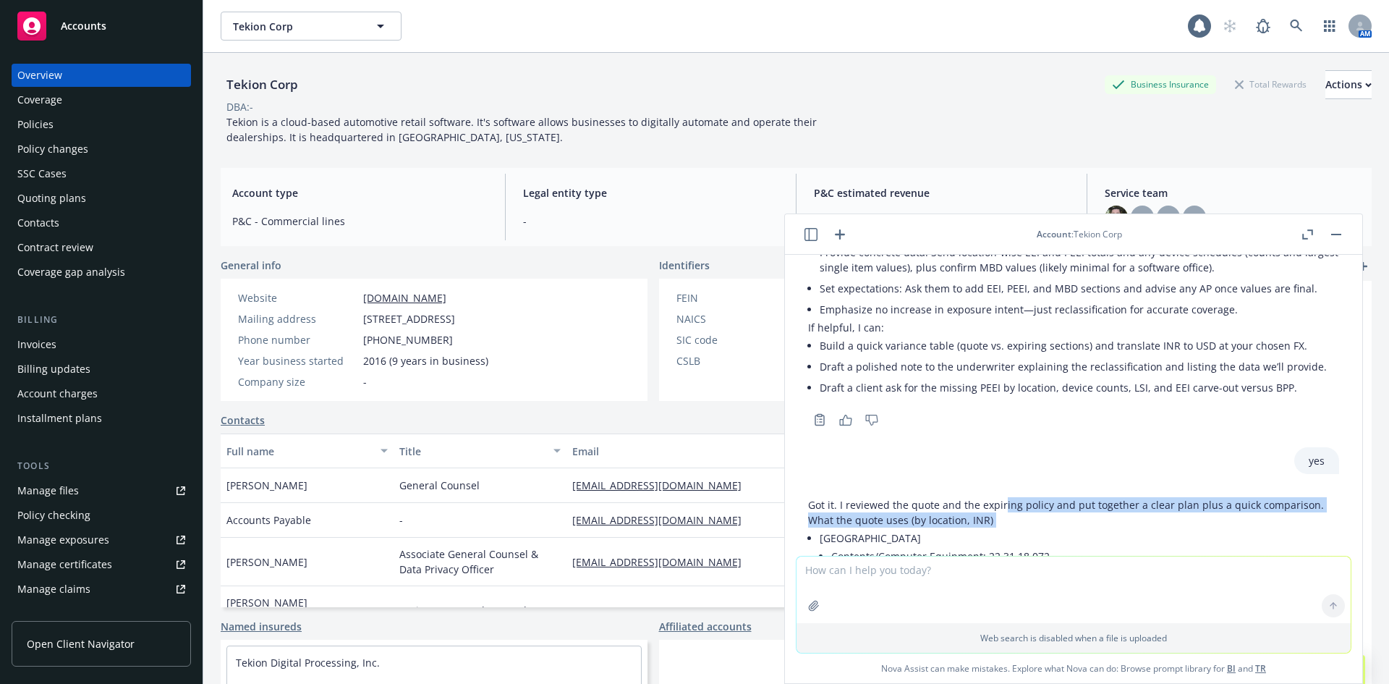
drag, startPoint x: 1095, startPoint y: 458, endPoint x: 1083, endPoint y: 483, distance: 27.5
click at [1096, 527] on li "Bengaluru Contents/Computer Equipment: 22,31,18,072 Tenants Improvements & Bett…" at bounding box center [1079, 569] width 519 height 84
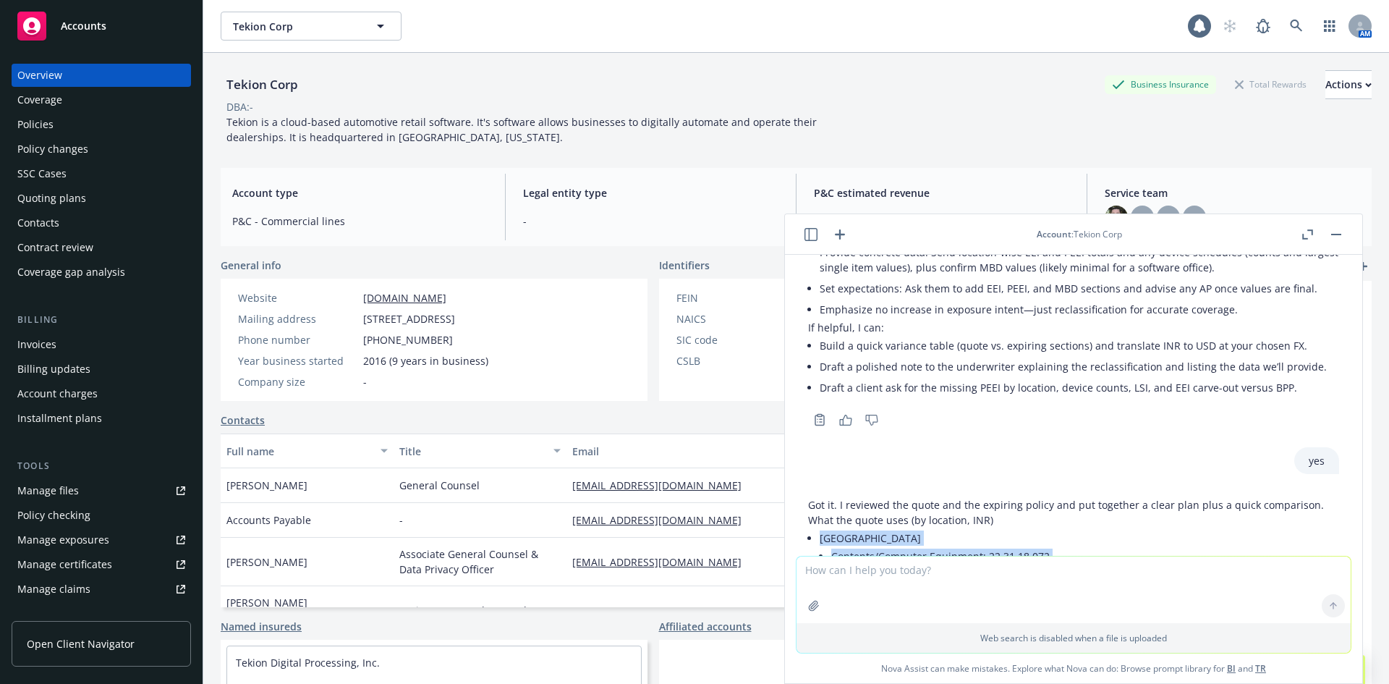
drag, startPoint x: 988, startPoint y: 500, endPoint x: 886, endPoint y: 466, distance: 106.8
click at [886, 527] on li "Bengaluru Contents/Computer Equipment: 22,31,18,072 Tenants Improvements & Bett…" at bounding box center [1079, 569] width 519 height 84
drag, startPoint x: 886, startPoint y: 466, endPoint x: 888, endPoint y: 459, distance: 7.4
click at [886, 527] on li "Bengaluru Contents/Computer Equipment: 22,31,18,072 Tenants Improvements & Bett…" at bounding box center [1079, 569] width 519 height 84
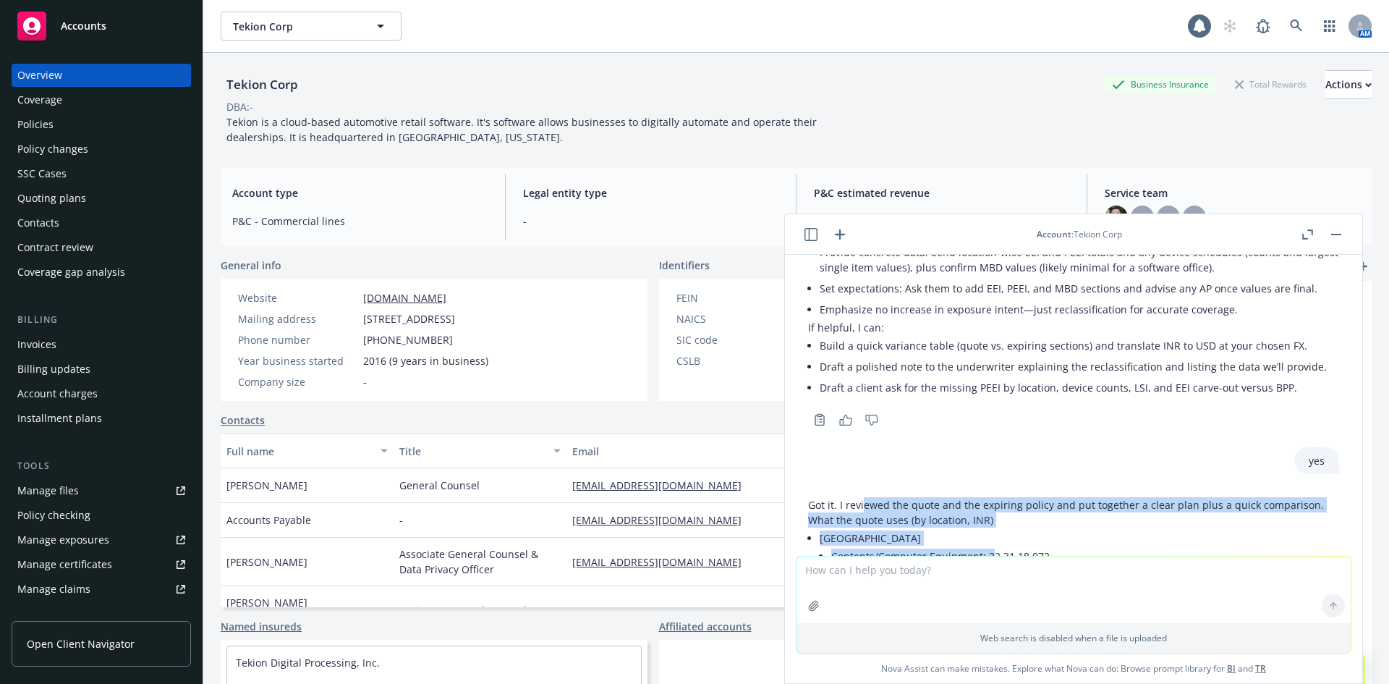
drag, startPoint x: 862, startPoint y: 438, endPoint x: 993, endPoint y: 482, distance: 138.0
click at [993, 546] on li "Contents/Computer Equipment: 22,31,18,072" at bounding box center [1085, 556] width 508 height 21
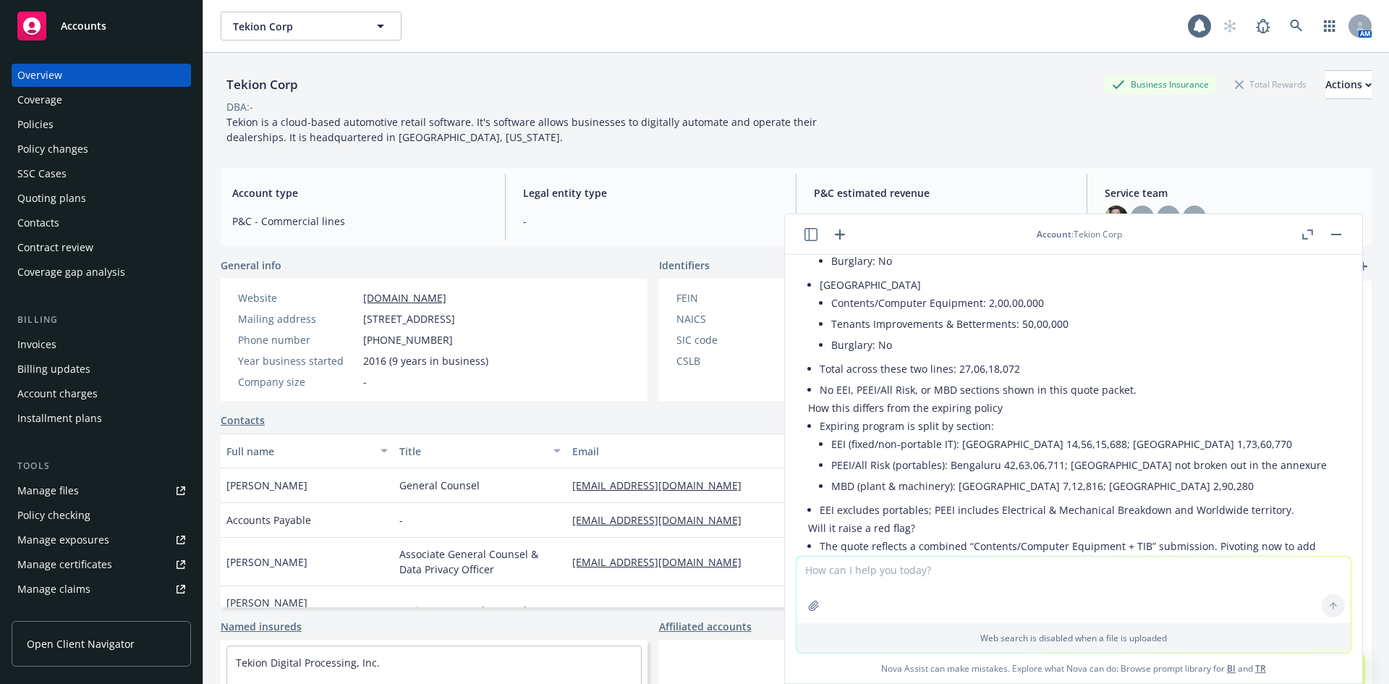
scroll to position [6561, 0]
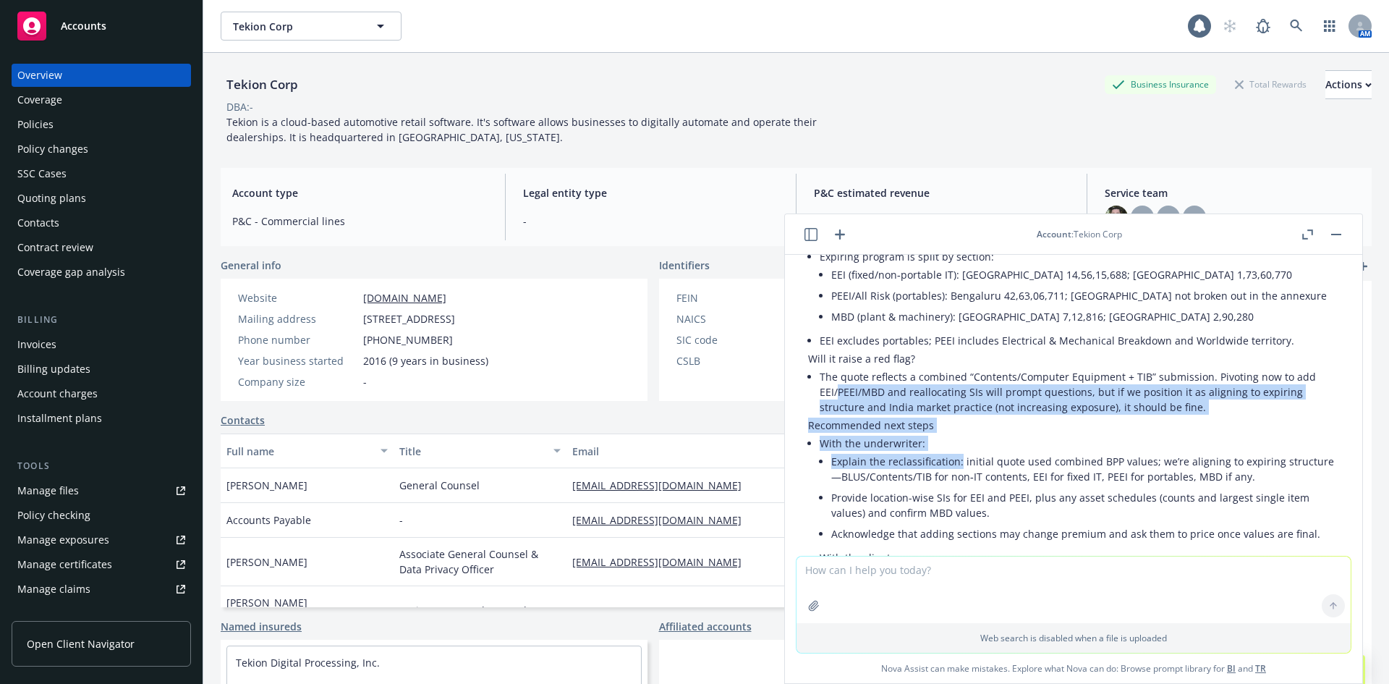
drag, startPoint x: 838, startPoint y: 308, endPoint x: 963, endPoint y: 377, distance: 142.8
click at [963, 377] on div "Got it. I reviewed the quote and the expiring policy and put together a clear p…" at bounding box center [1073, 362] width 531 height 743
click at [963, 451] on li "Explain the reclassification: initial quote used combined BPP values; we’re ali…" at bounding box center [1085, 469] width 508 height 36
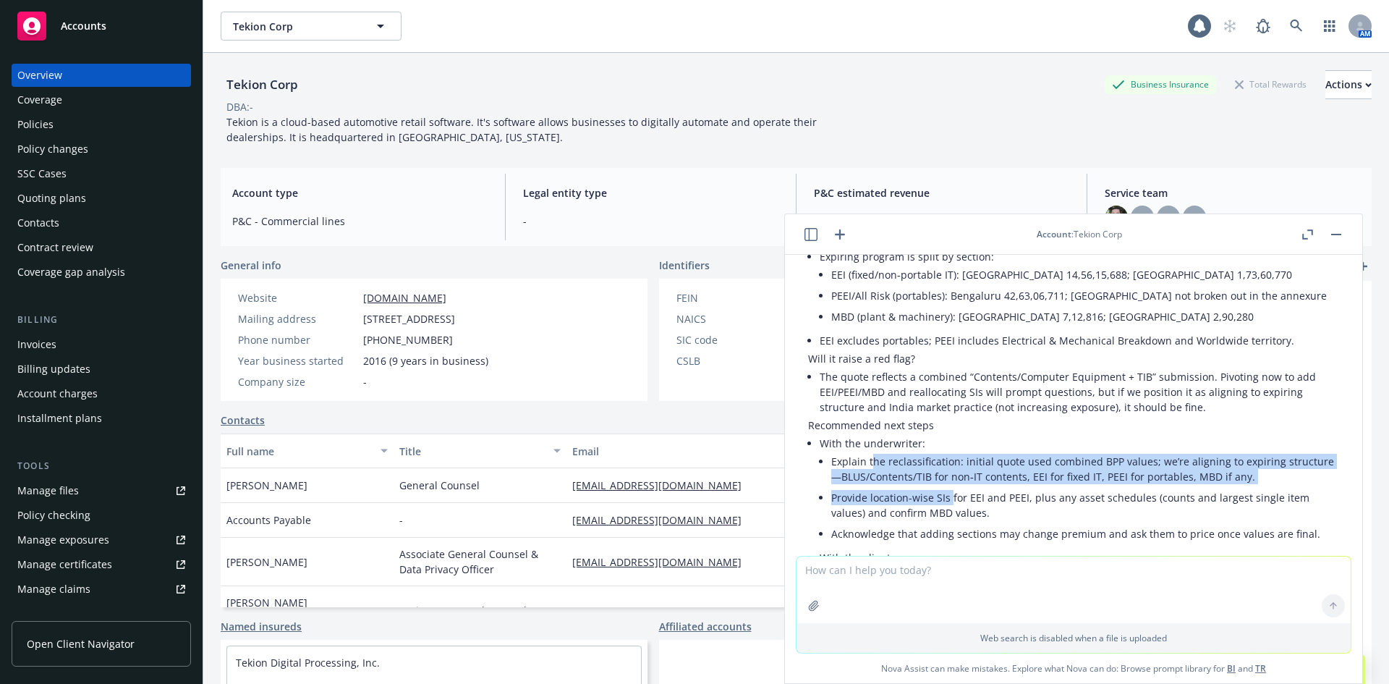
drag, startPoint x: 946, startPoint y: 414, endPoint x: 861, endPoint y: 377, distance: 93.0
click at [865, 451] on ul "Explain the reclassification: initial quote used combined BPP values; we’re ali…" at bounding box center [1085, 497] width 508 height 93
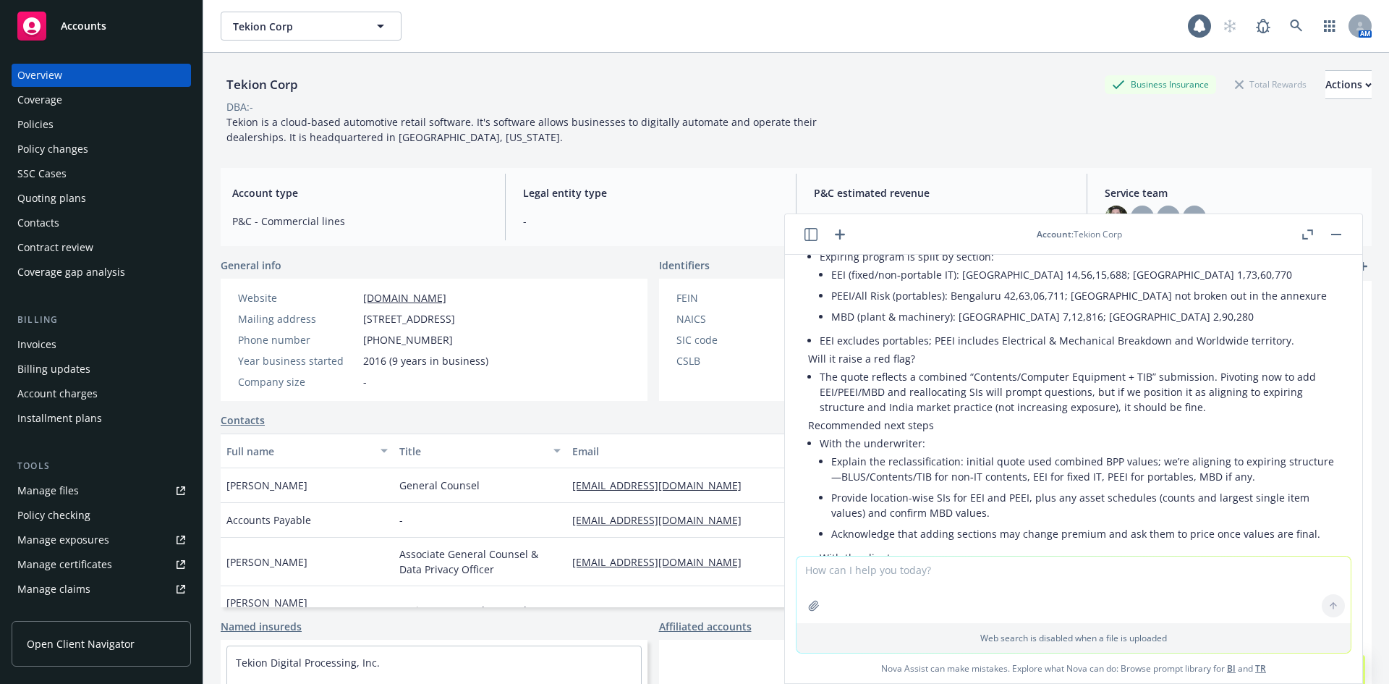
click at [861, 451] on li "Explain the reclassification: initial quote used combined BPP values; we’re ali…" at bounding box center [1085, 469] width 508 height 36
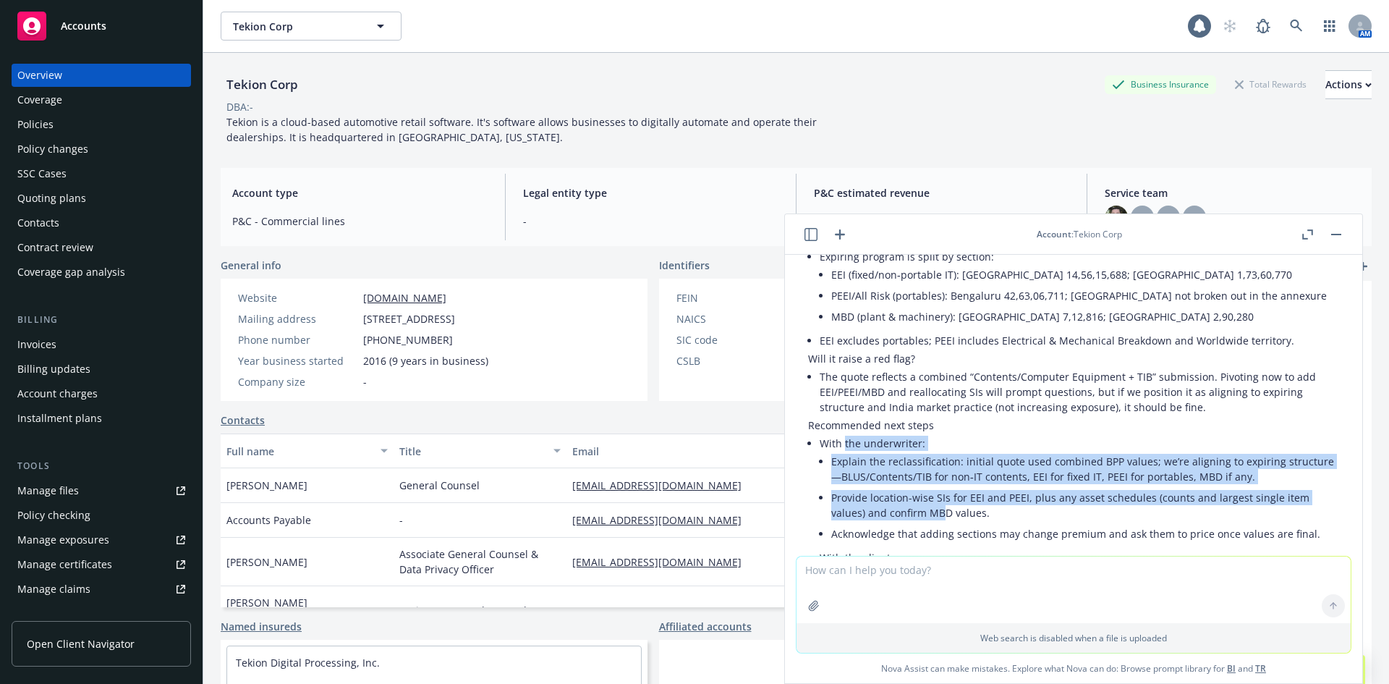
drag, startPoint x: 844, startPoint y: 370, endPoint x: 945, endPoint y: 435, distance: 119.8
click at [945, 435] on li "With the underwriter: Explain the reclassification: initial quote used combined…" at bounding box center [1079, 490] width 519 height 114
click at [945, 487] on li "Provide location-wise SIs for EEI and PEEI, plus any asset schedules (counts an…" at bounding box center [1085, 505] width 508 height 36
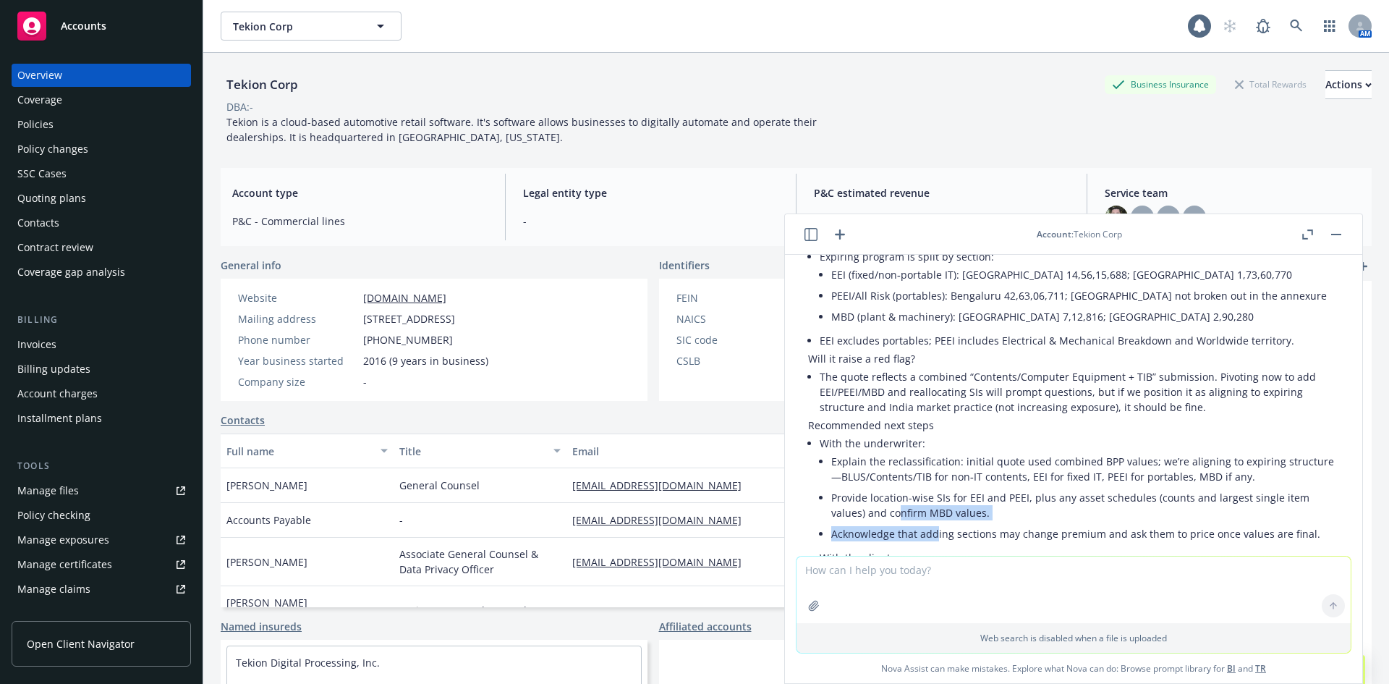
click at [895, 451] on ul "Explain the reclassification: initial quote used combined BPP values; we’re ali…" at bounding box center [1085, 497] width 508 height 93
click at [894, 487] on li "Provide location-wise SIs for EEI and PEEI, plus any asset schedules (counts an…" at bounding box center [1085, 505] width 508 height 36
drag, startPoint x: 1061, startPoint y: 512, endPoint x: 968, endPoint y: 499, distance: 93.5
click at [968, 565] on li "Request PEEI (portables) by location, device counts and totals, largest single …" at bounding box center [1085, 583] width 508 height 36
click at [967, 565] on li "Request PEEI (portables) by location, device counts and totals, largest single …" at bounding box center [1085, 583] width 508 height 36
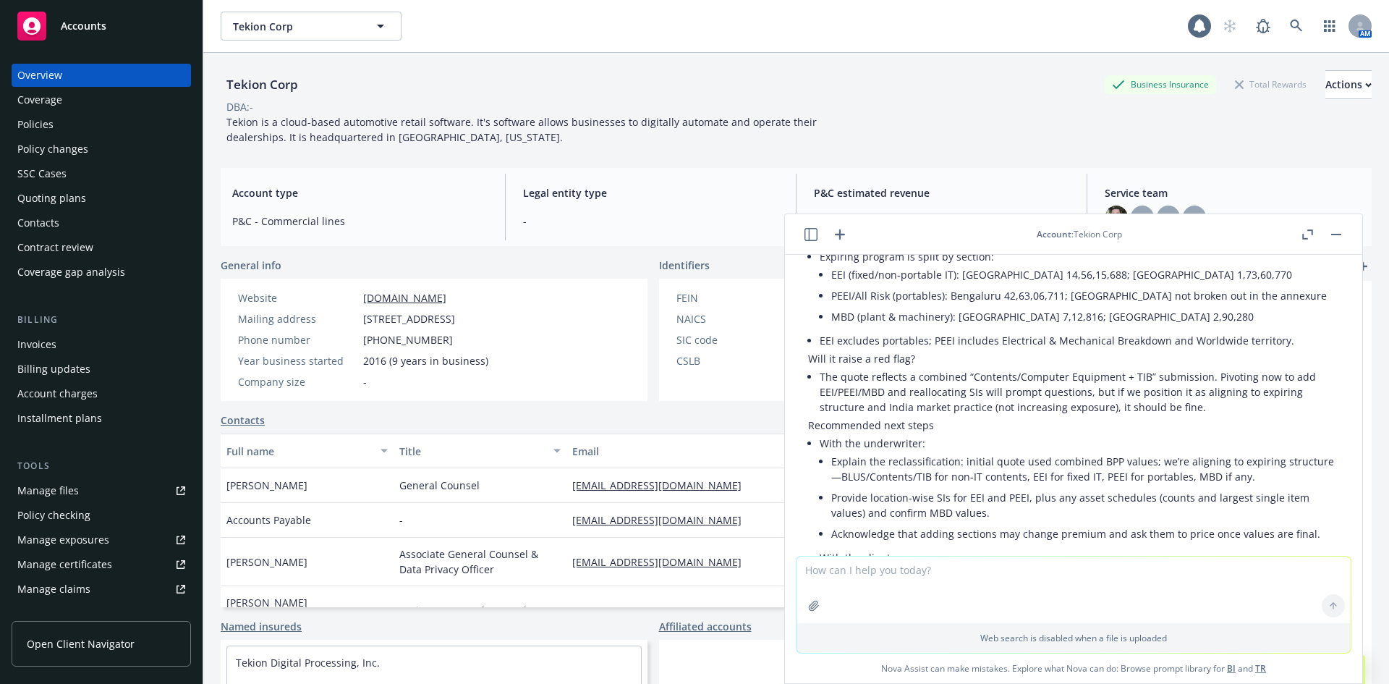
drag, startPoint x: 831, startPoint y: 502, endPoint x: 1050, endPoint y: 516, distance: 219.7
click at [1050, 547] on li "With the client: Request PEEI (portables) by location, device counts and totals…" at bounding box center [1079, 604] width 519 height 114
click at [1050, 565] on li "Request PEEI (portables) by location, device counts and totals, largest single …" at bounding box center [1085, 583] width 508 height 36
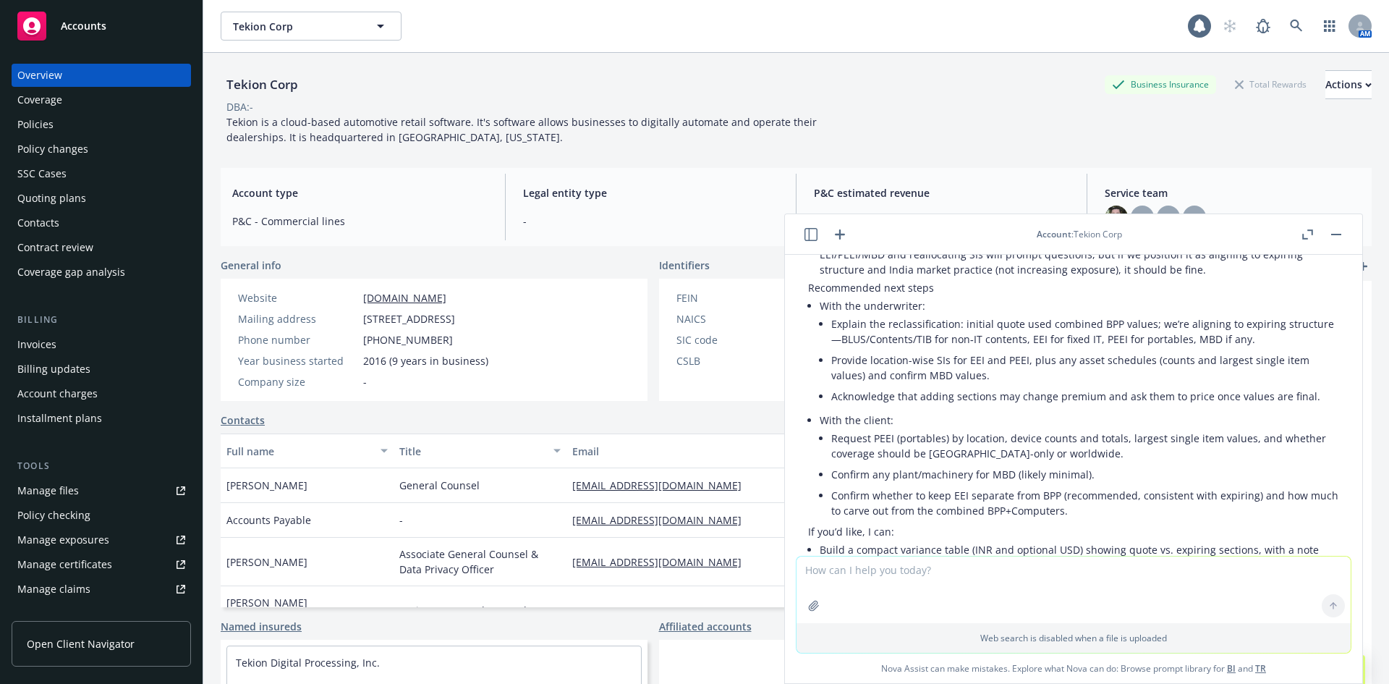
scroll to position [6729, 0]
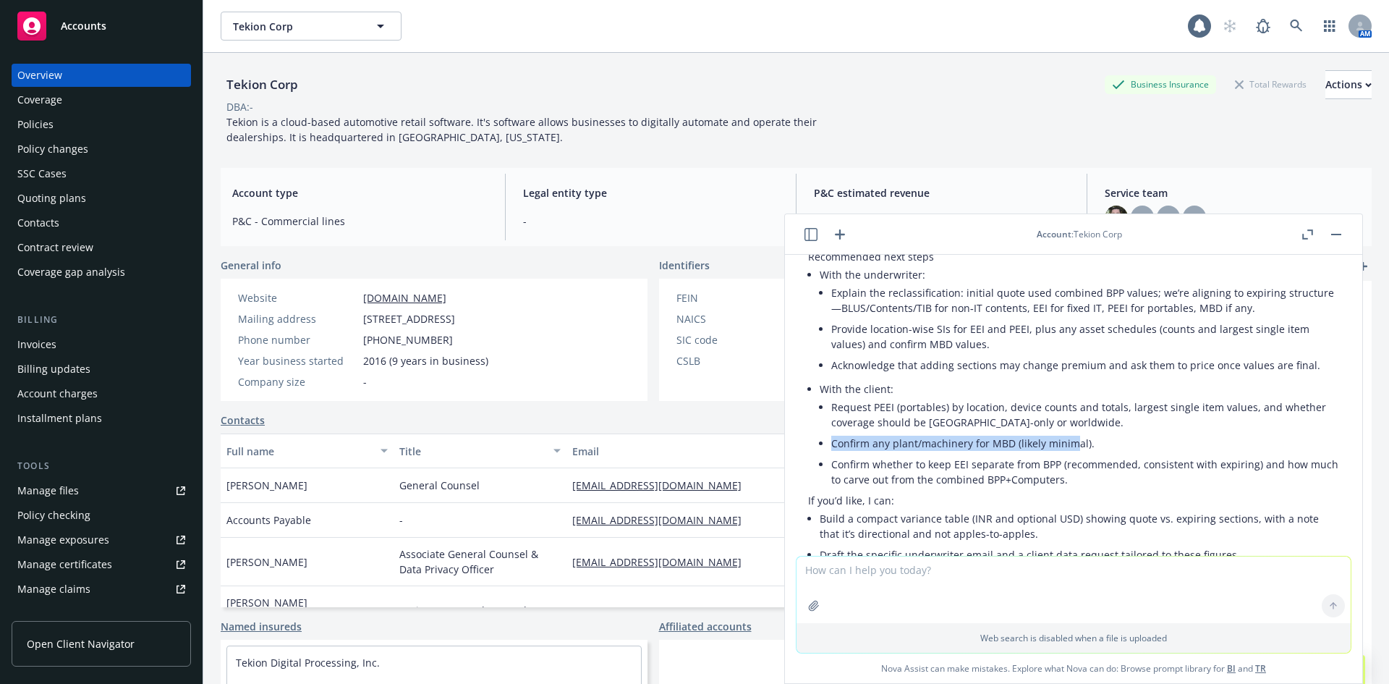
drag, startPoint x: 819, startPoint y: 362, endPoint x: 1074, endPoint y: 372, distance: 254.9
click at [1074, 372] on div "Got it. I reviewed the quote and the expiring policy and put together a clear p…" at bounding box center [1073, 193] width 531 height 743
click at [1074, 433] on li "Confirm any plant/machinery for MBD (likely minimal)." at bounding box center [1085, 443] width 508 height 21
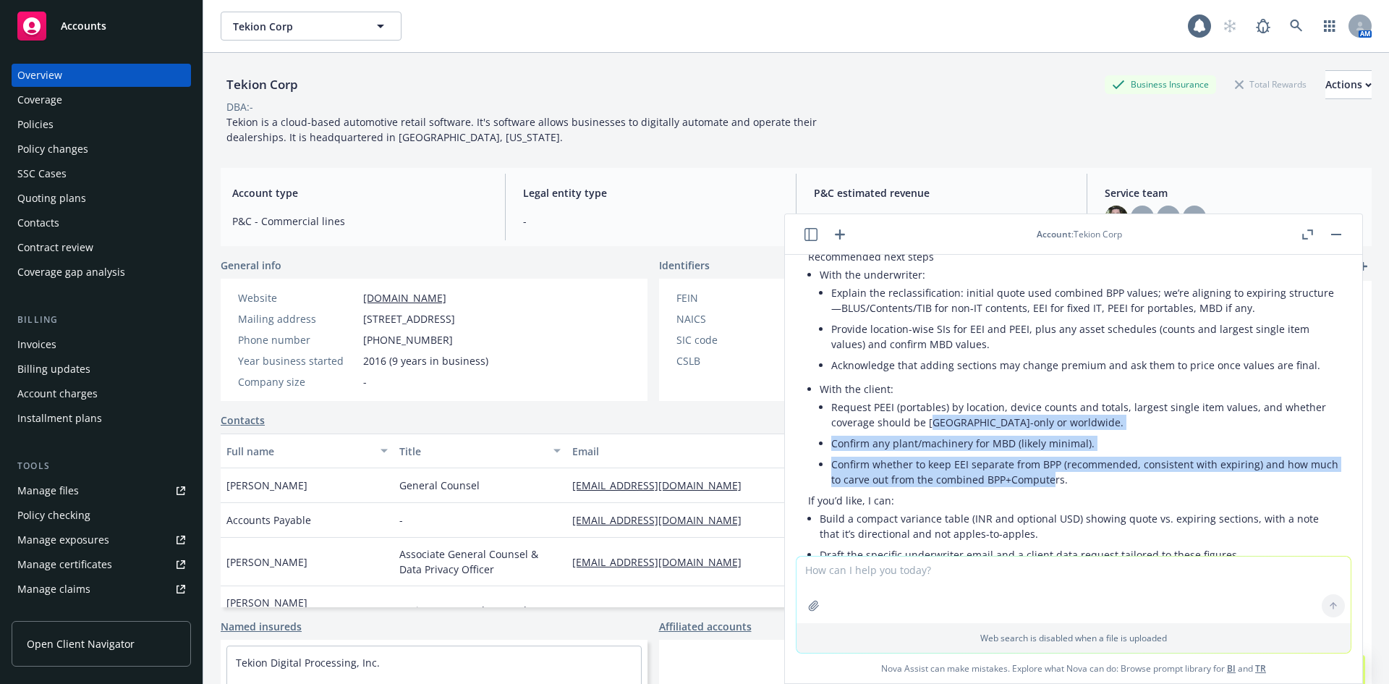
drag, startPoint x: 1028, startPoint y: 377, endPoint x: 925, endPoint y: 339, distance: 110.1
click at [925, 396] on ul "Request PEEI (portables) by location, device counts and totals, largest single …" at bounding box center [1085, 442] width 508 height 93
click at [925, 396] on li "Request PEEI (portables) by location, device counts and totals, largest single …" at bounding box center [1085, 414] width 508 height 36
drag, startPoint x: 851, startPoint y: 344, endPoint x: 1023, endPoint y: 404, distance: 182.4
click at [1023, 404] on ul "Request PEEI (portables) by location, device counts and totals, largest single …" at bounding box center [1085, 442] width 508 height 93
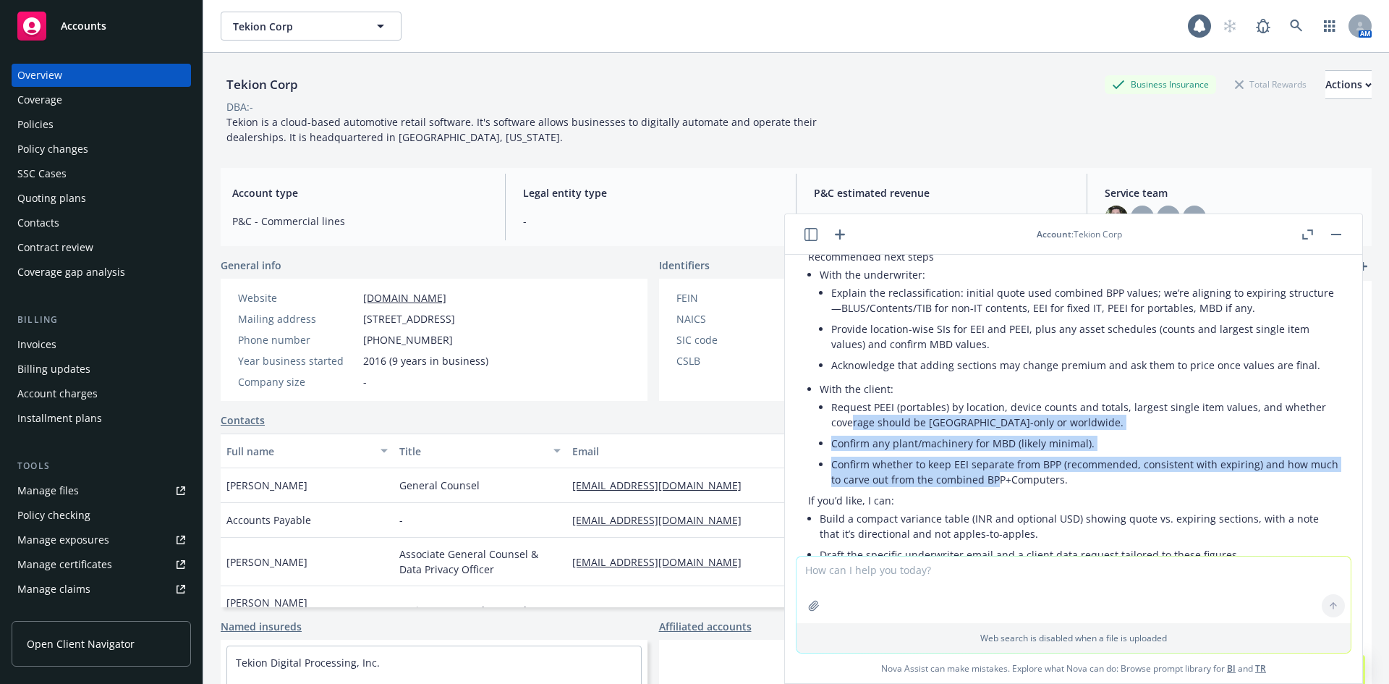
click at [1023, 454] on li "Confirm whether to keep EEI separate from BPP (recommended, consistent with exp…" at bounding box center [1085, 472] width 508 height 36
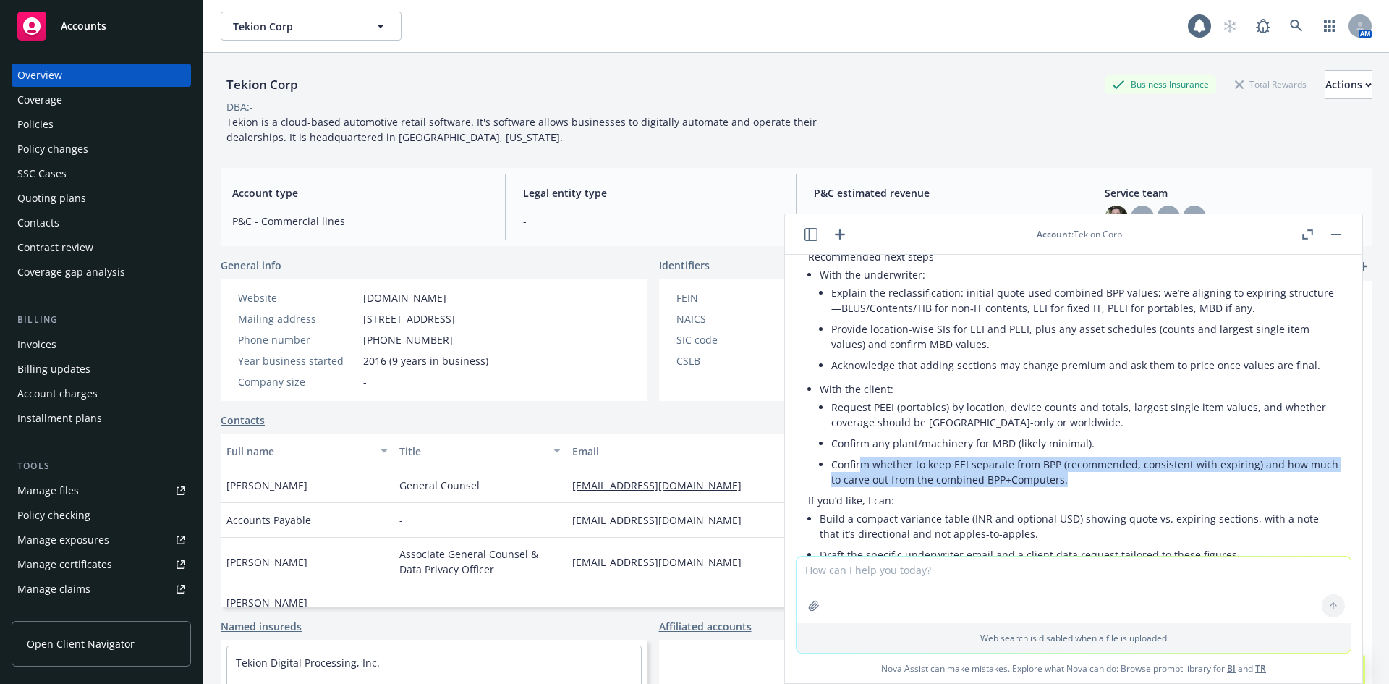
drag, startPoint x: 1086, startPoint y: 412, endPoint x: 856, endPoint y: 386, distance: 231.5
click at [857, 454] on li "Confirm whether to keep EEI separate from BPP (recommended, consistent with exp…" at bounding box center [1085, 472] width 508 height 36
click at [856, 454] on li "Confirm whether to keep EEI separate from BPP (recommended, consistent with exp…" at bounding box center [1085, 472] width 508 height 36
drag, startPoint x: 838, startPoint y: 360, endPoint x: 1105, endPoint y: 404, distance: 270.5
click at [1105, 404] on ul "Request PEEI (portables) by location, device counts and totals, largest single …" at bounding box center [1085, 442] width 508 height 93
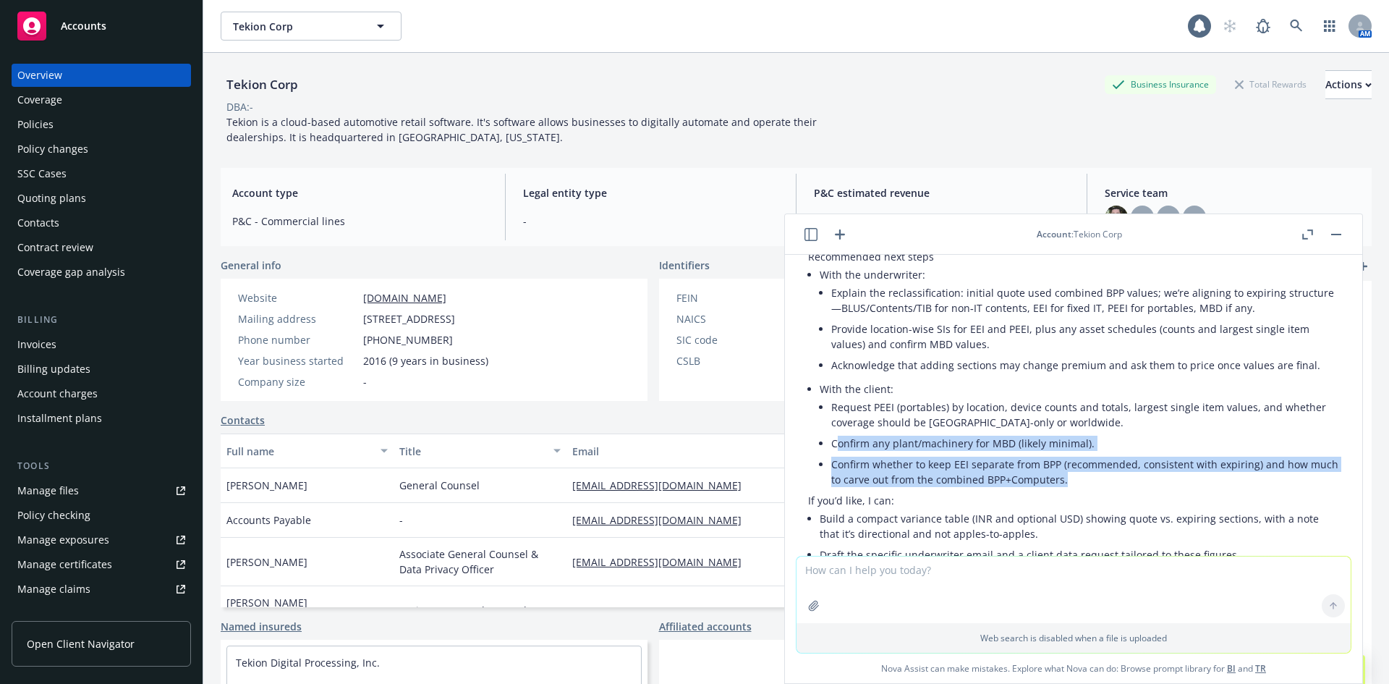
click at [1105, 454] on li "Confirm whether to keep EEI separate from BPP (recommended, consistent with exp…" at bounding box center [1085, 472] width 508 height 36
drag, startPoint x: 1113, startPoint y: 402, endPoint x: 925, endPoint y: 386, distance: 188.8
click at [927, 454] on li "Confirm whether to keep EEI separate from BPP (recommended, consistent with exp…" at bounding box center [1085, 472] width 508 height 36
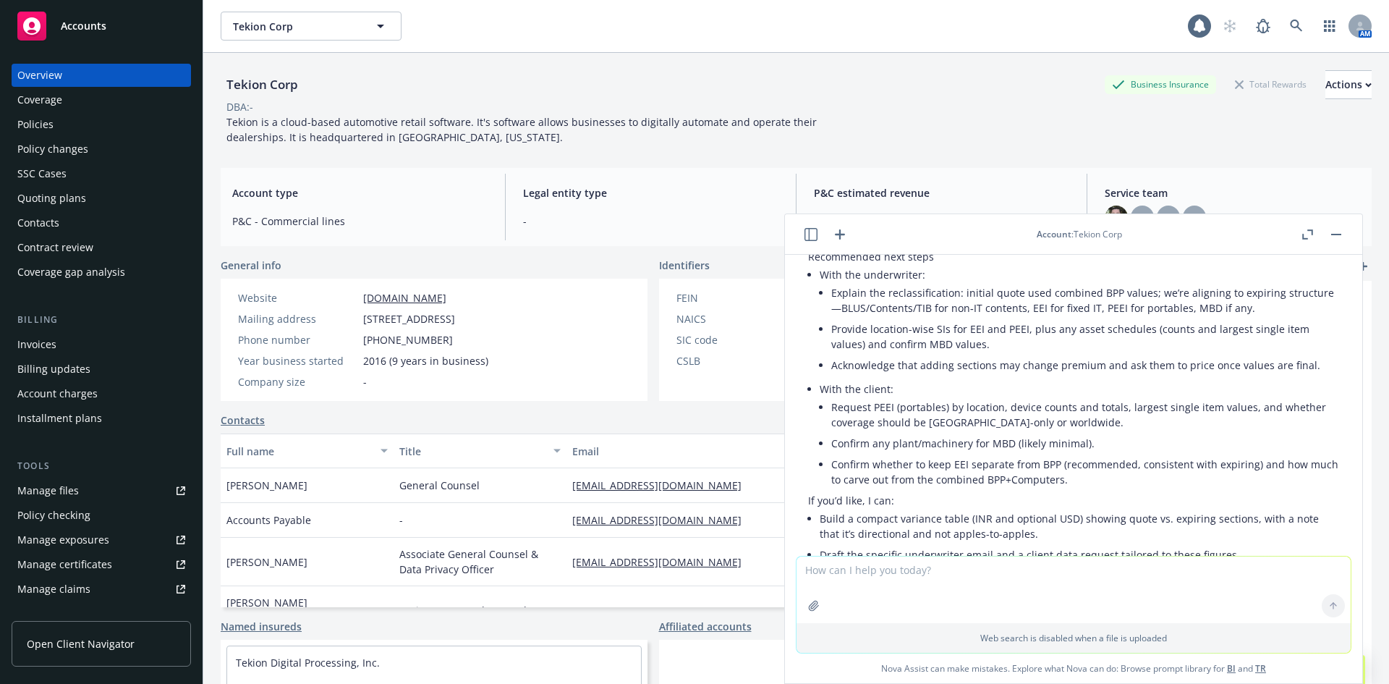
click at [924, 454] on li "Confirm whether to keep EEI separate from BPP (recommended, consistent with exp…" at bounding box center [1085, 472] width 508 height 36
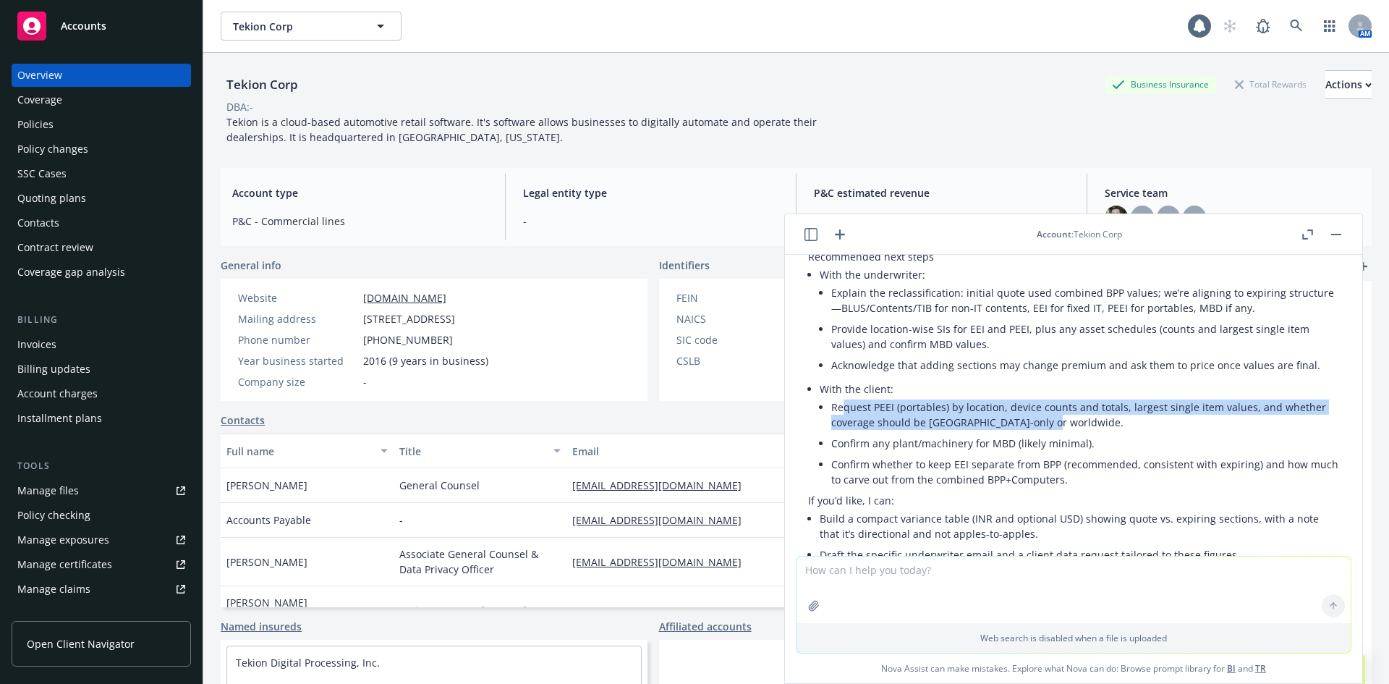
drag, startPoint x: 845, startPoint y: 331, endPoint x: 1077, endPoint y: 348, distance: 232.9
click at [1077, 396] on li "Request PEEI (portables) by location, device counts and totals, largest single …" at bounding box center [1085, 414] width 508 height 36
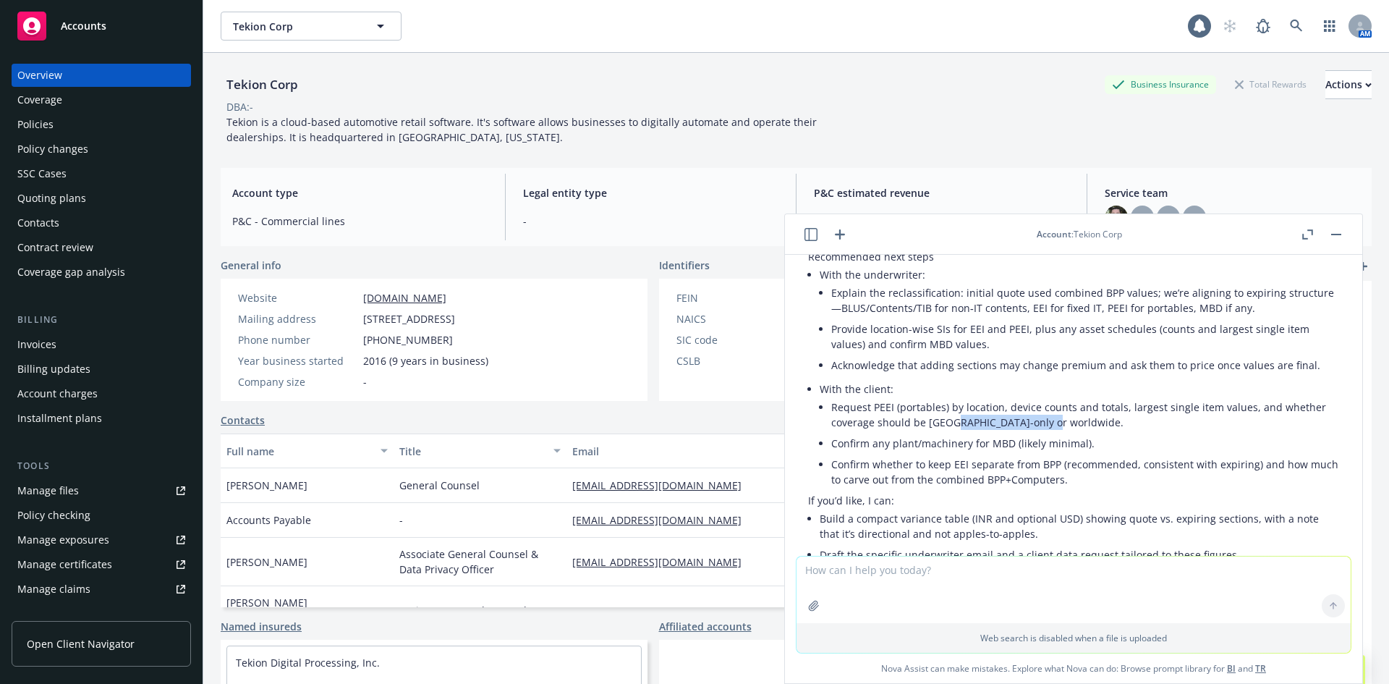
drag, startPoint x: 1014, startPoint y: 351, endPoint x: 947, endPoint y: 349, distance: 66.6
click at [947, 396] on li "Request PEEI (portables) by location, device counts and totals, largest single …" at bounding box center [1085, 414] width 508 height 36
drag, startPoint x: 946, startPoint y: 349, endPoint x: 935, endPoint y: 349, distance: 11.6
click at [946, 396] on li "Request PEEI (portables) by location, device counts and totals, largest single …" at bounding box center [1085, 414] width 508 height 36
click at [1187, 145] on div "Tekion Corp Business Insurance Total Rewards Actions DBA: - Tekion is a cloud-b…" at bounding box center [796, 104] width 1151 height 103
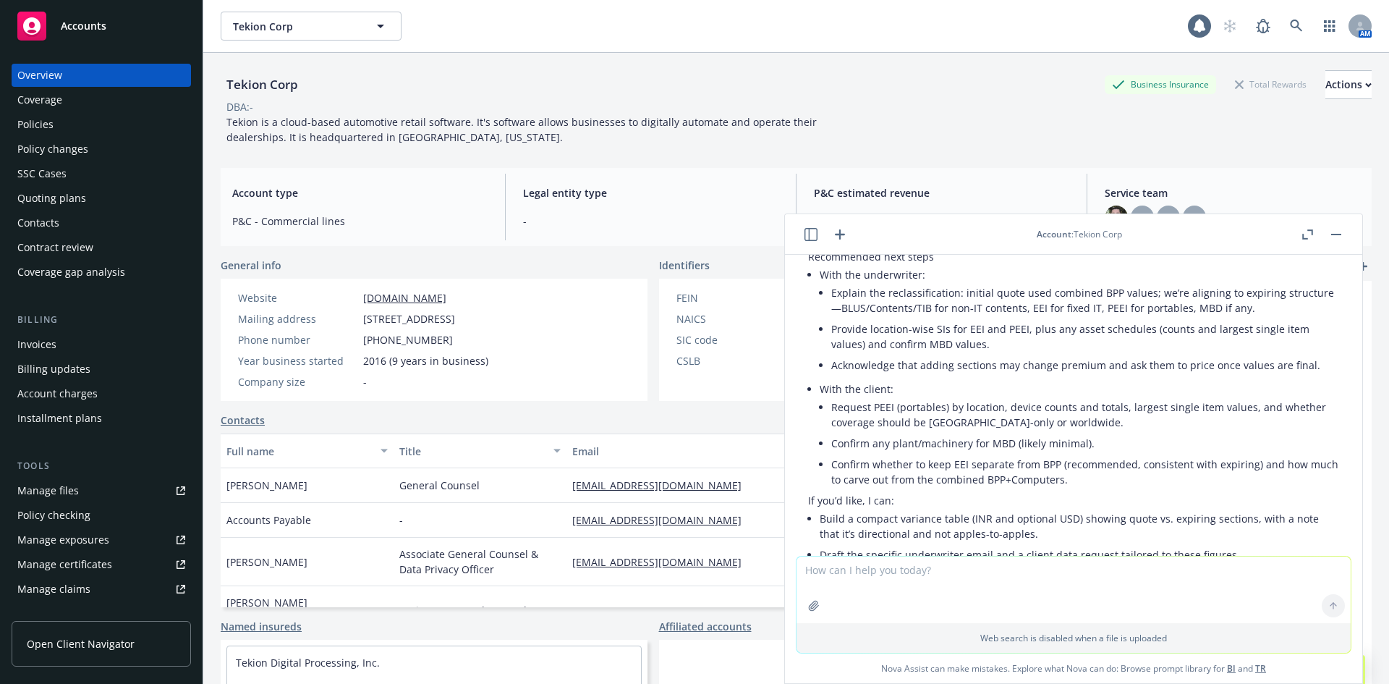
drag, startPoint x: 899, startPoint y: 338, endPoint x: 888, endPoint y: 341, distance: 12.1
click at [899, 396] on li "Request PEEI (portables) by location, device counts and totals, largest single …" at bounding box center [1085, 414] width 508 height 36
drag, startPoint x: 878, startPoint y: 331, endPoint x: 1055, endPoint y: 327, distance: 177.3
click at [1055, 396] on li "Request PEEI (portables) by location, device counts and totals, largest single …" at bounding box center [1085, 414] width 508 height 36
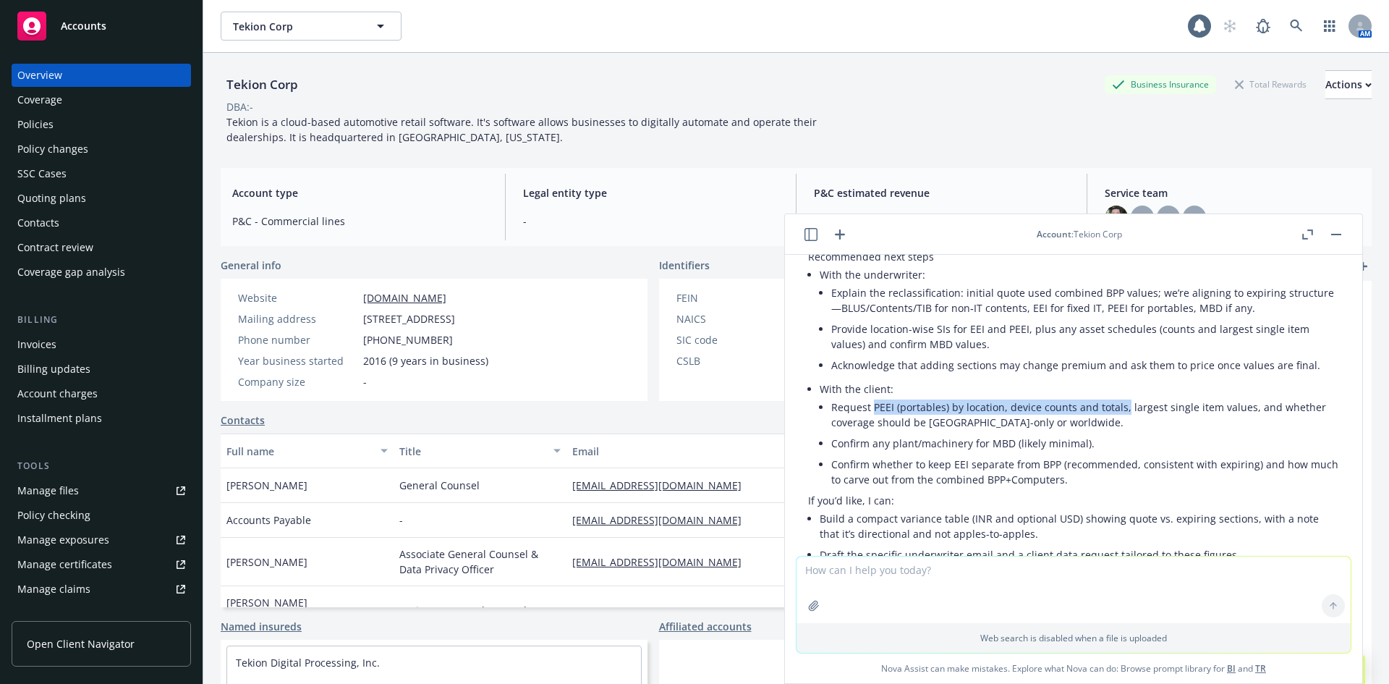
drag, startPoint x: 875, startPoint y: 331, endPoint x: 765, endPoint y: 381, distance: 121.4
click at [1124, 396] on li "Request PEEI (portables) by location, device counts and totals, largest single …" at bounding box center [1085, 414] width 508 height 36
copy li "PEEI (portables) by location, device counts and totals,"
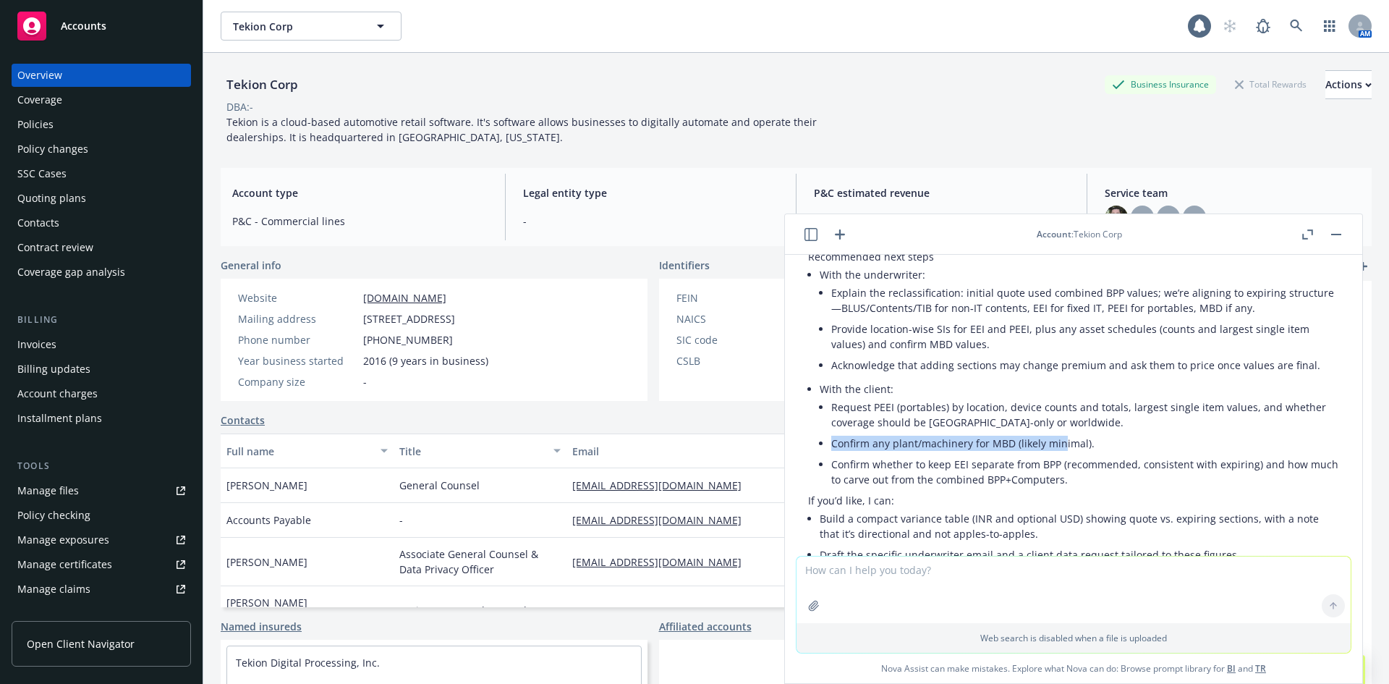
drag, startPoint x: 828, startPoint y: 368, endPoint x: 1058, endPoint y: 374, distance: 230.2
click at [1058, 378] on li "With the client: Request PEEI (portables) by location, device counts and totals…" at bounding box center [1079, 435] width 519 height 114
click at [1059, 433] on li "Confirm any plant/machinery for MBD (likely minimal)." at bounding box center [1085, 443] width 508 height 21
drag, startPoint x: 1064, startPoint y: 402, endPoint x: 936, endPoint y: 402, distance: 127.3
click at [938, 454] on li "Confirm whether to keep EEI separate from BPP (recommended, consistent with exp…" at bounding box center [1085, 472] width 508 height 36
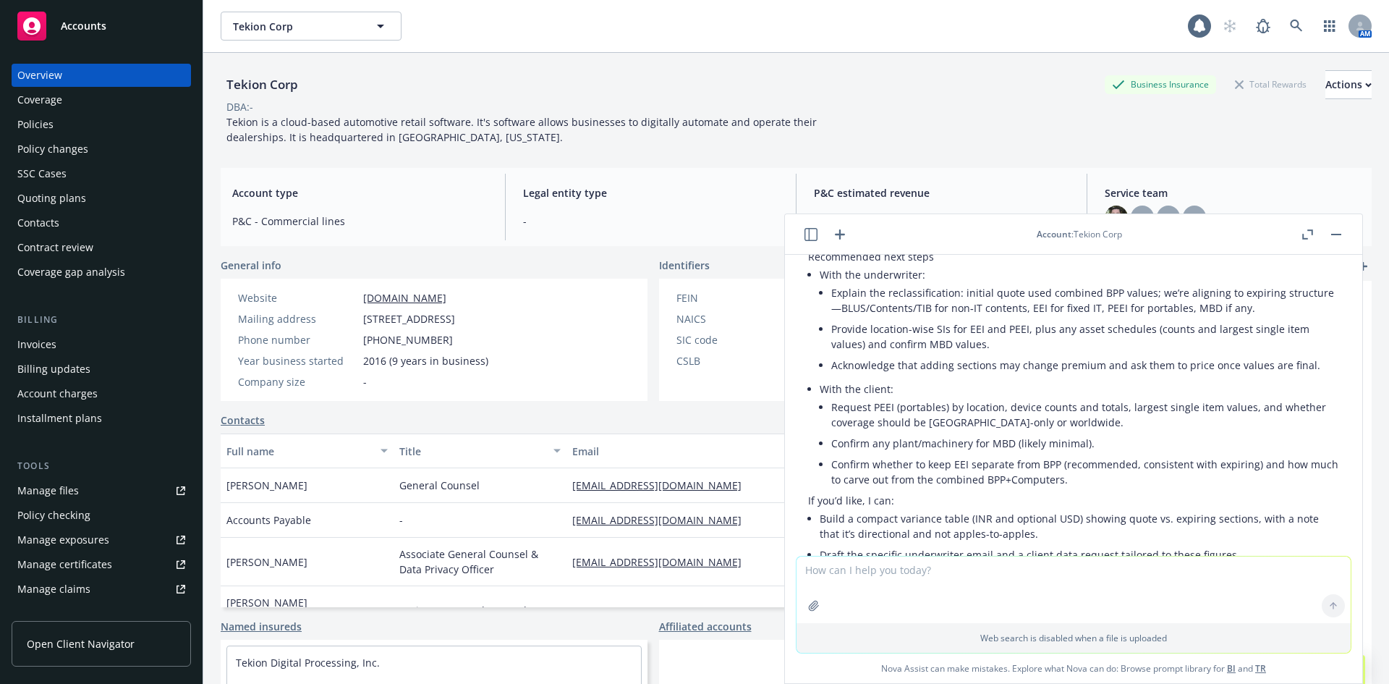
click at [936, 454] on li "Confirm whether to keep EEI separate from BPP (recommended, consistent with exp…" at bounding box center [1085, 472] width 508 height 36
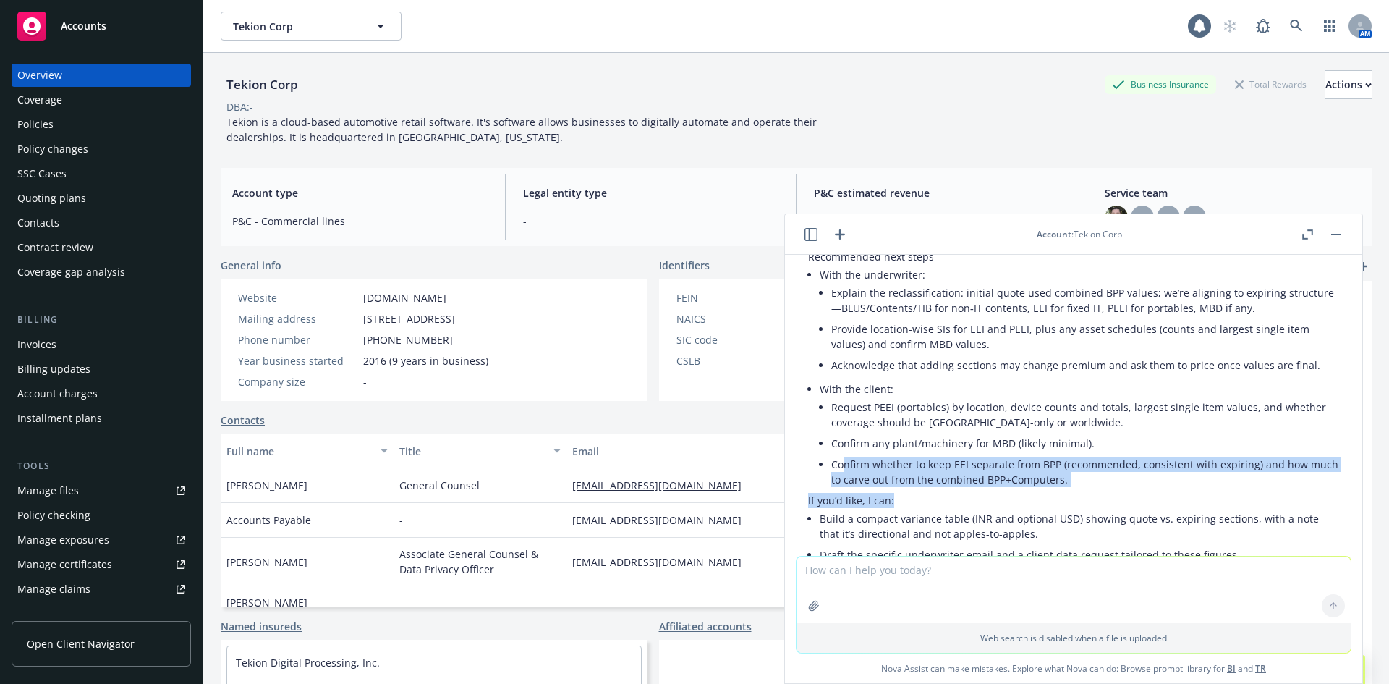
drag, startPoint x: 841, startPoint y: 388, endPoint x: 1091, endPoint y: 422, distance: 251.9
click at [1091, 422] on div "Got it. I reviewed the quote and the expiring policy and put together a clear p…" at bounding box center [1073, 193] width 531 height 743
click at [1091, 493] on p "If you’d like, I can:" at bounding box center [1073, 500] width 531 height 15
drag, startPoint x: 1027, startPoint y: 404, endPoint x: 848, endPoint y: 380, distance: 181.0
click at [848, 454] on li "Confirm whether to keep EEI separate from BPP (recommended, consistent with exp…" at bounding box center [1085, 472] width 508 height 36
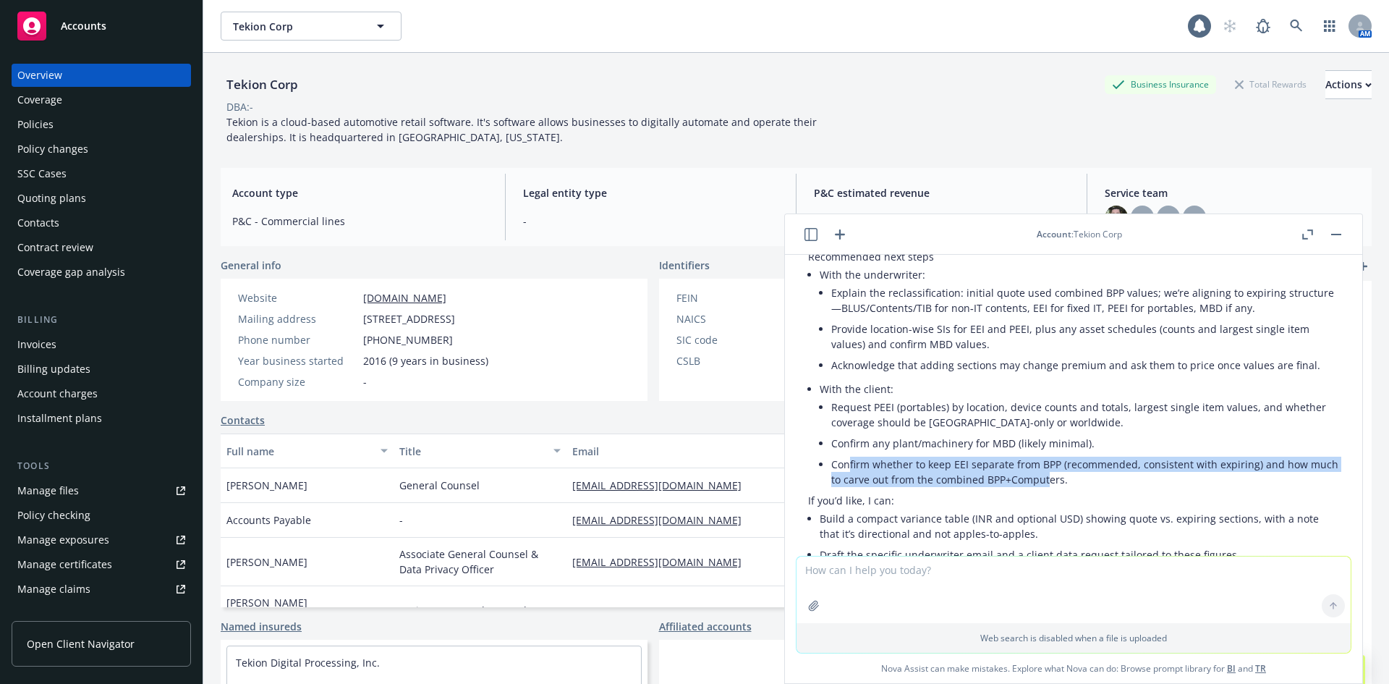
click at [848, 454] on li "Confirm whether to keep EEI separate from BPP (recommended, consistent with exp…" at bounding box center [1085, 472] width 508 height 36
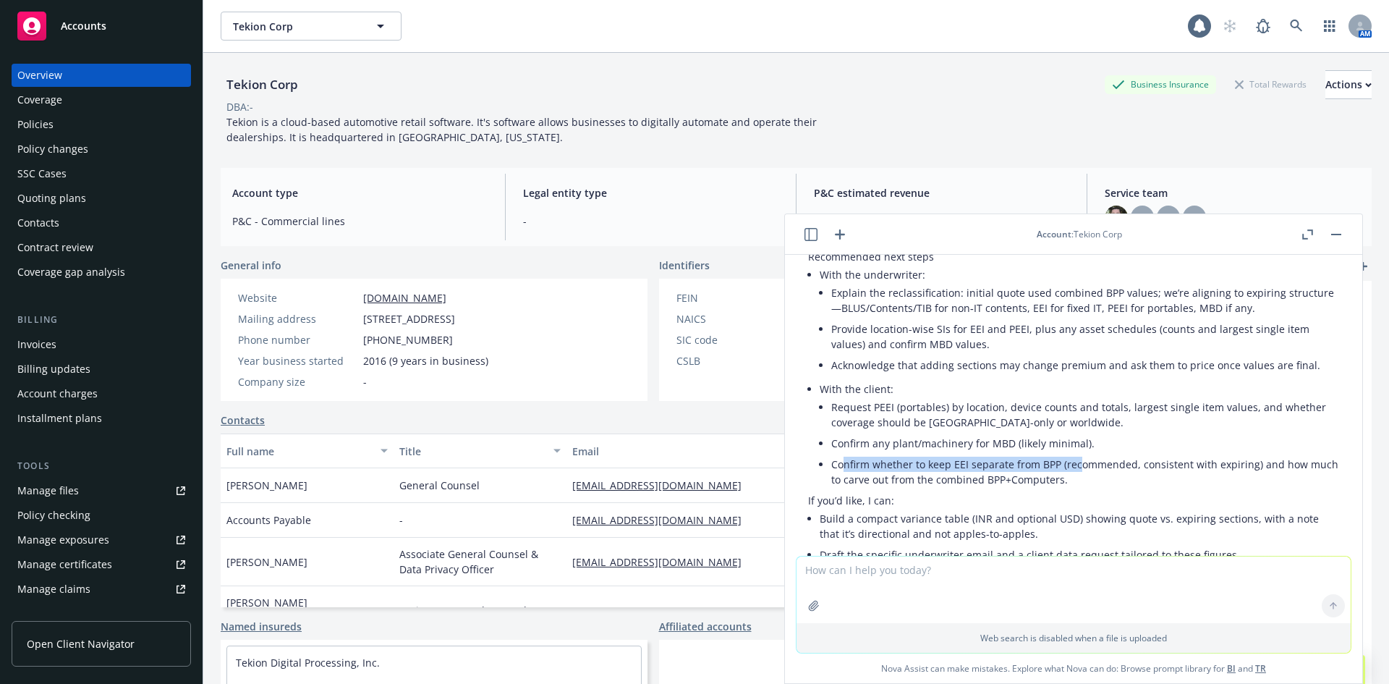
drag, startPoint x: 843, startPoint y: 380, endPoint x: 1077, endPoint y: 394, distance: 234.9
click at [1077, 454] on li "Confirm whether to keep EEI separate from BPP (recommended, consistent with exp…" at bounding box center [1085, 472] width 508 height 36
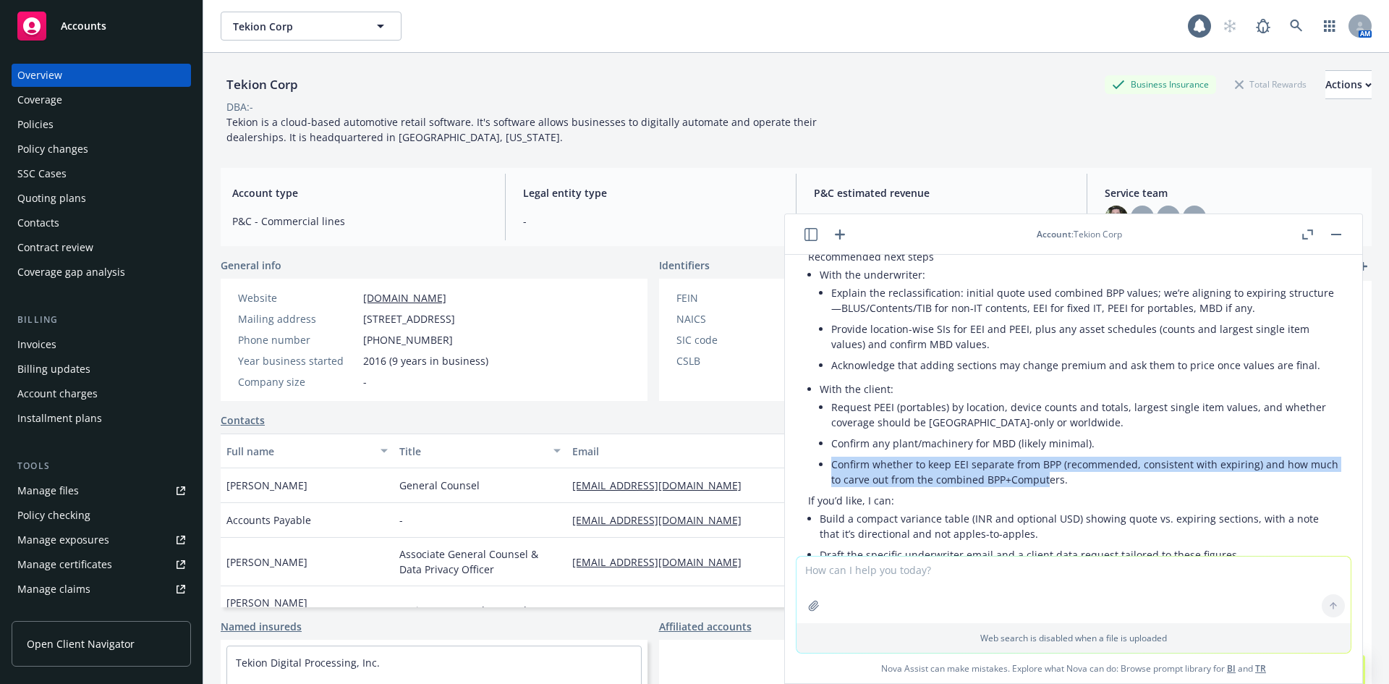
drag, startPoint x: 1078, startPoint y: 407, endPoint x: 833, endPoint y: 379, distance: 246.8
click at [833, 454] on li "Confirm whether to keep EEI separate from BPP (recommended, consistent with exp…" at bounding box center [1085, 472] width 508 height 36
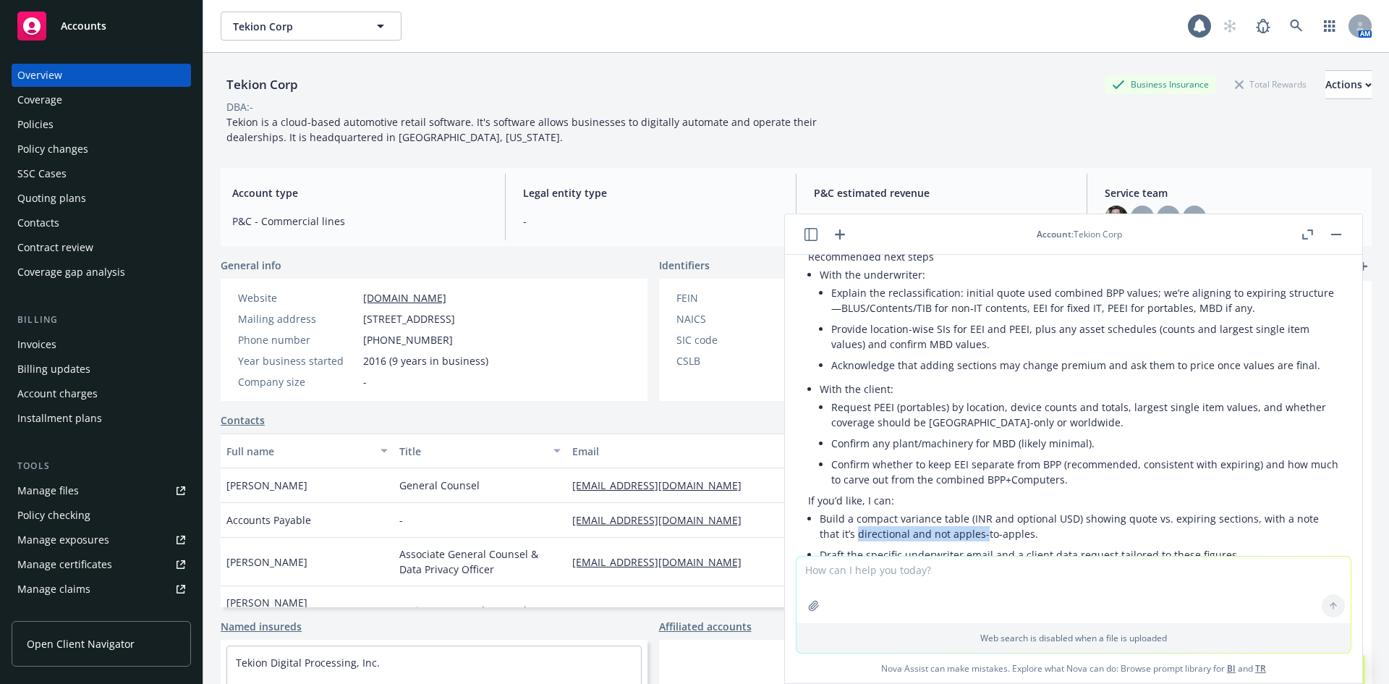
drag, startPoint x: 857, startPoint y: 450, endPoint x: 999, endPoint y: 449, distance: 142.5
click at [999, 508] on li "Build a compact variance table (INR and optional USD) showing quote vs. expirin…" at bounding box center [1079, 526] width 519 height 36
click at [949, 577] on textarea at bounding box center [1074, 589] width 554 height 67
type textarea "do i need to confirm if the limit is for one location only or both? or is it li…"
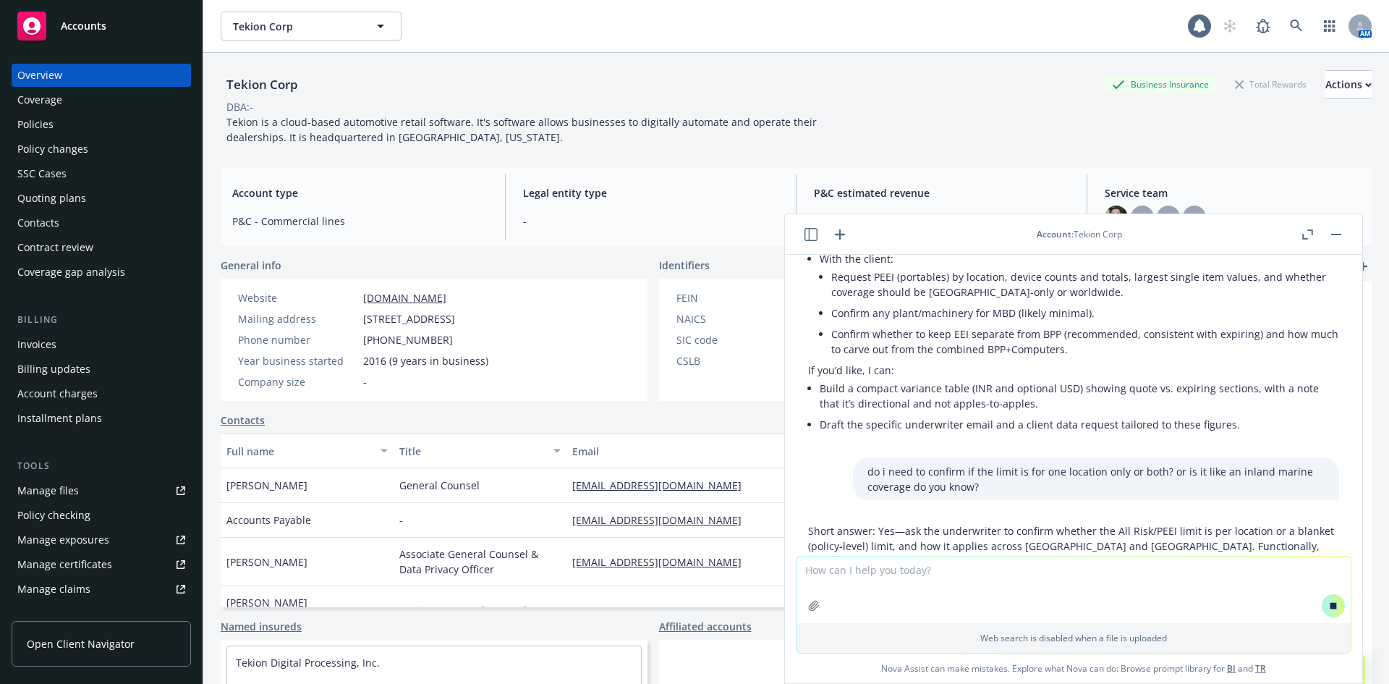
scroll to position [6748, 0]
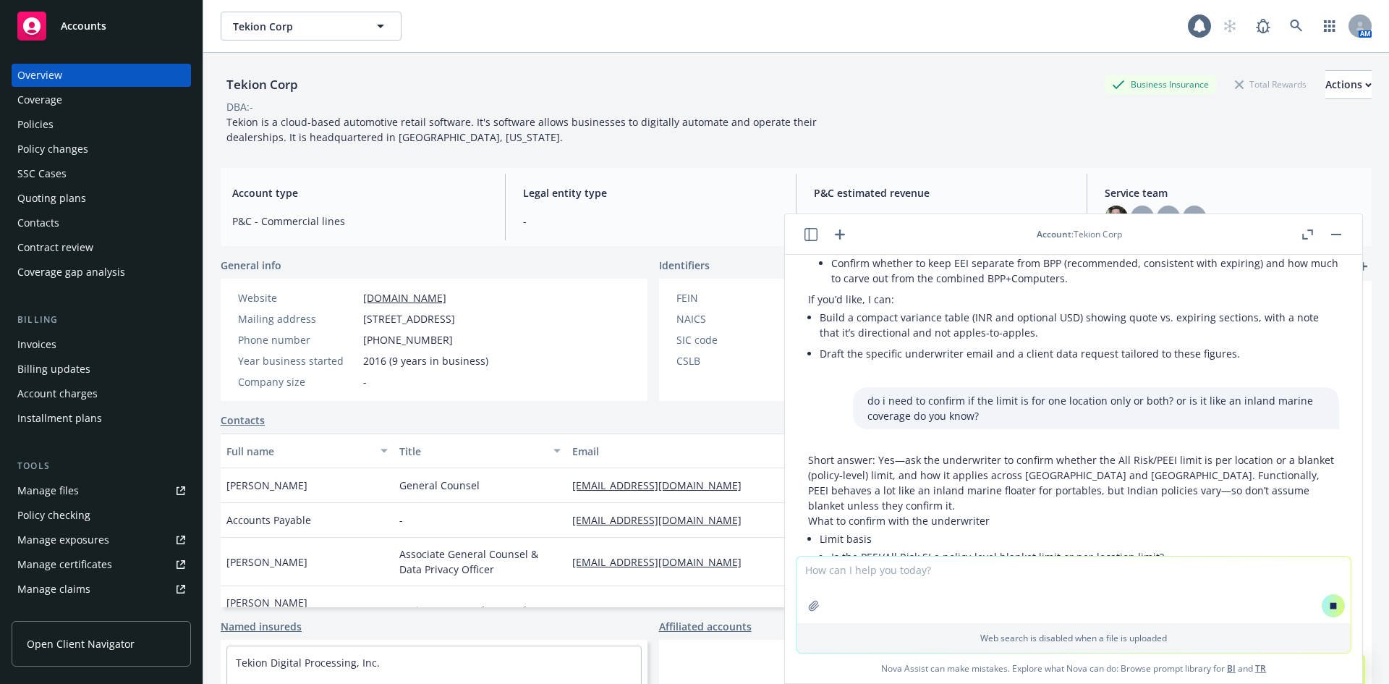
drag, startPoint x: 944, startPoint y: 384, endPoint x: 1080, endPoint y: 399, distance: 136.9
click at [1080, 452] on p "Short answer: Yes—ask the underwriter to confirm whether the All Risk/PEEI limi…" at bounding box center [1073, 482] width 531 height 61
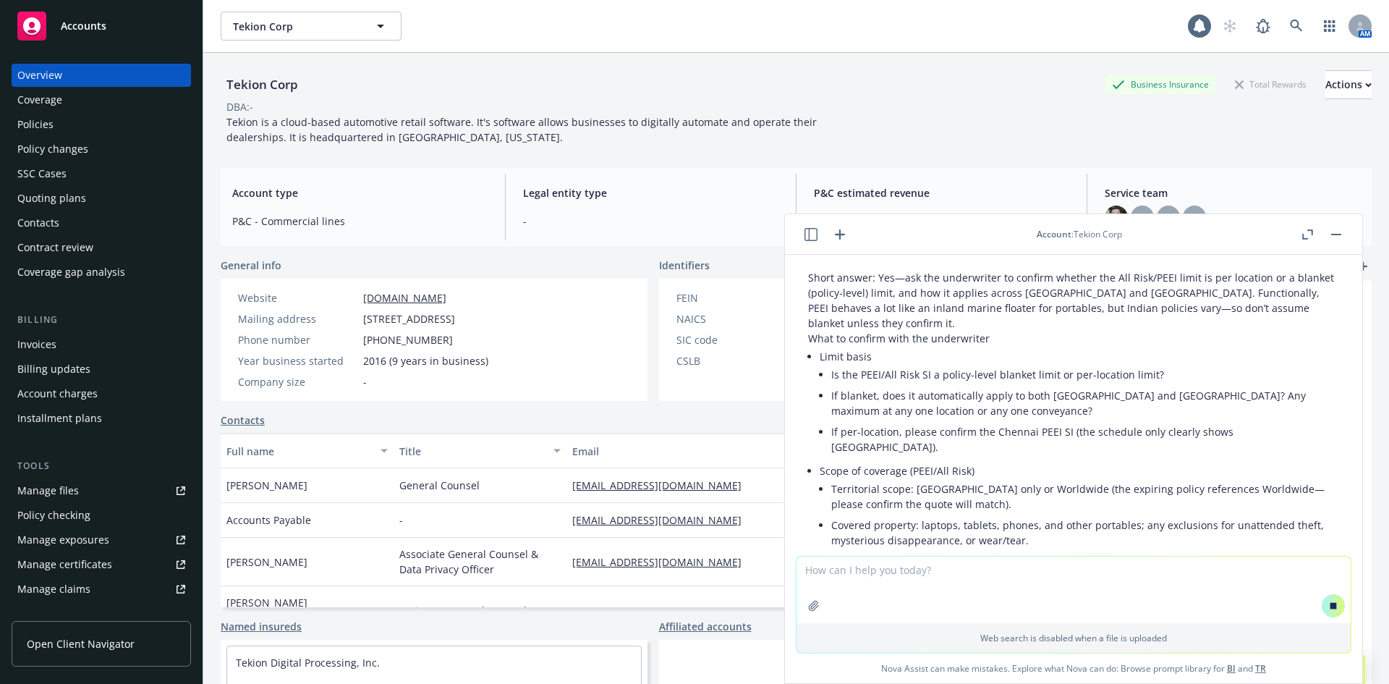
drag, startPoint x: 1113, startPoint y: 414, endPoint x: 973, endPoint y: 392, distance: 141.3
click at [973, 393] on div "I emailed the underwriter about local india property coverage "Hi Ken, The loca…" at bounding box center [1073, 405] width 577 height 301
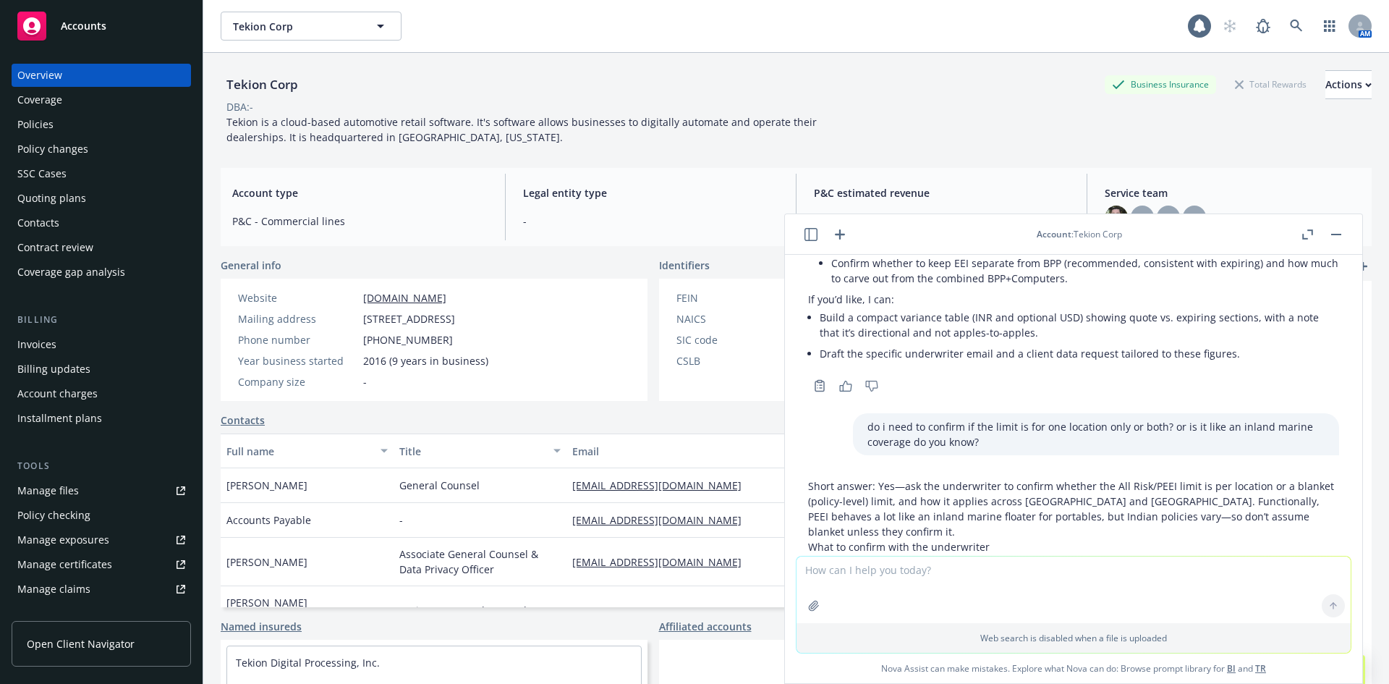
click at [973, 392] on div "I emailed the underwriter about local india property coverage "Hi Ken, The loca…" at bounding box center [1073, 405] width 577 height 301
drag, startPoint x: 1106, startPoint y: 422, endPoint x: 1210, endPoint y: 445, distance: 107.4
click at [1210, 478] on p "Short answer: Yes—ask the underwriter to confirm whether the All Risk/PEEI limi…" at bounding box center [1073, 508] width 531 height 61
drag, startPoint x: 990, startPoint y: 417, endPoint x: 966, endPoint y: 414, distance: 24.1
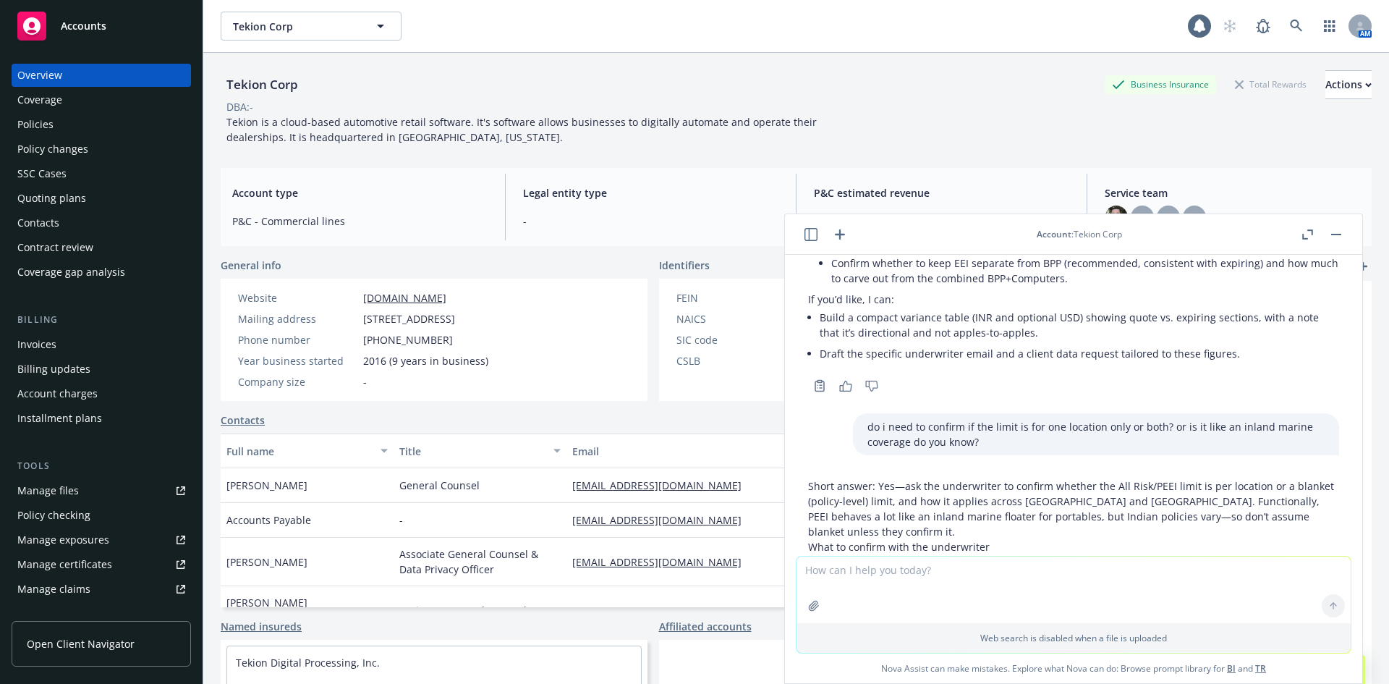
click at [967, 478] on p "Short answer: Yes—ask the underwriter to confirm whether the All Risk/PEEI limi…" at bounding box center [1073, 508] width 531 height 61
click at [966, 478] on p "Short answer: Yes—ask the underwriter to confirm whether the All Risk/PEEI limi…" at bounding box center [1073, 508] width 531 height 61
drag, startPoint x: 831, startPoint y: 415, endPoint x: 1015, endPoint y: 436, distance: 185.7
click at [1015, 478] on p "Short answer: Yes—ask the underwriter to confirm whether the All Risk/PEEI limi…" at bounding box center [1073, 508] width 531 height 61
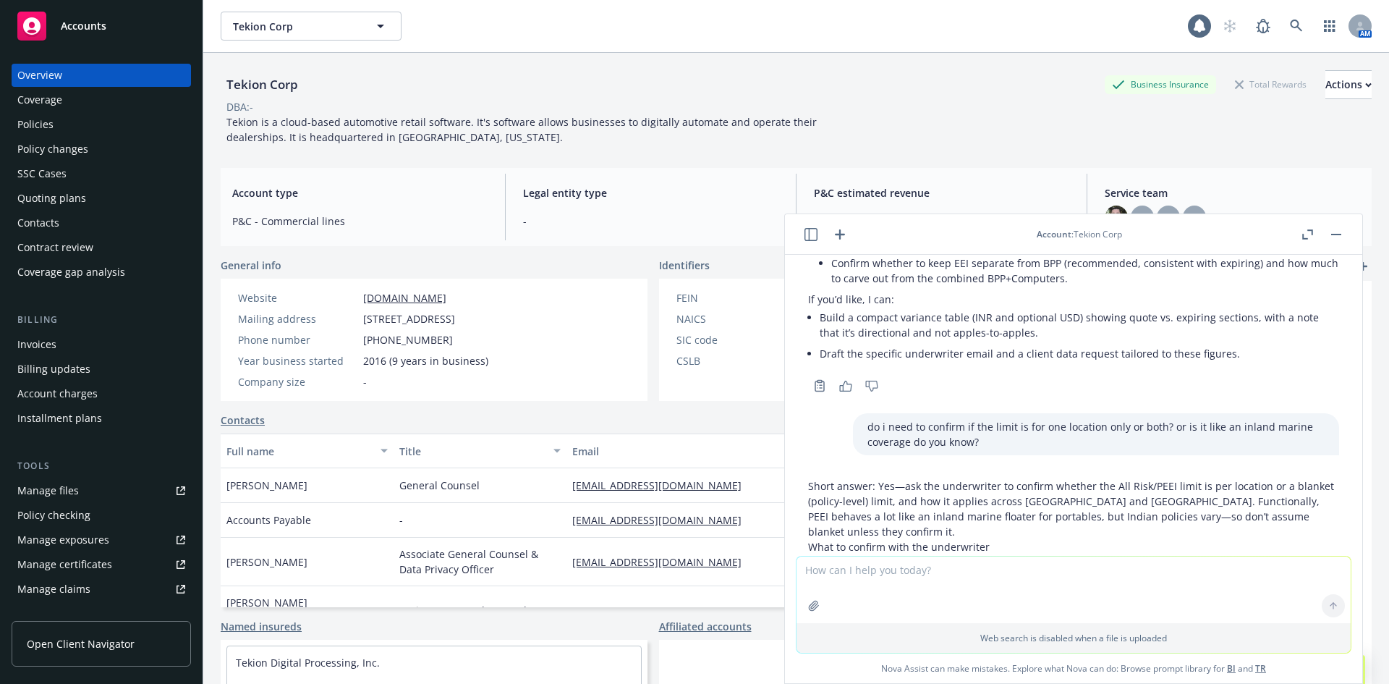
drag, startPoint x: 1098, startPoint y: 430, endPoint x: 877, endPoint y: 402, distance: 222.6
click at [878, 478] on p "Short answer: Yes—ask the underwriter to confirm whether the All Risk/PEEI limi…" at bounding box center [1073, 508] width 531 height 61
drag, startPoint x: 820, startPoint y: 416, endPoint x: 1011, endPoint y: 443, distance: 192.2
click at [1011, 478] on p "Short answer: Yes—ask the underwriter to confirm whether the All Risk/PEEI limi…" at bounding box center [1073, 508] width 531 height 61
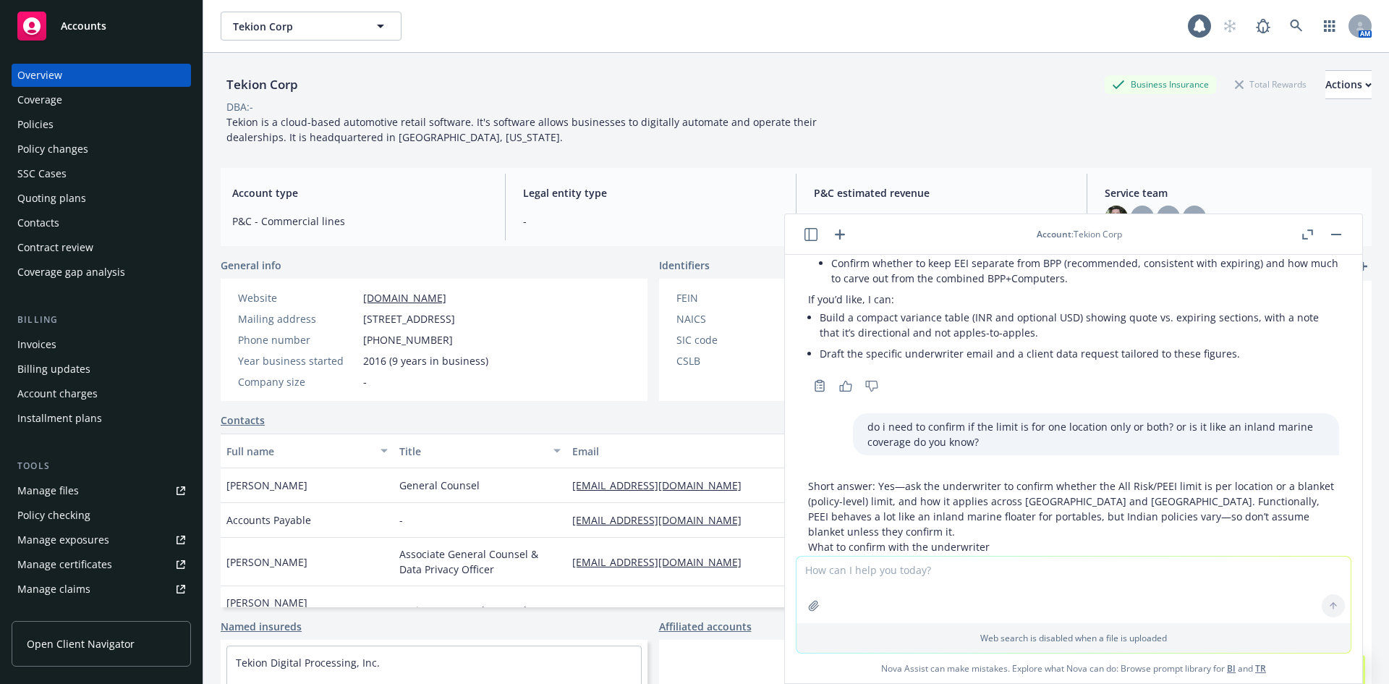
click at [1011, 478] on p "Short answer: Yes—ask the underwriter to confirm whether the All Risk/PEEI limi…" at bounding box center [1073, 508] width 531 height 61
drag, startPoint x: 1145, startPoint y: 439, endPoint x: 932, endPoint y: 406, distance: 215.3
click at [934, 478] on p "Short answer: Yes—ask the underwriter to confirm whether the All Risk/PEEI limi…" at bounding box center [1073, 508] width 531 height 61
click at [932, 478] on p "Short answer: Yes—ask the underwriter to confirm whether the All Risk/PEEI limi…" at bounding box center [1073, 508] width 531 height 61
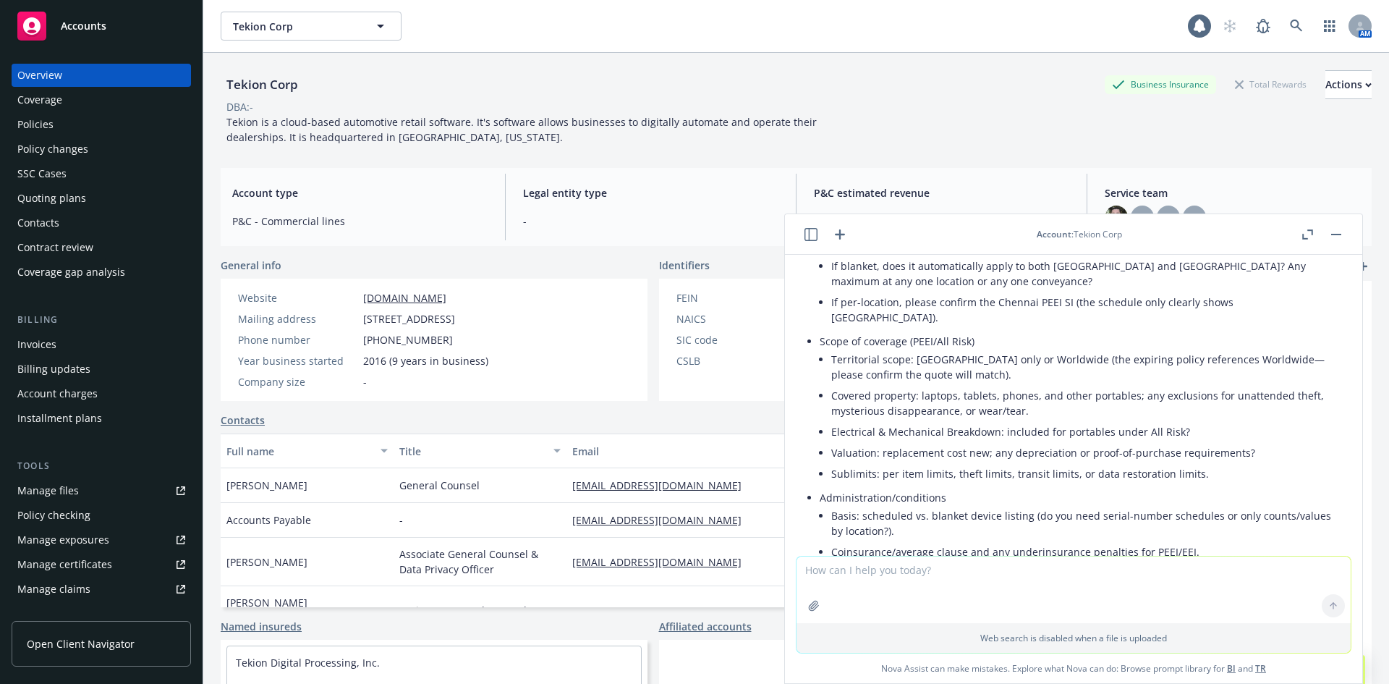
scroll to position [7383, 0]
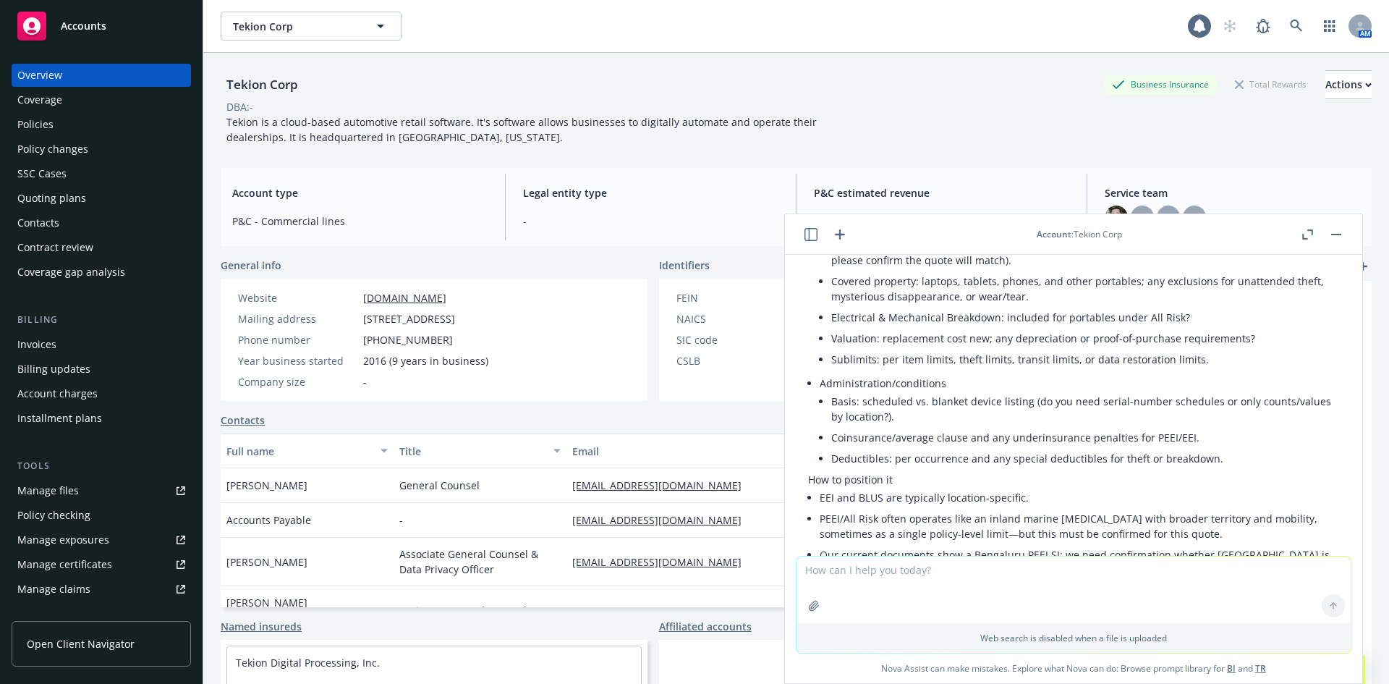
drag, startPoint x: 839, startPoint y: 569, endPoint x: 856, endPoint y: 570, distance: 16.7
click at [842, 569] on textarea at bounding box center [1074, 589] width 554 height 67
paste textarea "Hi Jacob, In your email sent on 8/5, there was an exchange where it looks like …"
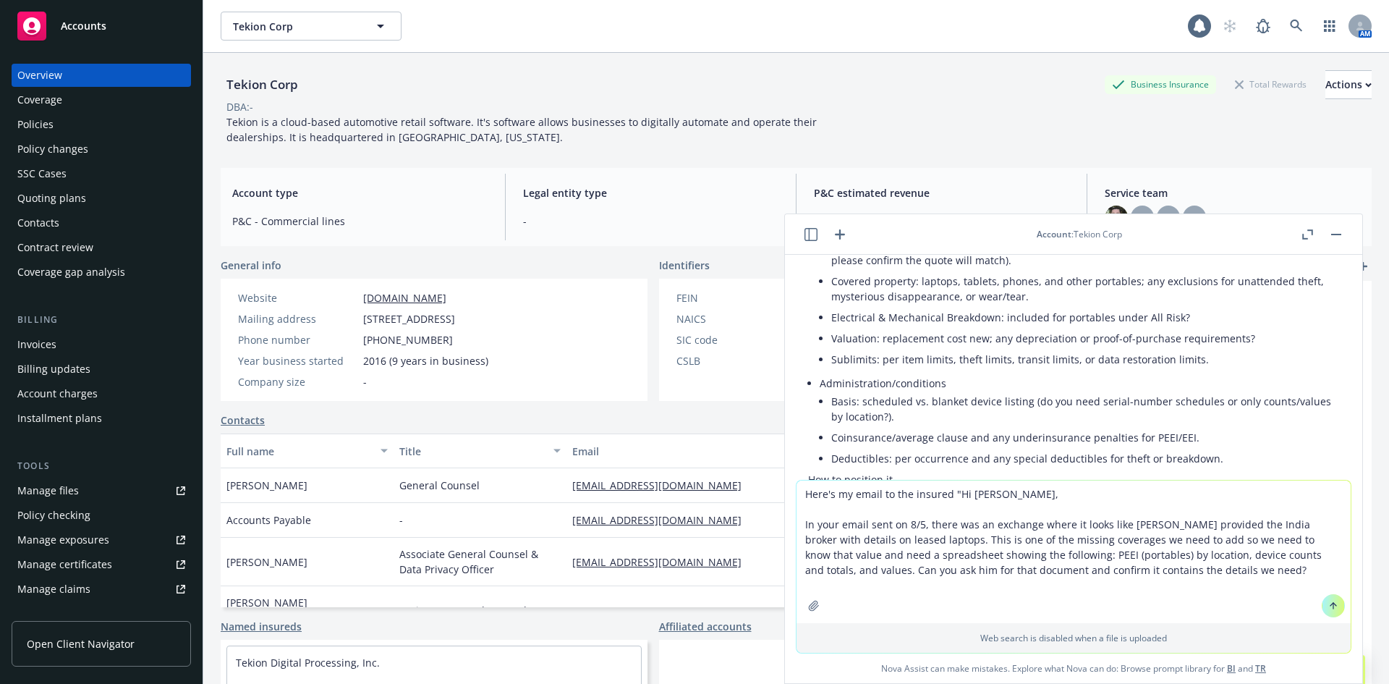
type textarea "Here's my email to the insured "Hi Jacob, In your email sent on 8/5, there was …"
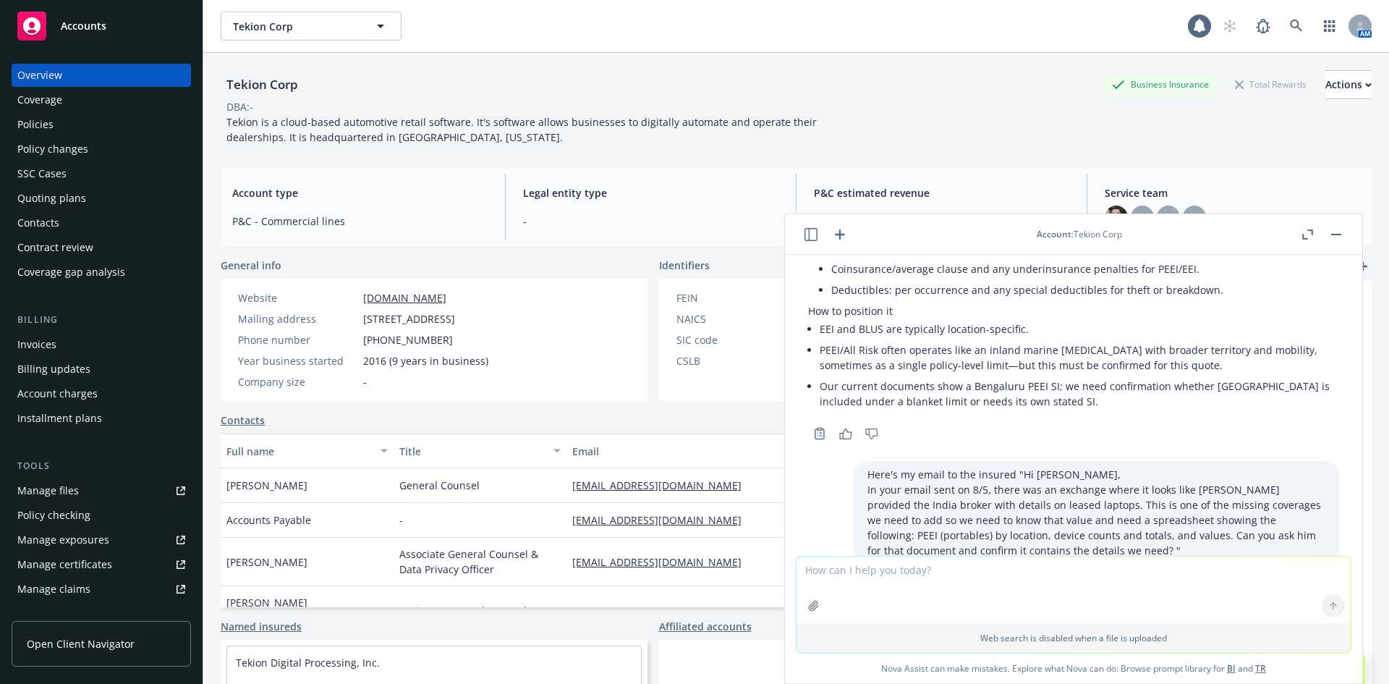
scroll to position [7720, 0]
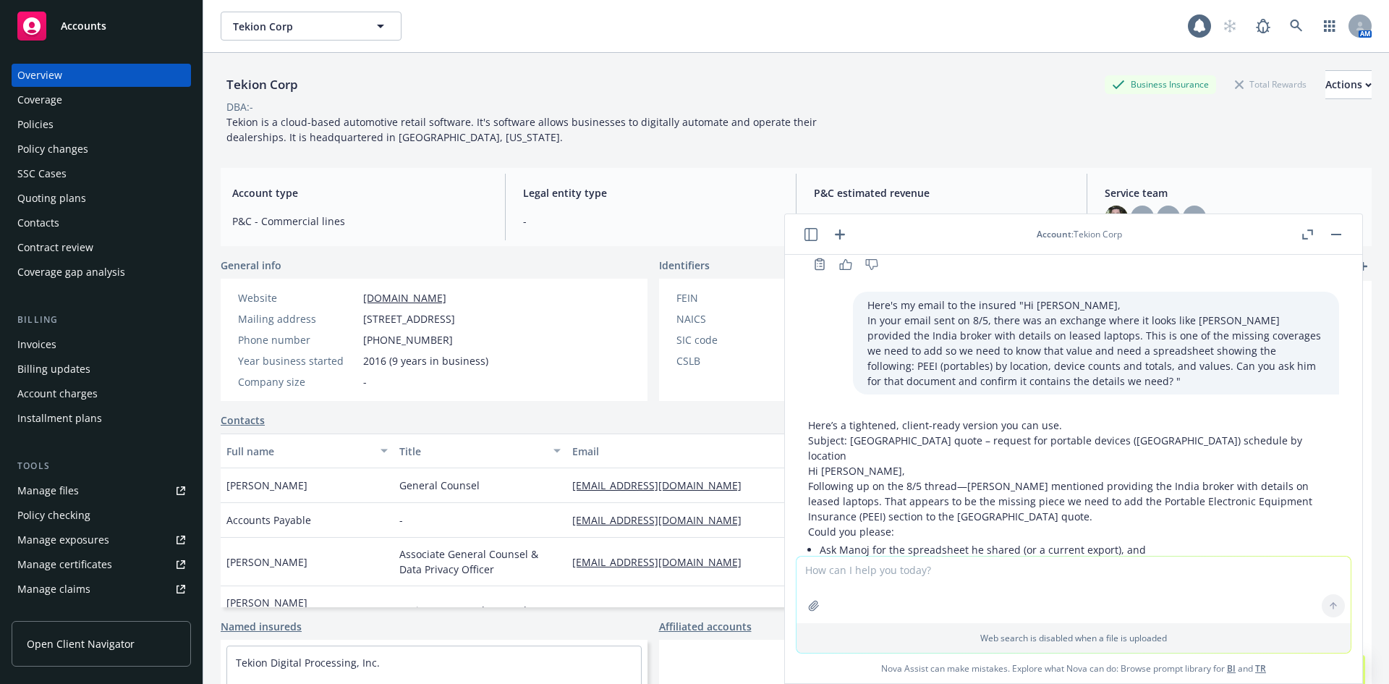
drag, startPoint x: 839, startPoint y: 373, endPoint x: 949, endPoint y: 406, distance: 114.0
click at [949, 478] on p "Following up on the 8/5 thread—Manoj mentioned providing the India broker with …" at bounding box center [1073, 501] width 531 height 46
drag, startPoint x: 913, startPoint y: 410, endPoint x: 908, endPoint y: 401, distance: 10.7
click at [908, 417] on div "Here’s a tightened, client-ready version you can use. Subject: India quote – re…" at bounding box center [1073, 641] width 531 height 449
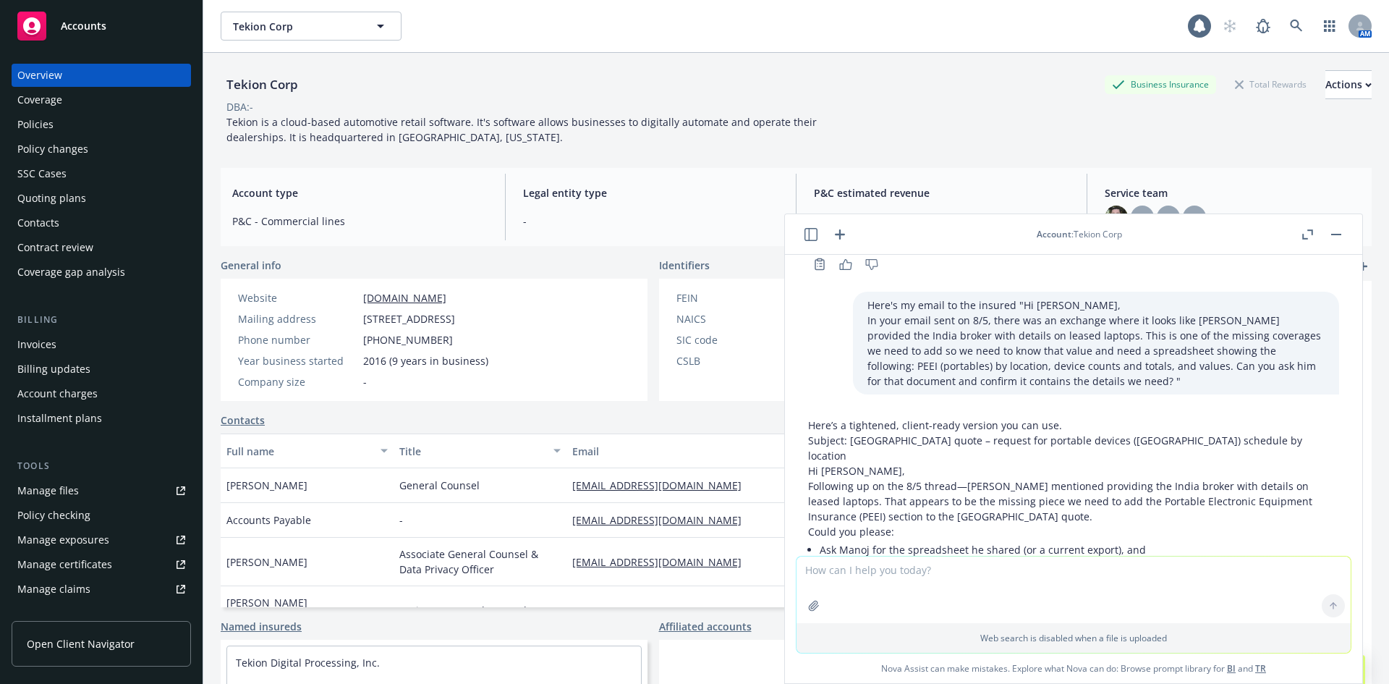
click at [904, 478] on p "Following up on the 8/5 thread—Manoj mentioned providing the India broker with …" at bounding box center [1073, 501] width 531 height 46
drag, startPoint x: 833, startPoint y: 376, endPoint x: 1109, endPoint y: 415, distance: 279.1
click at [1109, 478] on p "Following up on the 8/5 thread—Manoj mentioned providing the India broker with …" at bounding box center [1073, 501] width 531 height 46
drag, startPoint x: 1133, startPoint y: 396, endPoint x: 1035, endPoint y: 383, distance: 99.3
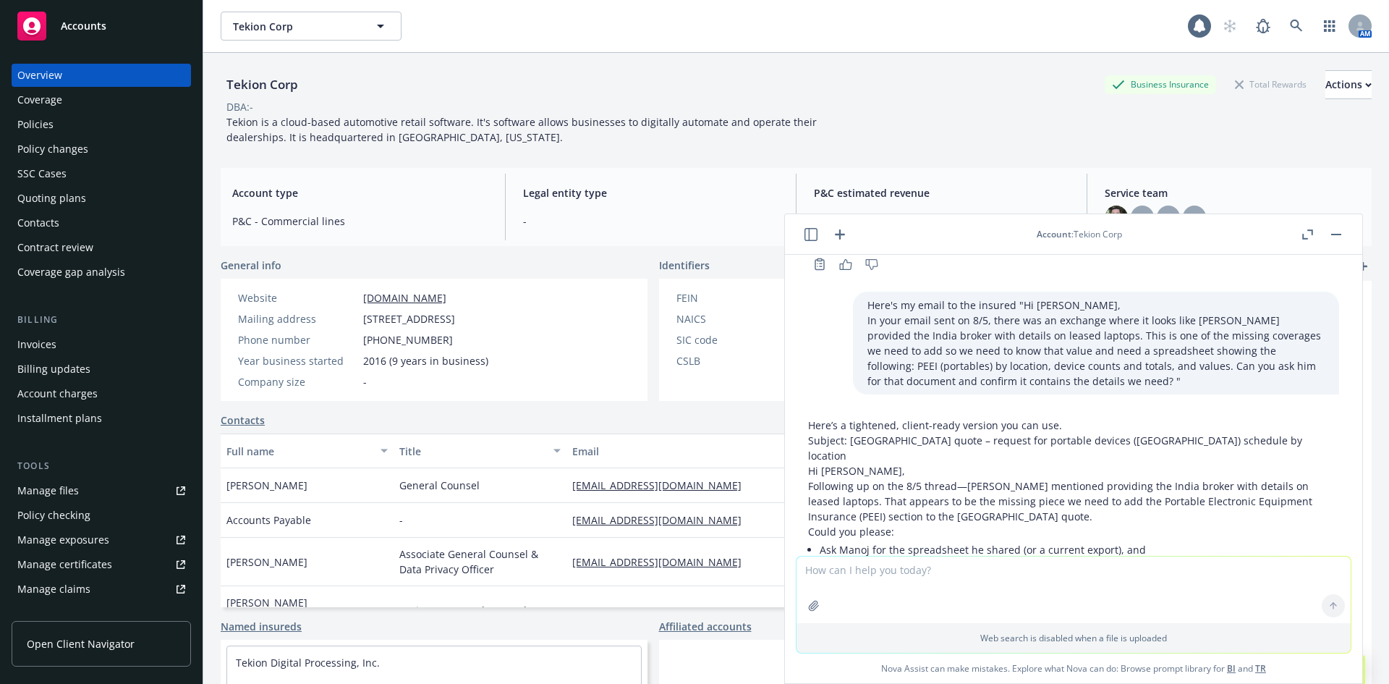
click at [1035, 478] on p "Following up on the 8/5 thread—Manoj mentioned providing the India broker with …" at bounding box center [1073, 501] width 531 height 46
click at [1027, 478] on p "Following up on the 8/5 thread—Manoj mentioned providing the India broker with …" at bounding box center [1073, 501] width 531 height 46
drag, startPoint x: 859, startPoint y: 382, endPoint x: 1144, endPoint y: 382, distance: 285.1
click at [1144, 478] on p "Following up on the 8/5 thread—Manoj mentioned providing the India broker with …" at bounding box center [1073, 501] width 531 height 46
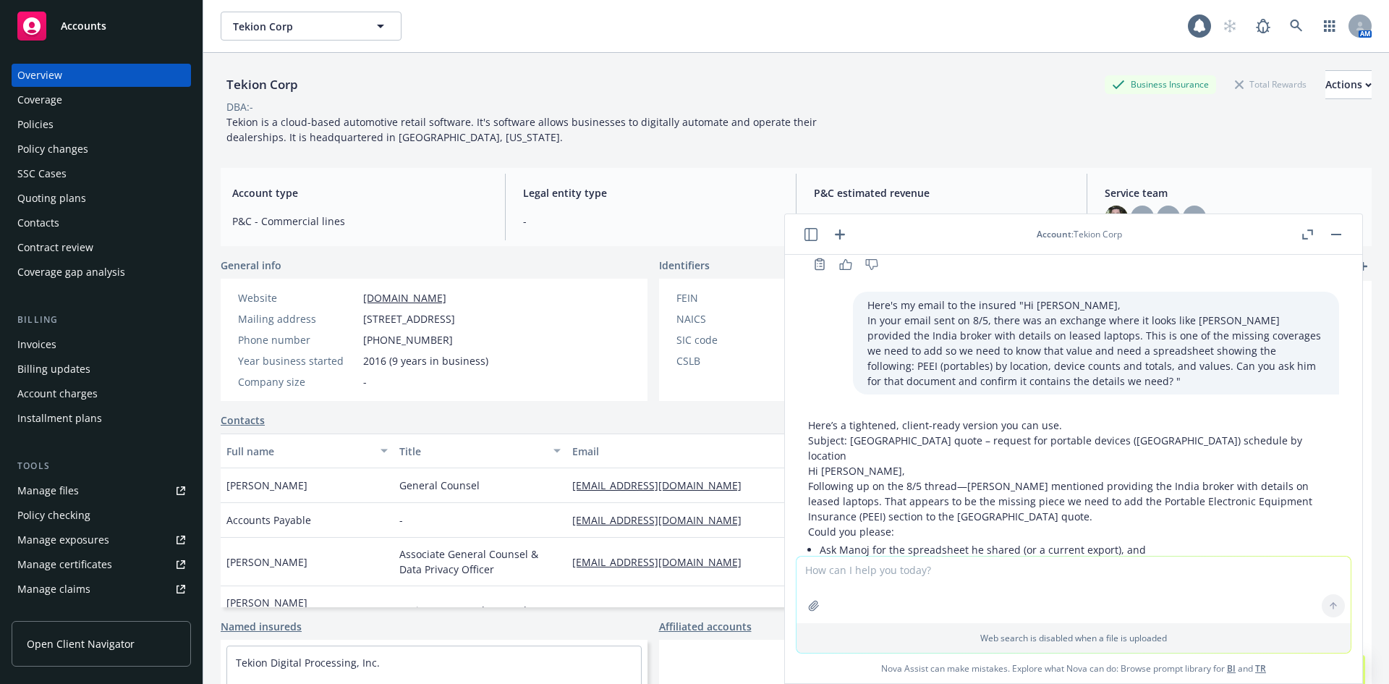
drag, startPoint x: 1156, startPoint y: 387, endPoint x: 1273, endPoint y: 387, distance: 117.2
click at [1273, 478] on p "Following up on the 8/5 thread—Manoj mentioned providing the India broker with …" at bounding box center [1073, 501] width 531 height 46
drag, startPoint x: 856, startPoint y: 396, endPoint x: 930, endPoint y: 425, distance: 79.5
click at [930, 425] on div "Here’s a tightened, client-ready version you can use. Subject: India quote – re…" at bounding box center [1073, 641] width 531 height 449
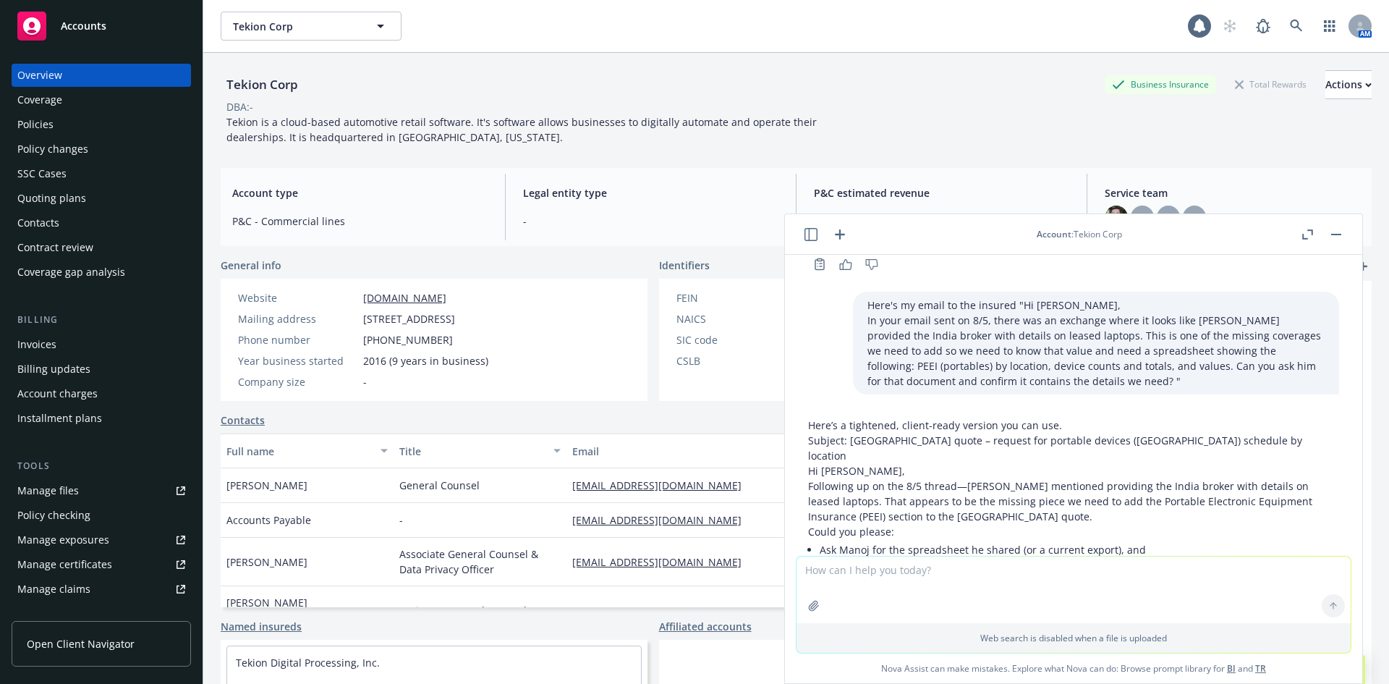
click at [930, 524] on p "Could you please:" at bounding box center [1073, 531] width 531 height 15
drag, startPoint x: 831, startPoint y: 430, endPoint x: 961, endPoint y: 455, distance: 132.7
click at [961, 455] on div "Here’s a tightened, client-ready version you can use. Subject: India quote – re…" at bounding box center [1073, 641] width 531 height 449
click at [961, 560] on li "Confirm it includes, by location (e.g., Bengaluru, Chennai): Device counts by t…" at bounding box center [1079, 612] width 519 height 105
drag, startPoint x: 1002, startPoint y: 471, endPoint x: 932, endPoint y: 451, distance: 72.8
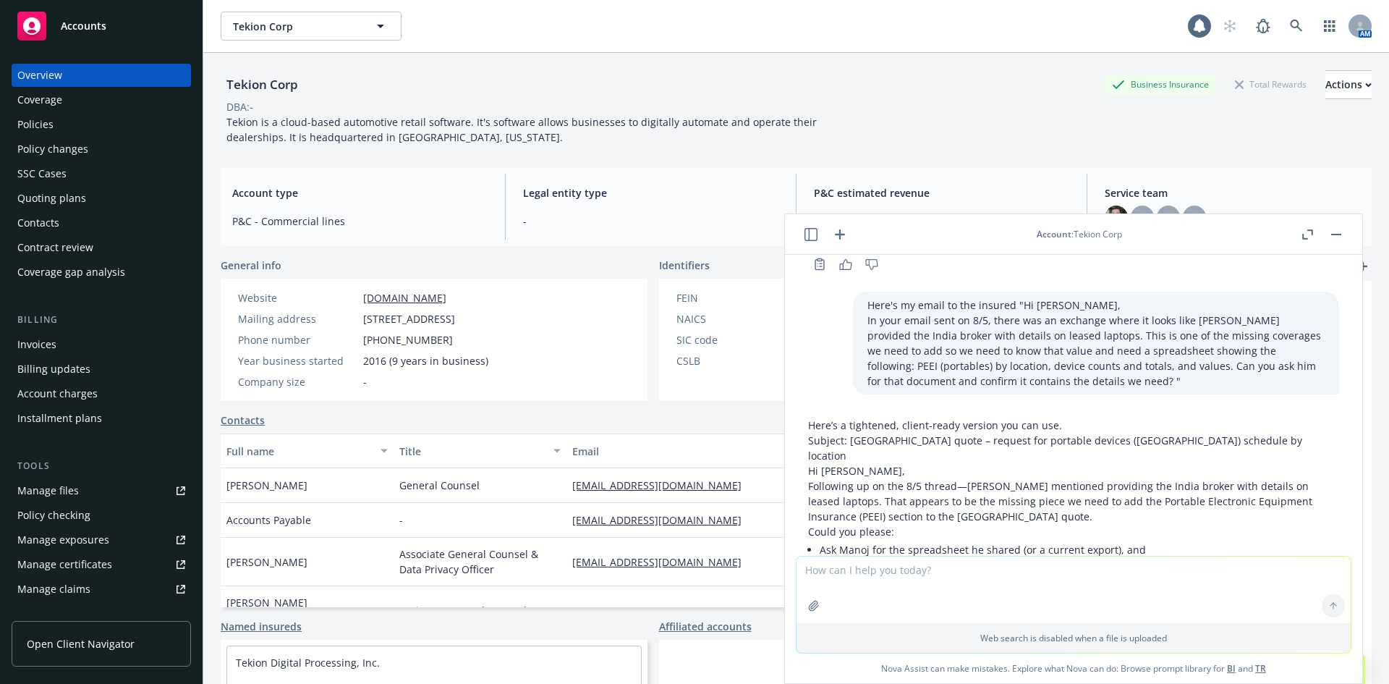
click at [933, 539] on ul "Ask Manoj for the spreadsheet he shared (or a current export), and Confirm it i…" at bounding box center [1079, 602] width 519 height 126
click at [932, 539] on li "Ask Manoj for the spreadsheet he shared (or a current export), and" at bounding box center [1079, 549] width 519 height 21
drag, startPoint x: 860, startPoint y: 429, endPoint x: 1041, endPoint y: 464, distance: 184.9
click at [1041, 464] on div "Here’s a tightened, client-ready version you can use. Subject: India quote – re…" at bounding box center [1073, 641] width 531 height 449
click at [1041, 560] on li "Confirm it includes, by location (e.g., Bengaluru, Chennai): Device counts by t…" at bounding box center [1079, 612] width 519 height 105
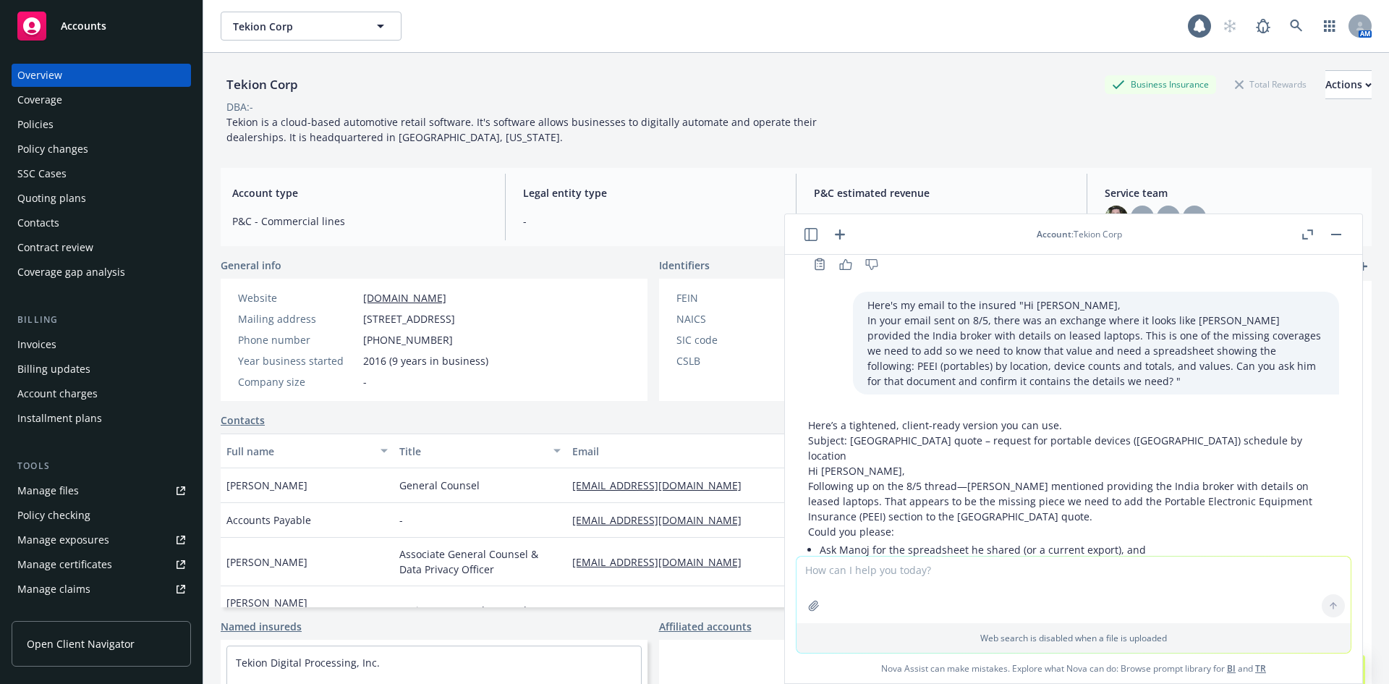
drag, startPoint x: 977, startPoint y: 493, endPoint x: 857, endPoint y: 457, distance: 126.1
click at [862, 560] on li "Confirm it includes, by location (e.g., Bengaluru, Chennai): Device counts by t…" at bounding box center [1079, 612] width 519 height 105
click at [857, 560] on li "Confirm it includes, by location (e.g., Bengaluru, Chennai): Device counts by t…" at bounding box center [1079, 612] width 519 height 105
drag, startPoint x: 839, startPoint y: 446, endPoint x: 1011, endPoint y: 488, distance: 176.7
click at [1009, 539] on ul "Ask Manoj for the spreadsheet he shared (or a current export), and Confirm it i…" at bounding box center [1079, 602] width 519 height 126
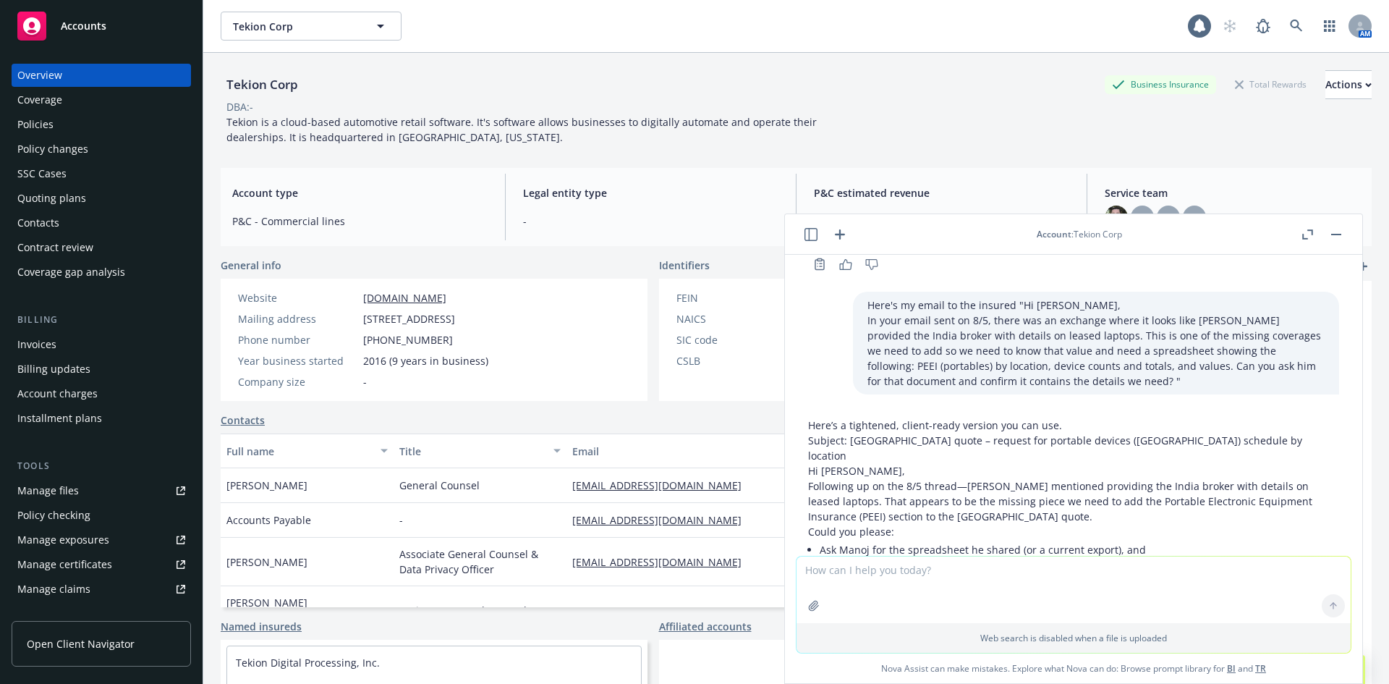
click at [1011, 578] on li "Device counts by type (laptops, tablets, phones, other portables)" at bounding box center [1085, 588] width 508 height 21
drag, startPoint x: 1046, startPoint y: 509, endPoint x: 915, endPoint y: 475, distance: 135.3
click at [922, 578] on ul "Device counts by type (laptops, tablets, phones, other portables) Replacement c…" at bounding box center [1085, 620] width 508 height 84
click at [915, 578] on li "Device counts by type (laptops, tablets, phones, other portables)" at bounding box center [1085, 588] width 508 height 21
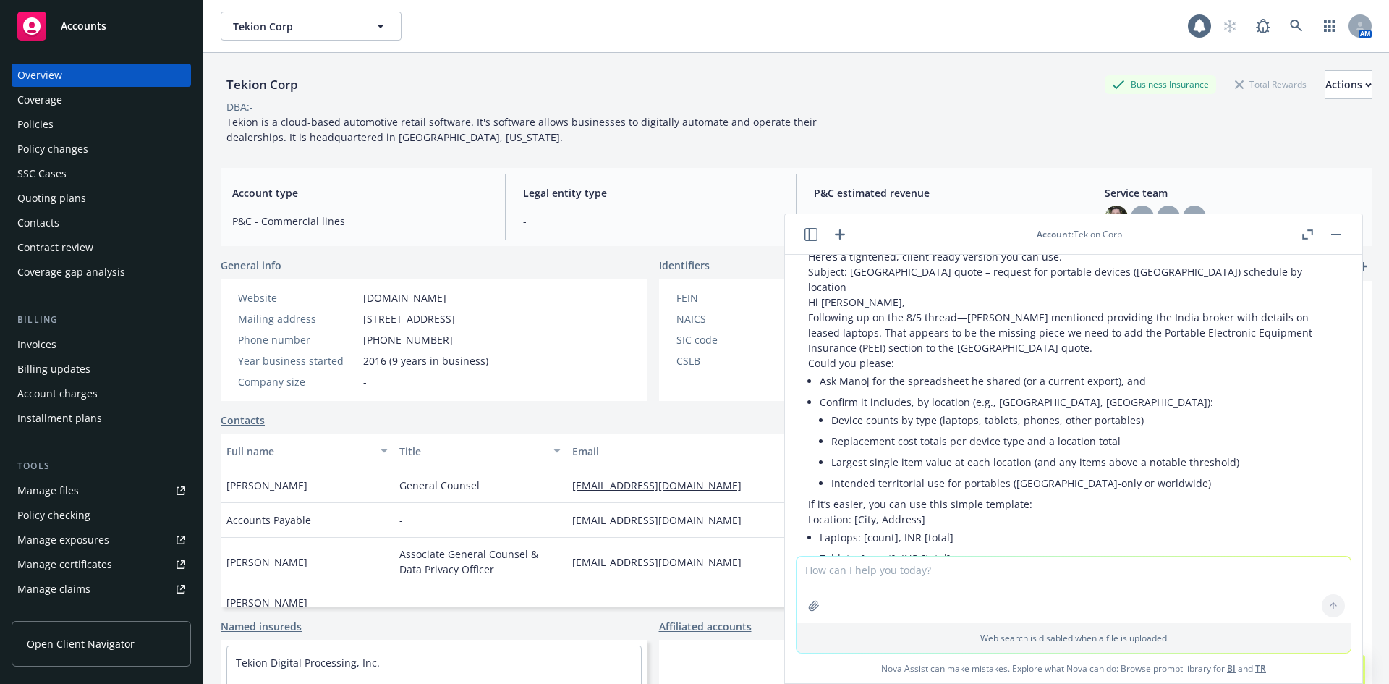
drag, startPoint x: 1040, startPoint y: 361, endPoint x: 920, endPoint y: 328, distance: 124.6
click at [920, 410] on ul "Device counts by type (laptops, tablets, phones, other portables) Replacement c…" at bounding box center [1085, 452] width 508 height 84
click at [916, 430] on li "Replacement cost totals per device type and a location total" at bounding box center [1085, 440] width 508 height 21
drag, startPoint x: 1028, startPoint y: 353, endPoint x: 931, endPoint y: 334, distance: 98.8
click at [941, 410] on ul "Device counts by type (laptops, tablets, phones, other portables) Replacement c…" at bounding box center [1085, 452] width 508 height 84
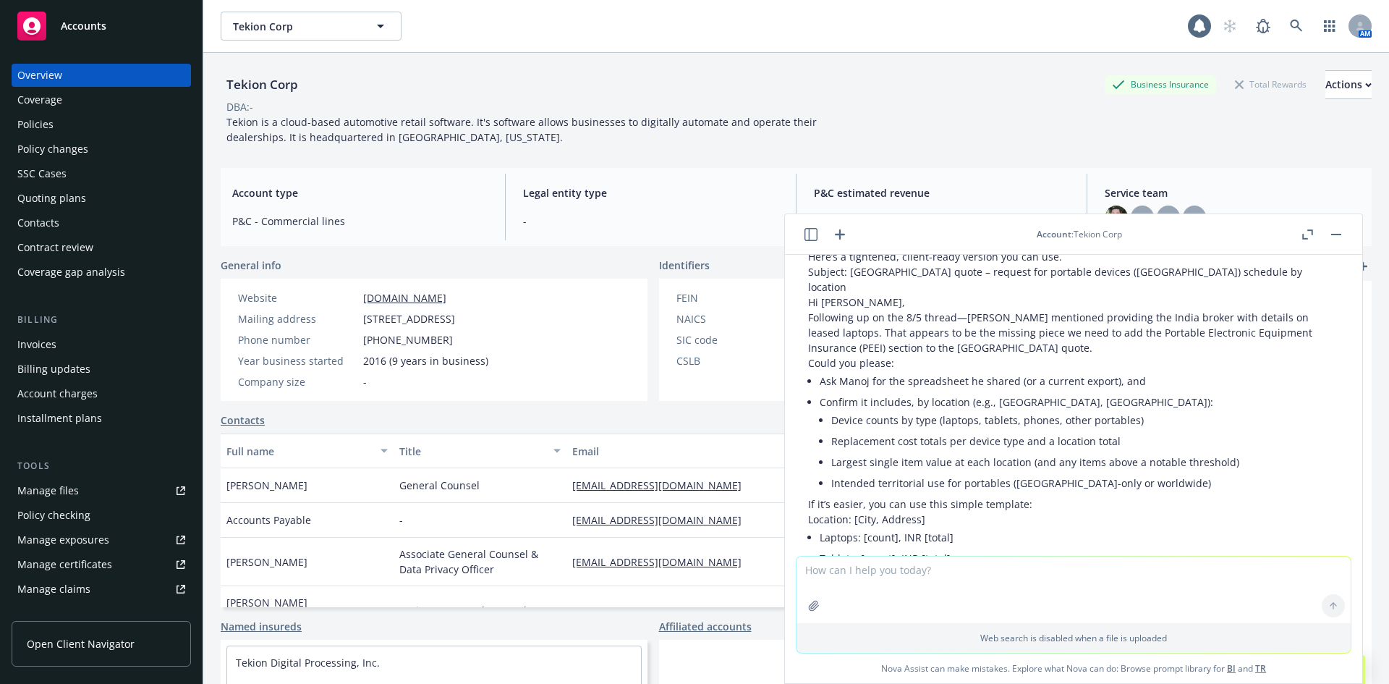
click at [929, 430] on li "Replacement cost totals per device type and a location total" at bounding box center [1085, 440] width 508 height 21
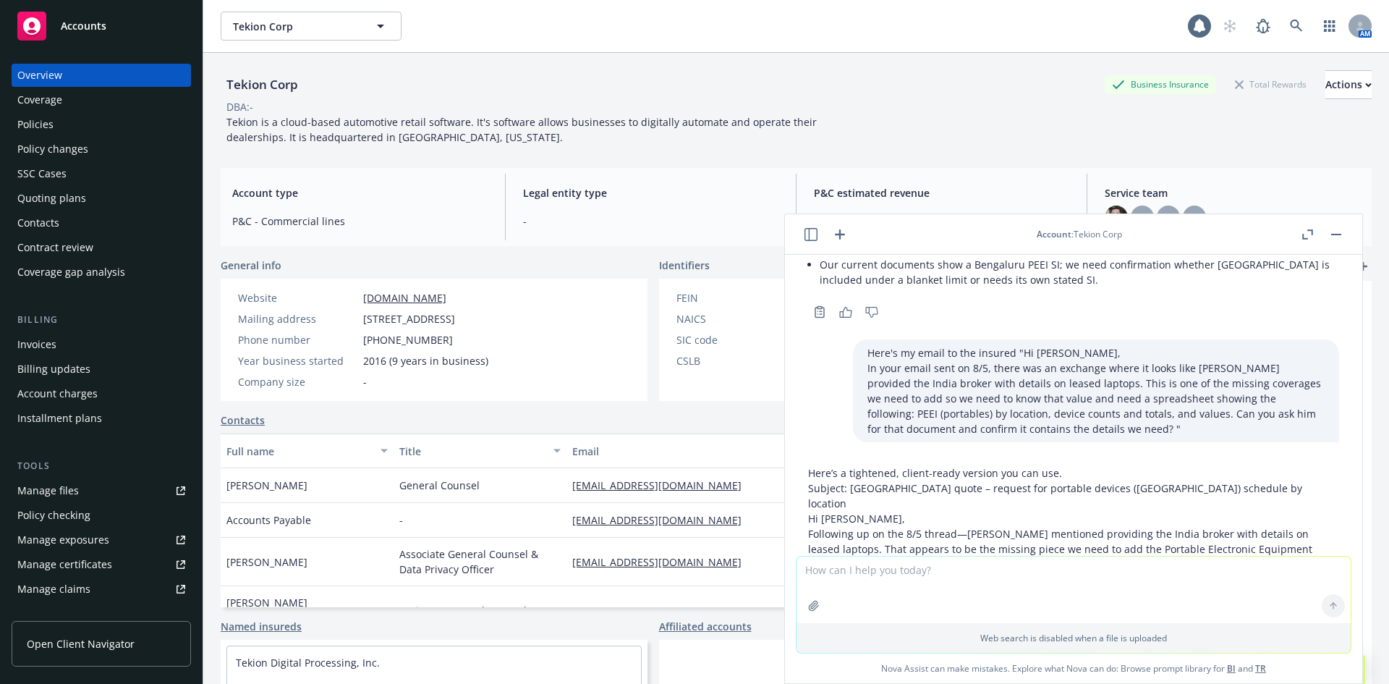
scroll to position [7796, 0]
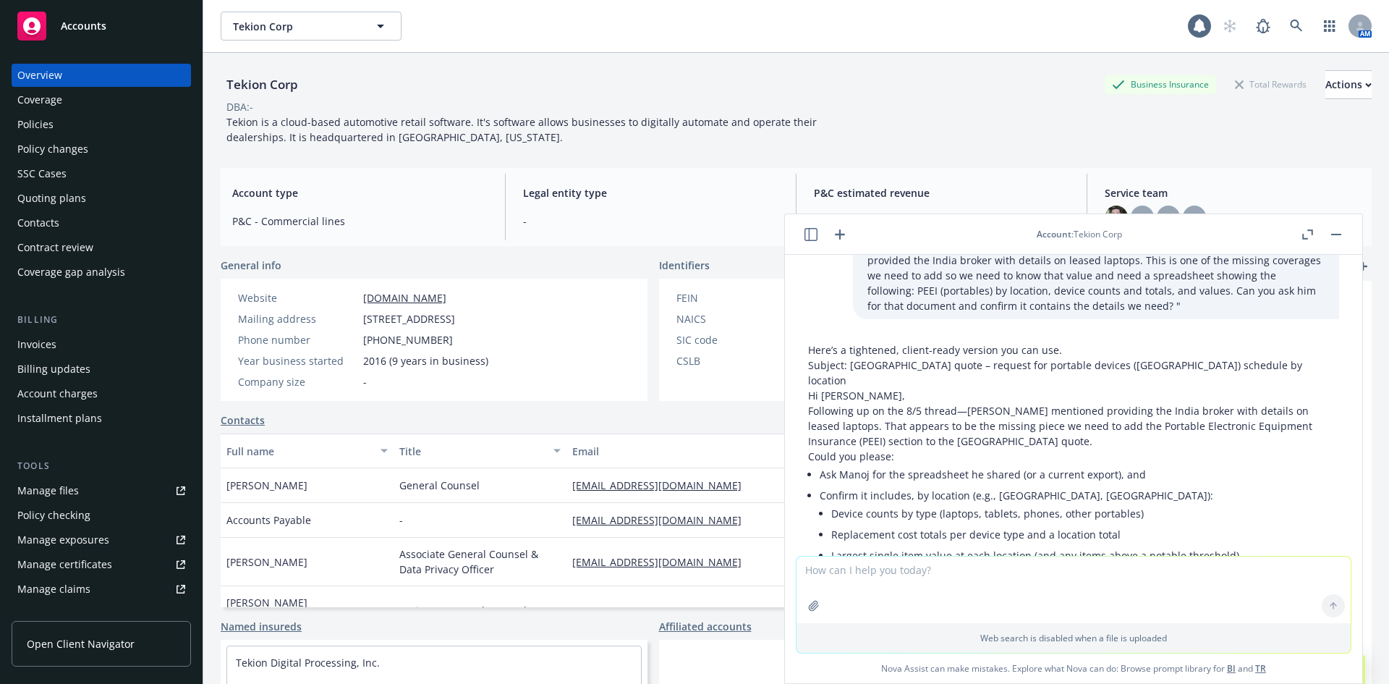
drag, startPoint x: 1099, startPoint y: 339, endPoint x: 804, endPoint y: 353, distance: 295.5
click at [804, 353] on div "Here’s a tightened, client-ready version you can use. Subject: India quote – re…" at bounding box center [1074, 579] width 554 height 487
copy div "Could you please: Ask Manoj for the spreadsheet he shared (or a current export)…"
click at [868, 403] on p "Following up on the 8/5 thread—Manoj mentioned providing the India broker with …" at bounding box center [1073, 426] width 531 height 46
click at [1143, 403] on p "Following up on the 8/5 thread—Manoj mentioned providing the India broker with …" at bounding box center [1073, 426] width 531 height 46
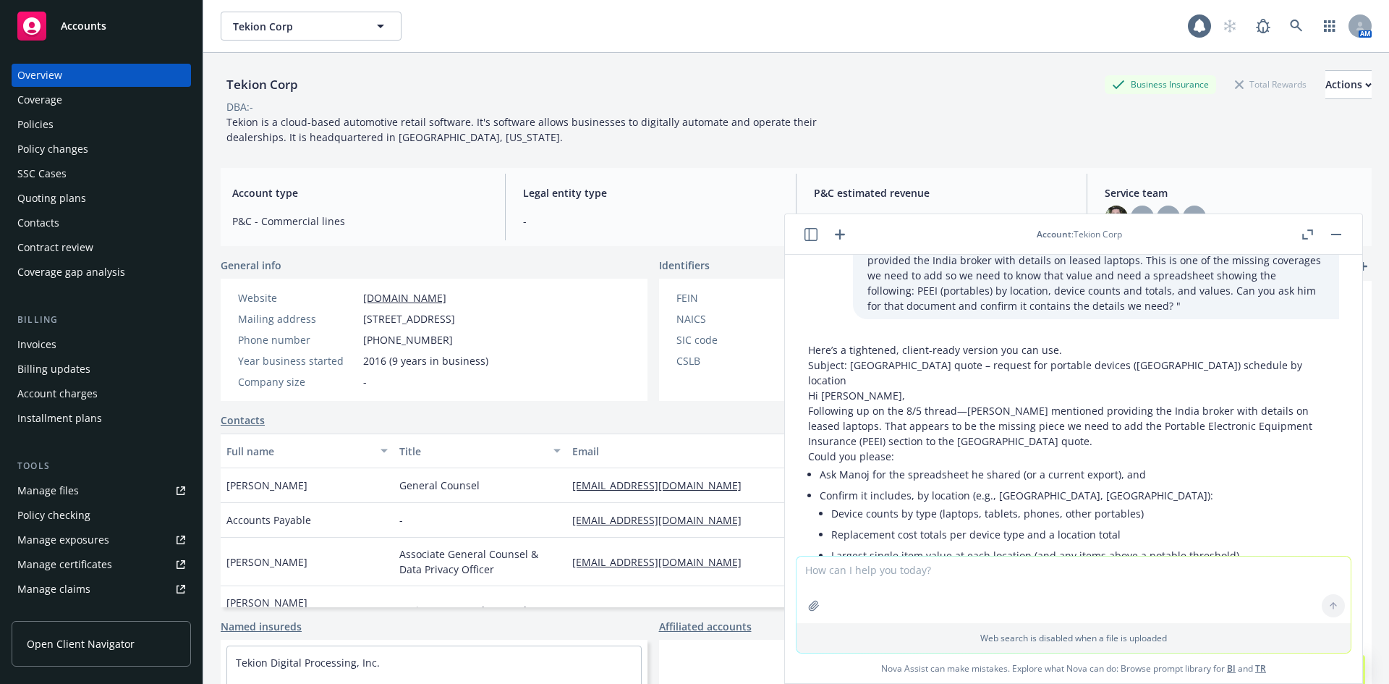
drag, startPoint x: 1158, startPoint y: 321, endPoint x: 976, endPoint y: 331, distance: 181.9
click at [976, 403] on p "Following up on the 8/5 thread—Manoj mentioned providing the India broker with …" at bounding box center [1073, 426] width 531 height 46
copy p "Portable Electronic Equipment Insurance (PEEI) section to the India quote."
click at [948, 503] on li "Device counts by type (laptops, tablets, phones, other portables)" at bounding box center [1085, 513] width 508 height 21
drag, startPoint x: 807, startPoint y: 350, endPoint x: 1198, endPoint y: 432, distance: 399.9
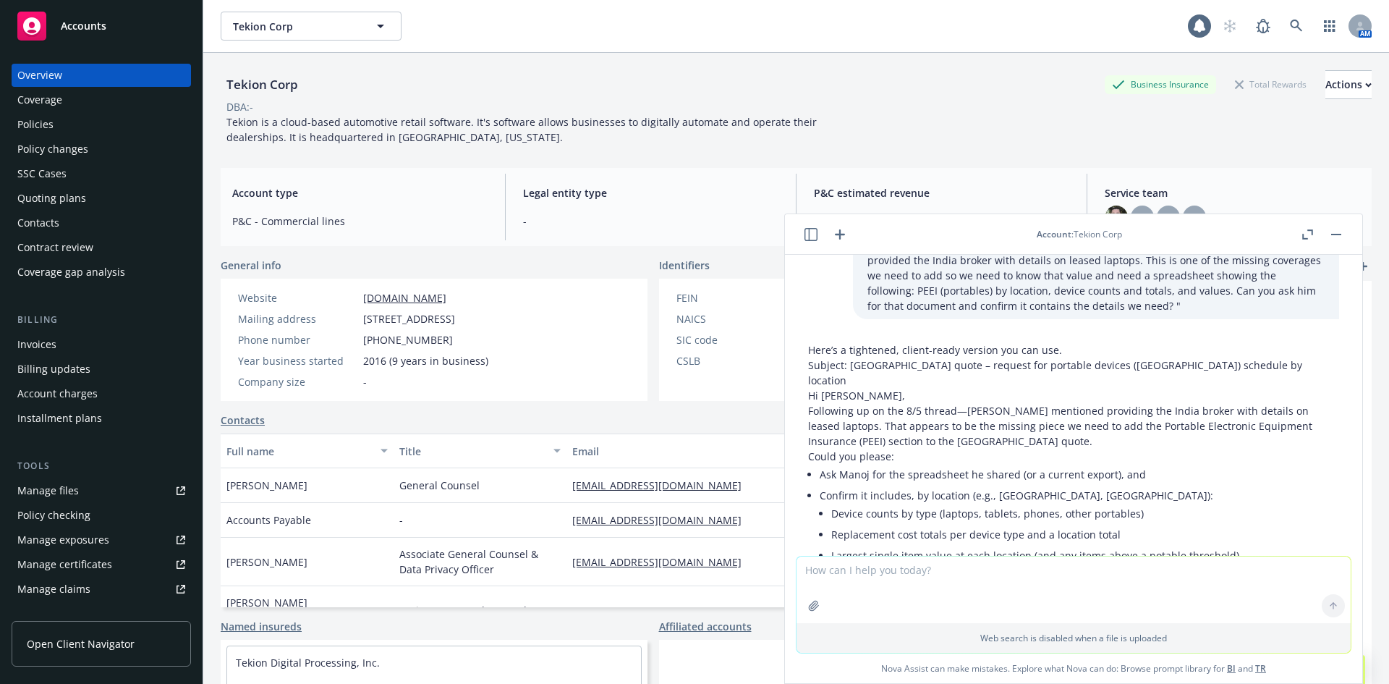
click at [1198, 432] on div "Here’s a tightened, client-ready version you can use. Subject: India quote – re…" at bounding box center [1074, 579] width 554 height 487
copy div "Could you please: Ask Manoj for the spreadsheet he shared (or a current export)…"
click at [994, 579] on textarea at bounding box center [1074, 589] width 554 height 67
paste textarea "by location (e.g., Bengaluru, Chennai):"
type textarea "do i want to say "by location (e.g., Bengaluru, Chennai):" because what if it's…"
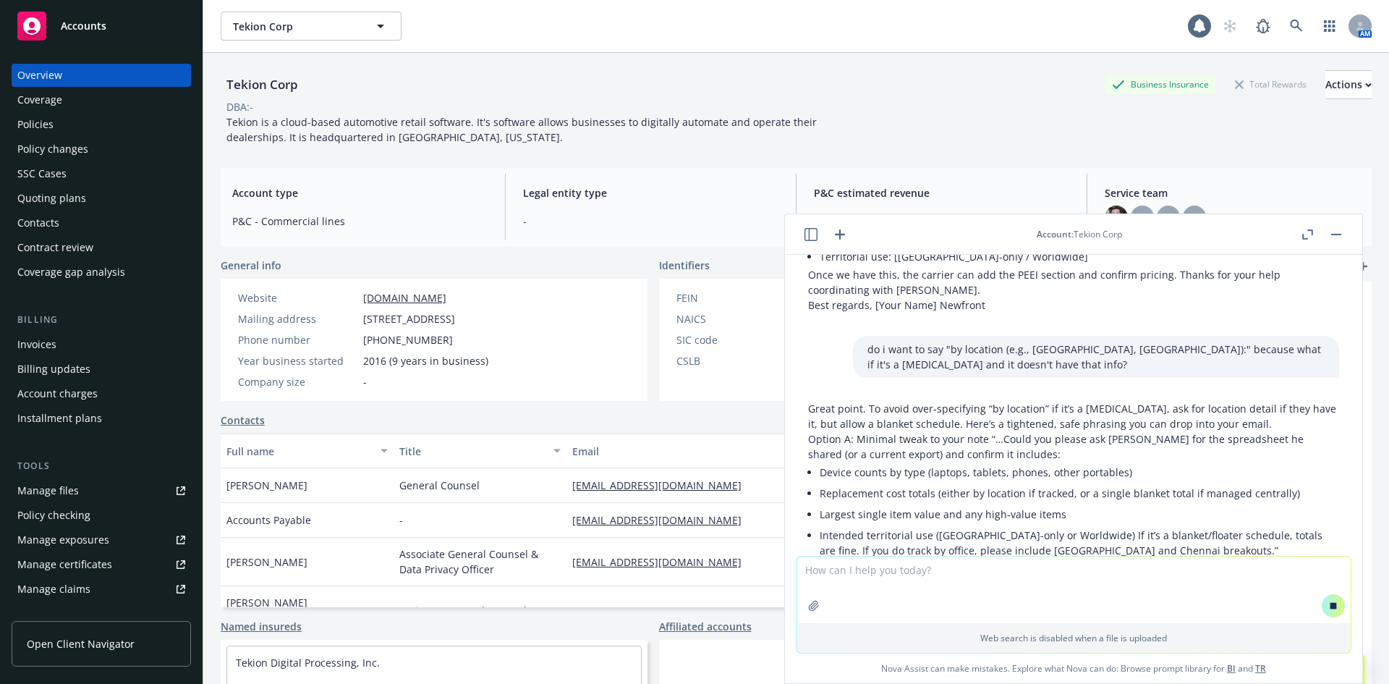
scroll to position [8301, 0]
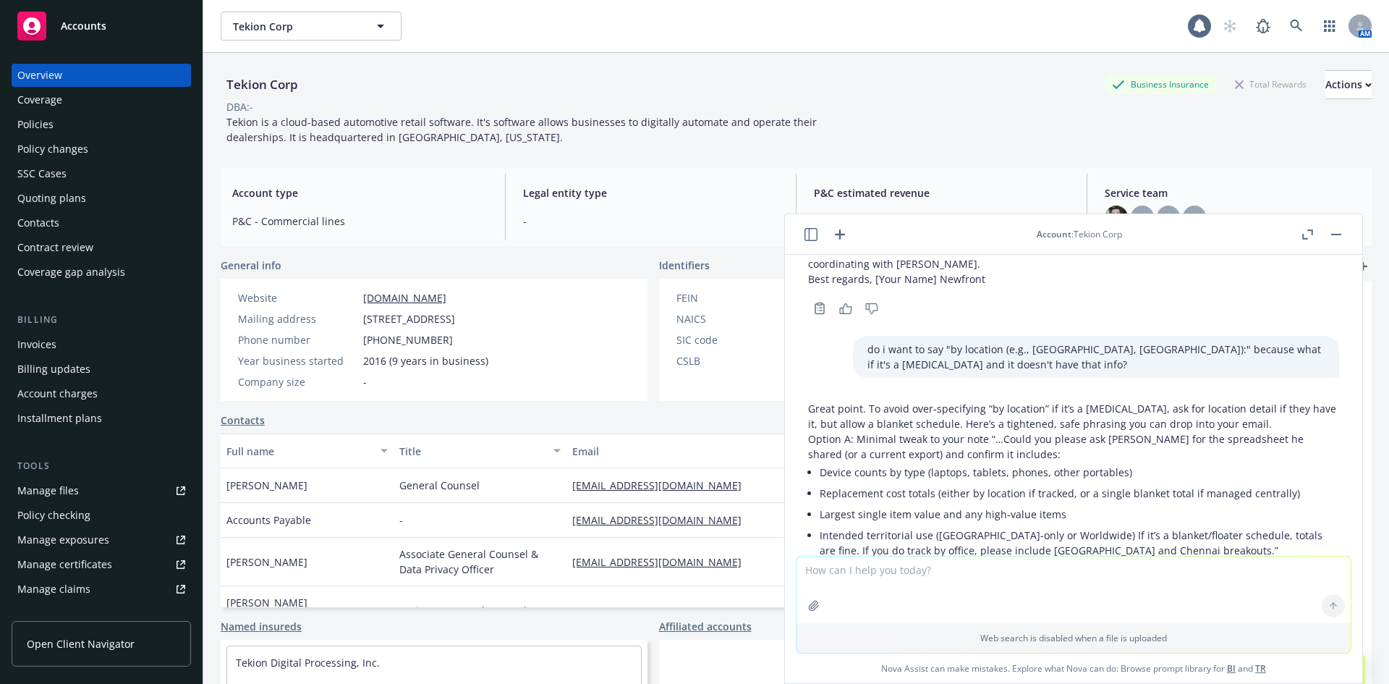
drag, startPoint x: 949, startPoint y: 311, endPoint x: 1051, endPoint y: 328, distance: 103.4
click at [1051, 401] on div "Great point. To avoid over‑specifying “by location” if it’s a floater, ask for …" at bounding box center [1073, 629] width 531 height 457
click at [1051, 431] on p "Option A: Minimal tweak to your note “…Could you please ask Manoj for the sprea…" at bounding box center [1073, 446] width 531 height 30
drag, startPoint x: 1187, startPoint y: 325, endPoint x: 1037, endPoint y: 311, distance: 149.7
click at [1037, 401] on div "Great point. To avoid over‑specifying “by location” if it’s a floater, ask for …" at bounding box center [1073, 629] width 531 height 457
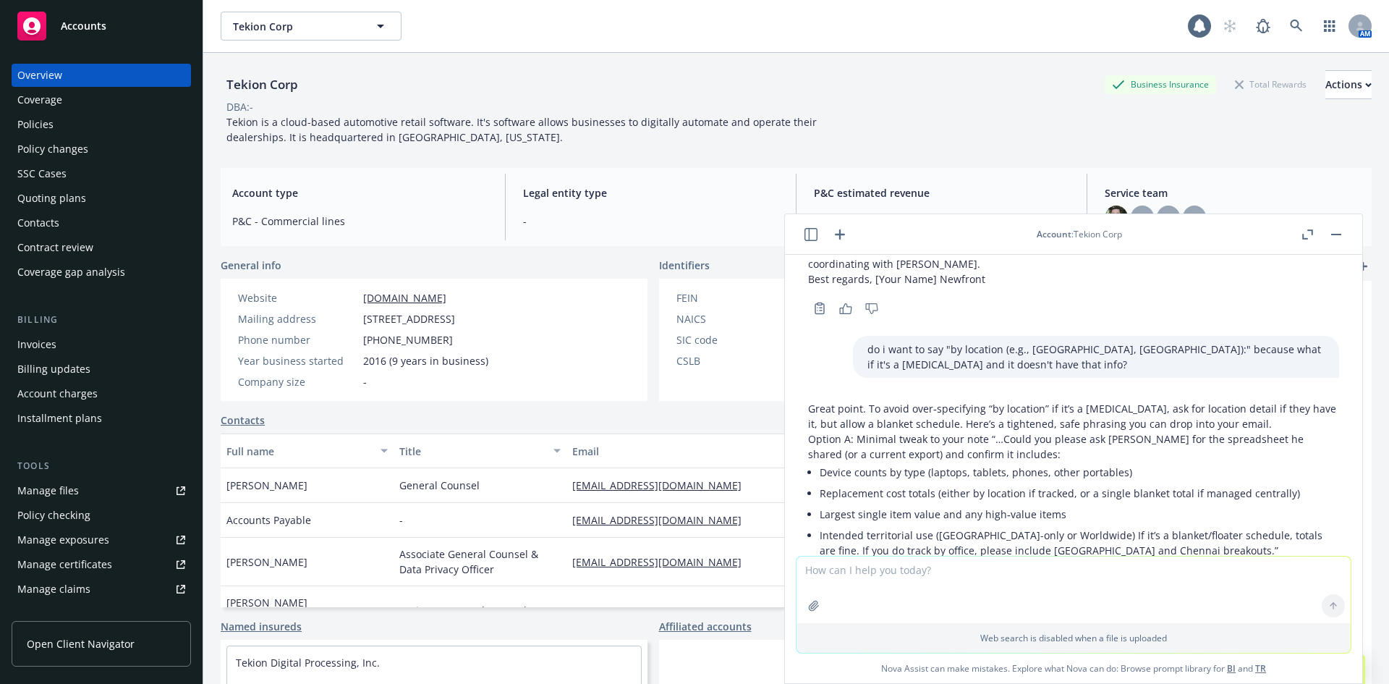
click at [1036, 401] on p "Great point. To avoid over‑specifying “by location” if it’s a floater, ask for …" at bounding box center [1073, 416] width 531 height 30
drag, startPoint x: 958, startPoint y: 306, endPoint x: 1195, endPoint y: 324, distance: 238.0
click at [1195, 401] on p "Great point. To avoid over‑specifying “by location” if it’s a floater, ask for …" at bounding box center [1073, 416] width 531 height 30
click at [1197, 431] on p "Option A: Minimal tweak to your note “…Could you please ask Manoj for the sprea…" at bounding box center [1073, 446] width 531 height 30
click at [1066, 401] on p "Great point. To avoid over‑specifying “by location” if it’s a floater, ask for …" at bounding box center [1073, 416] width 531 height 30
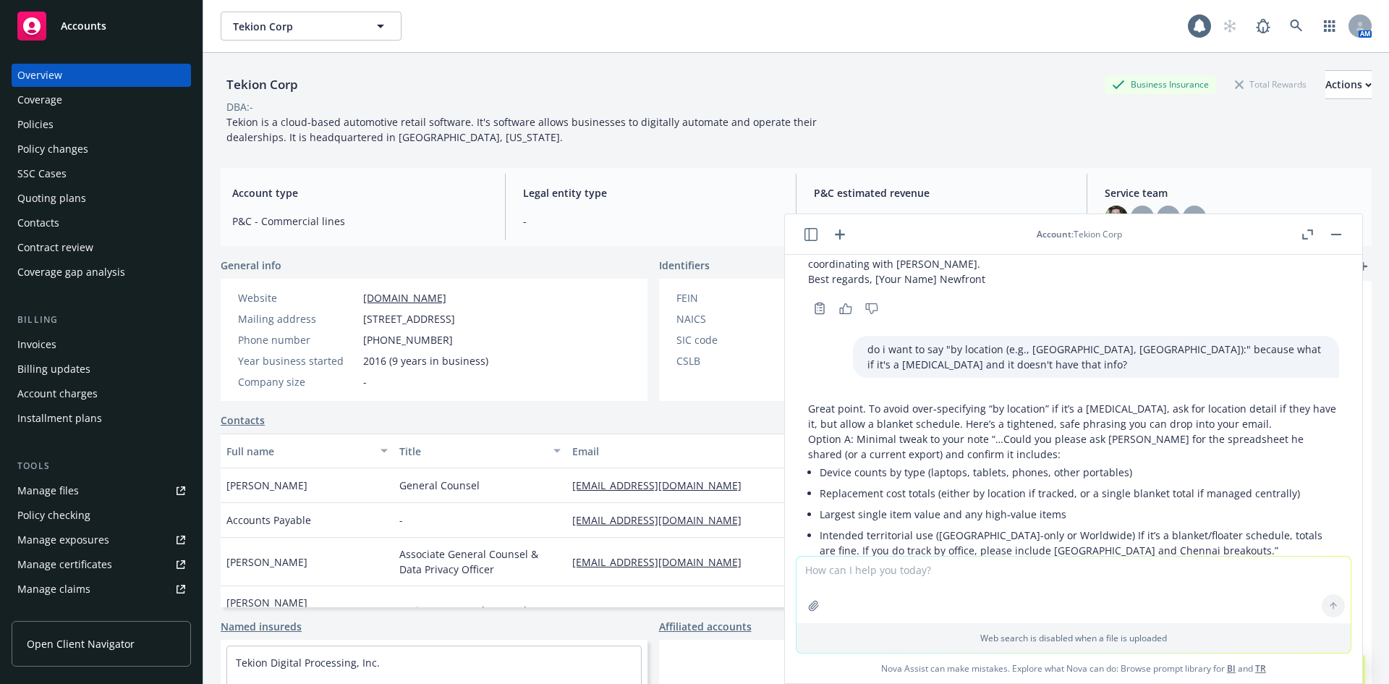
drag, startPoint x: 1135, startPoint y: 300, endPoint x: 1218, endPoint y: 315, distance: 84.6
click at [1217, 401] on p "Great point. To avoid over‑specifying “by location” if it’s a floater, ask for …" at bounding box center [1073, 416] width 531 height 30
click at [1218, 401] on p "Great point. To avoid over‑specifying “by location” if it’s a floater, ask for …" at bounding box center [1073, 416] width 531 height 30
drag, startPoint x: 1189, startPoint y: 325, endPoint x: 1035, endPoint y: 307, distance: 155.8
click at [1035, 401] on div "Great point. To avoid over‑specifying “by location” if it’s a floater, ask for …" at bounding box center [1073, 629] width 531 height 457
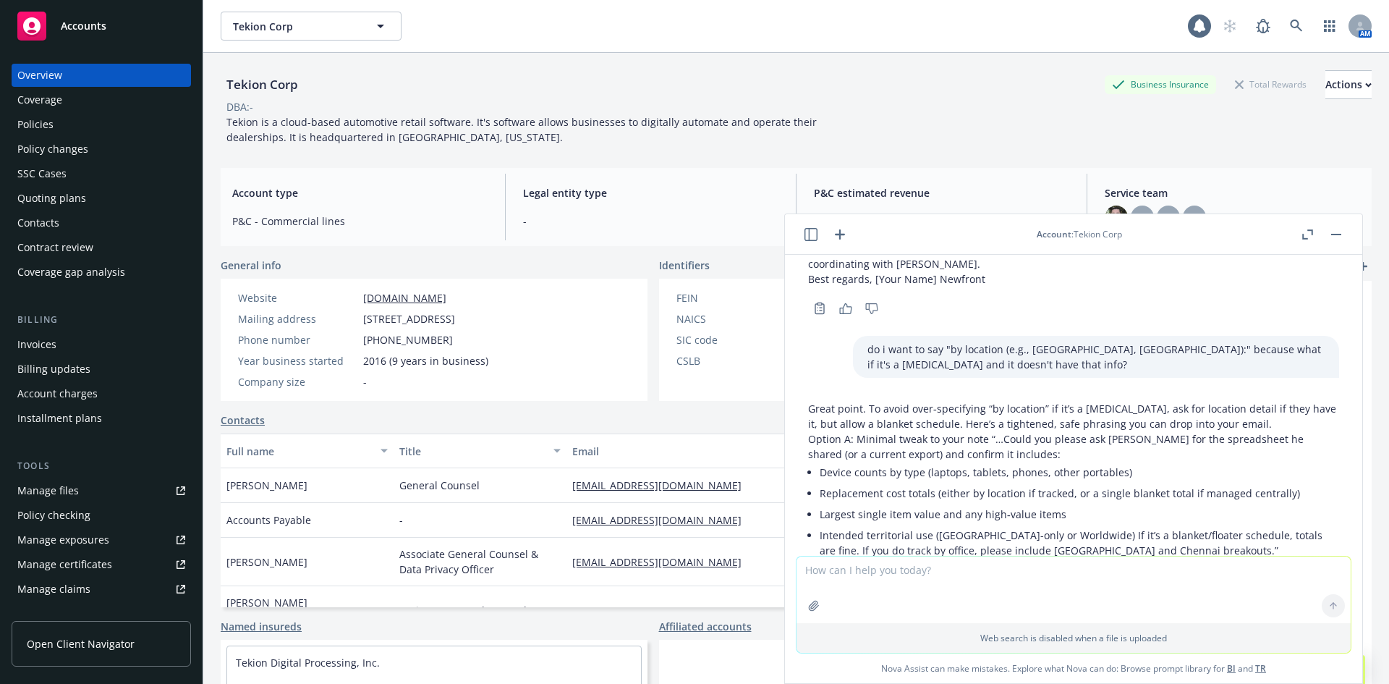
click at [1035, 401] on p "Great point. To avoid over‑specifying “by location” if it’s a floater, ask for …" at bounding box center [1073, 416] width 531 height 30
drag, startPoint x: 823, startPoint y: 305, endPoint x: 977, endPoint y: 345, distance: 159.2
click at [977, 401] on div "Great point. To avoid over‑specifying “by location” if it’s a floater, ask for …" at bounding box center [1073, 629] width 531 height 457
click at [977, 431] on p "Option A: Minimal tweak to your note “…Could you please ask Manoj for the sprea…" at bounding box center [1073, 446] width 531 height 30
drag, startPoint x: 977, startPoint y: 345, endPoint x: 912, endPoint y: 319, distance: 70.1
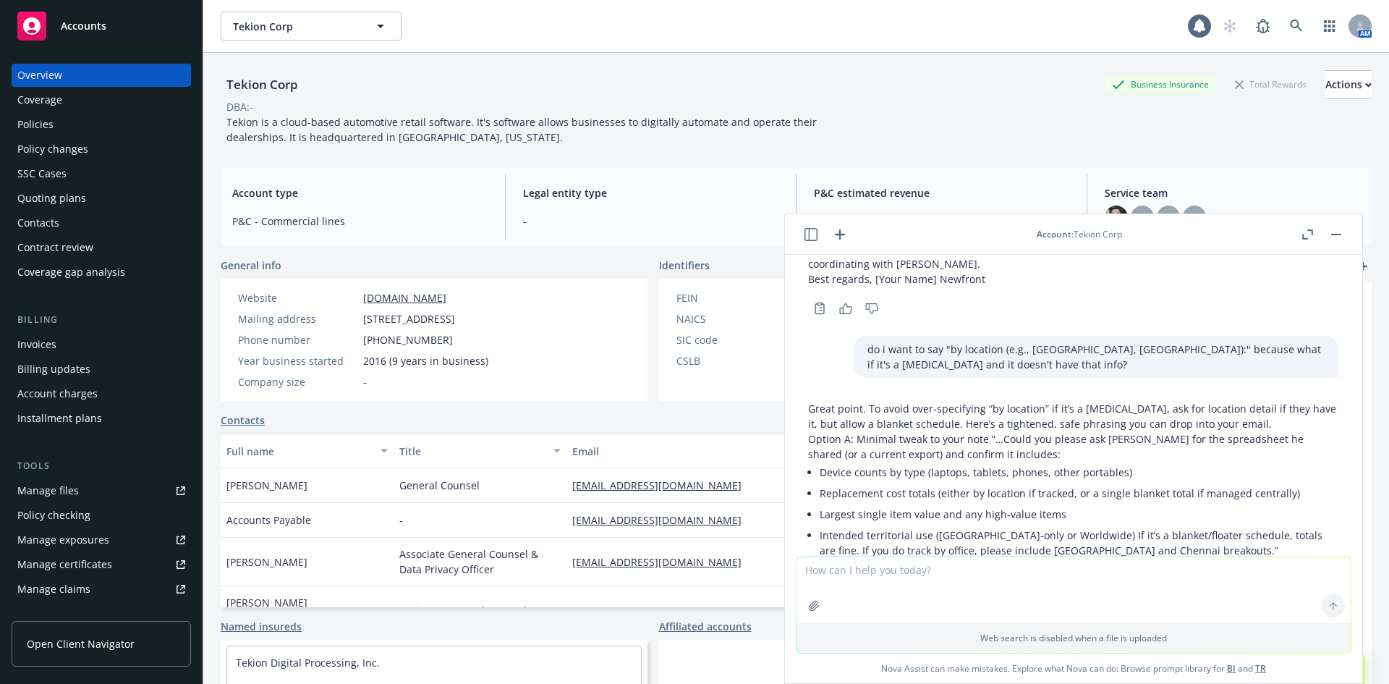
click at [914, 401] on div "Great point. To avoid over‑specifying “by location” if it’s a floater, ask for …" at bounding box center [1073, 629] width 531 height 457
click at [912, 401] on p "Great point. To avoid over‑specifying “by location” if it’s a floater, ask for …" at bounding box center [1073, 416] width 531 height 30
drag, startPoint x: 899, startPoint y: 315, endPoint x: 1009, endPoint y: 362, distance: 119.6
click at [1009, 401] on div "Great point. To avoid over‑specifying “by location” if it’s a floater, ask for …" at bounding box center [1073, 629] width 531 height 457
click at [1009, 462] on li "Device counts by type (laptops, tablets, phones, other portables)" at bounding box center [1079, 472] width 519 height 21
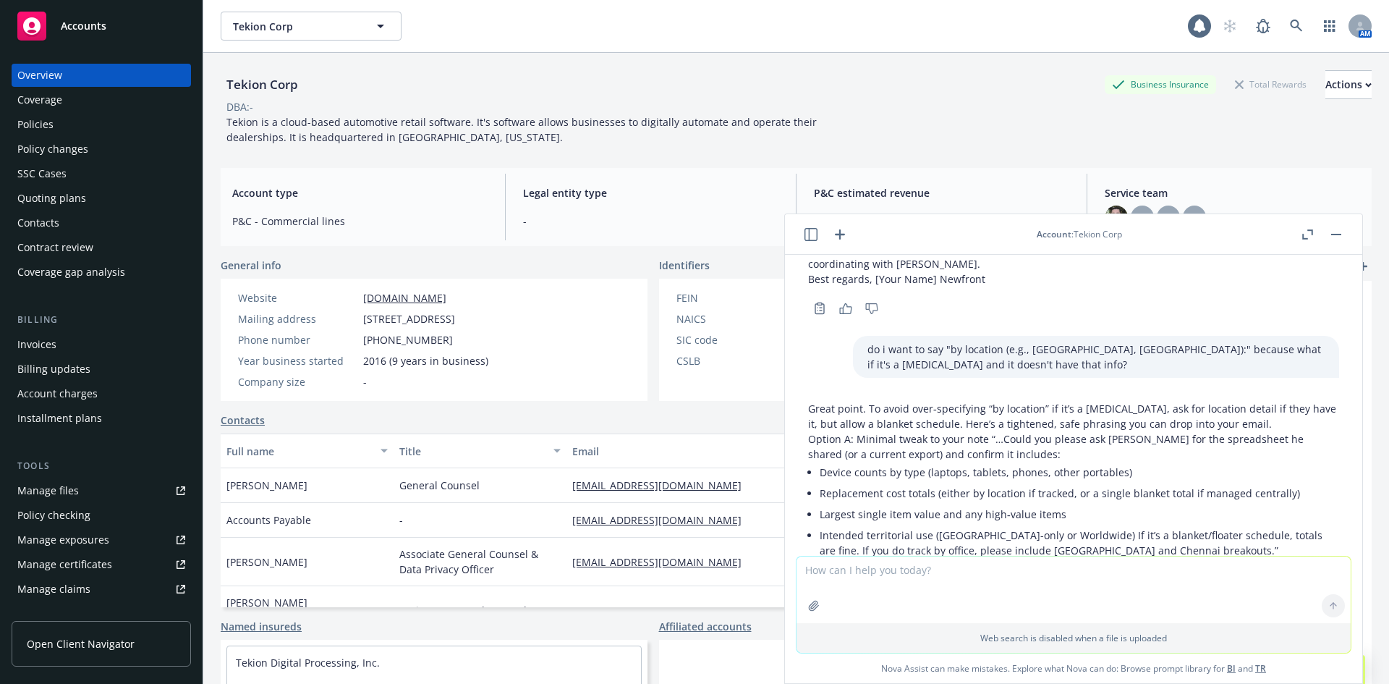
drag, startPoint x: 838, startPoint y: 385, endPoint x: 1130, endPoint y: 399, distance: 292.6
click at [1130, 462] on ul "Device counts by type (laptops, tablets, phones, other portables) Replacement c…" at bounding box center [1079, 511] width 519 height 99
click at [1130, 504] on li "Largest single item value and any high‑value items" at bounding box center [1079, 514] width 519 height 21
drag, startPoint x: 1291, startPoint y: 386, endPoint x: 815, endPoint y: 380, distance: 476.1
click at [815, 401] on div "Great point. To avoid over‑specifying “by location” if it’s a floater, ask for …" at bounding box center [1073, 629] width 531 height 457
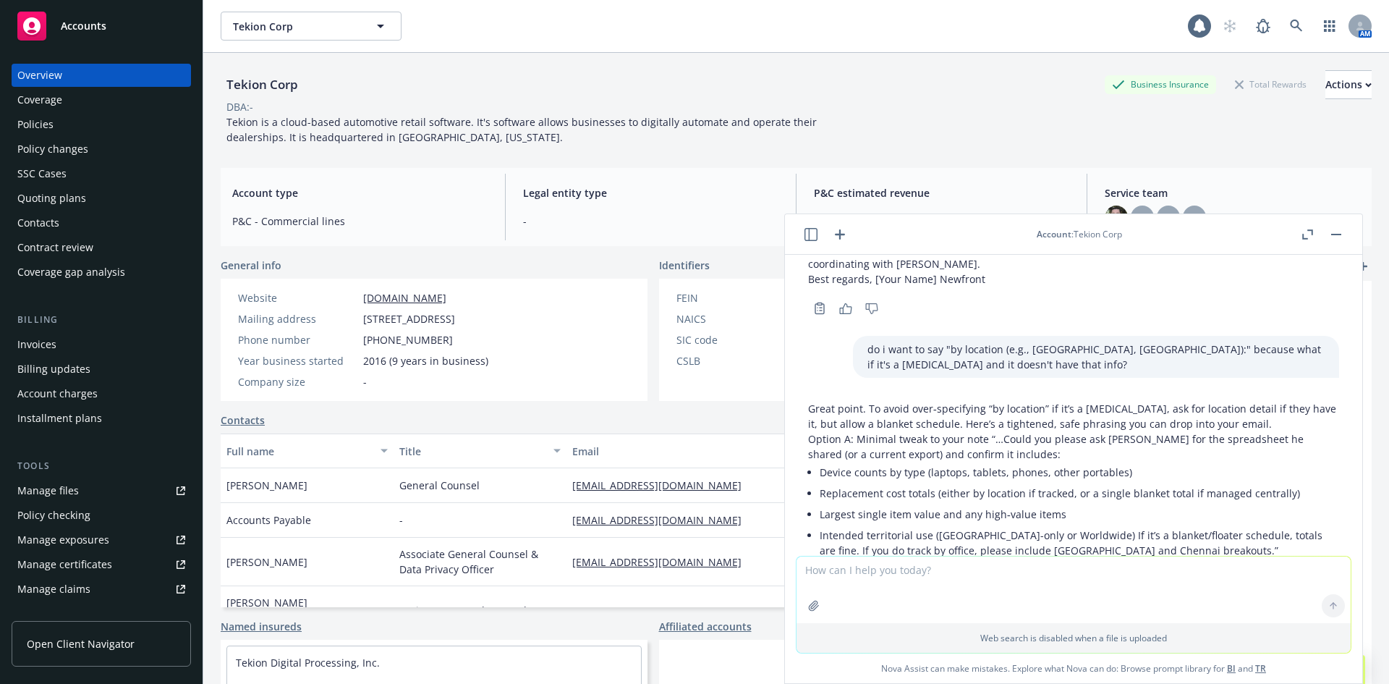
click at [947, 504] on li "Largest single item value and any high‑value items" at bounding box center [1079, 514] width 519 height 21
drag, startPoint x: 945, startPoint y: 388, endPoint x: 328, endPoint y: 483, distance: 624.5
click at [1270, 483] on li "Replacement cost totals (either by location if tracked, or a single blanket tot…" at bounding box center [1079, 493] width 519 height 21
drag, startPoint x: 892, startPoint y: 436, endPoint x: 949, endPoint y: 488, distance: 77.3
click at [949, 488] on div "Great point. To avoid over‑specifying “by location” if it’s a floater, ask for …" at bounding box center [1073, 629] width 531 height 457
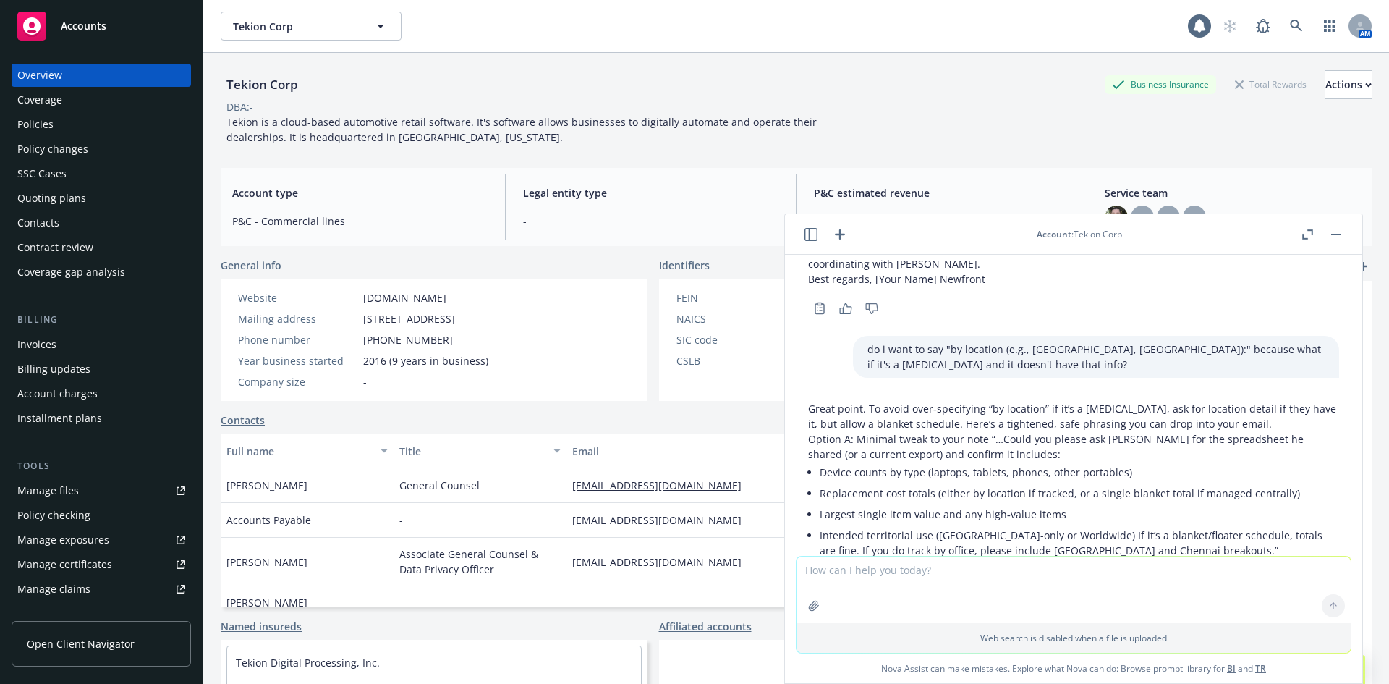
click at [949, 606] on p "Following up on the 8/5 thread—Manoj mentioned providing the India broker with …" at bounding box center [1073, 629] width 531 height 46
click at [899, 576] on textarea at bounding box center [1074, 589] width 554 height 67
type textarea "i'm not really sure why they would need this coverage?"
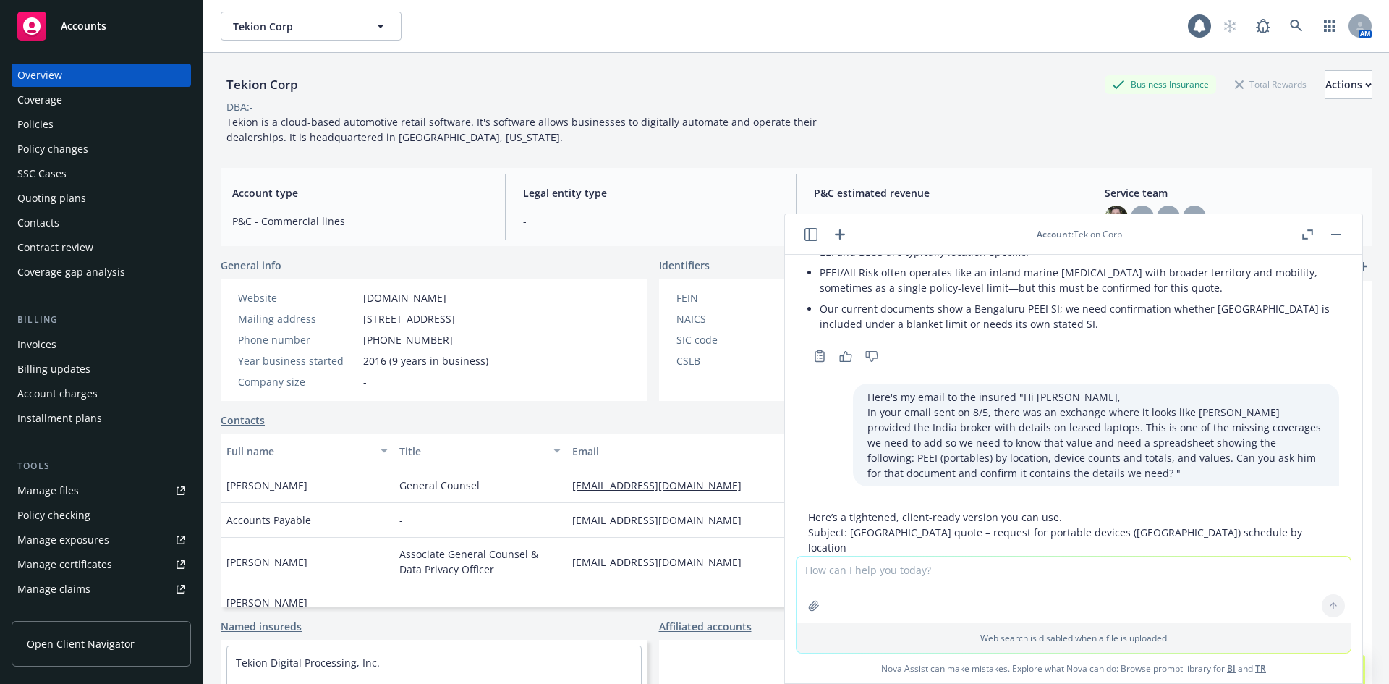
scroll to position [7578, 0]
